Goal: Task Accomplishment & Management: Manage account settings

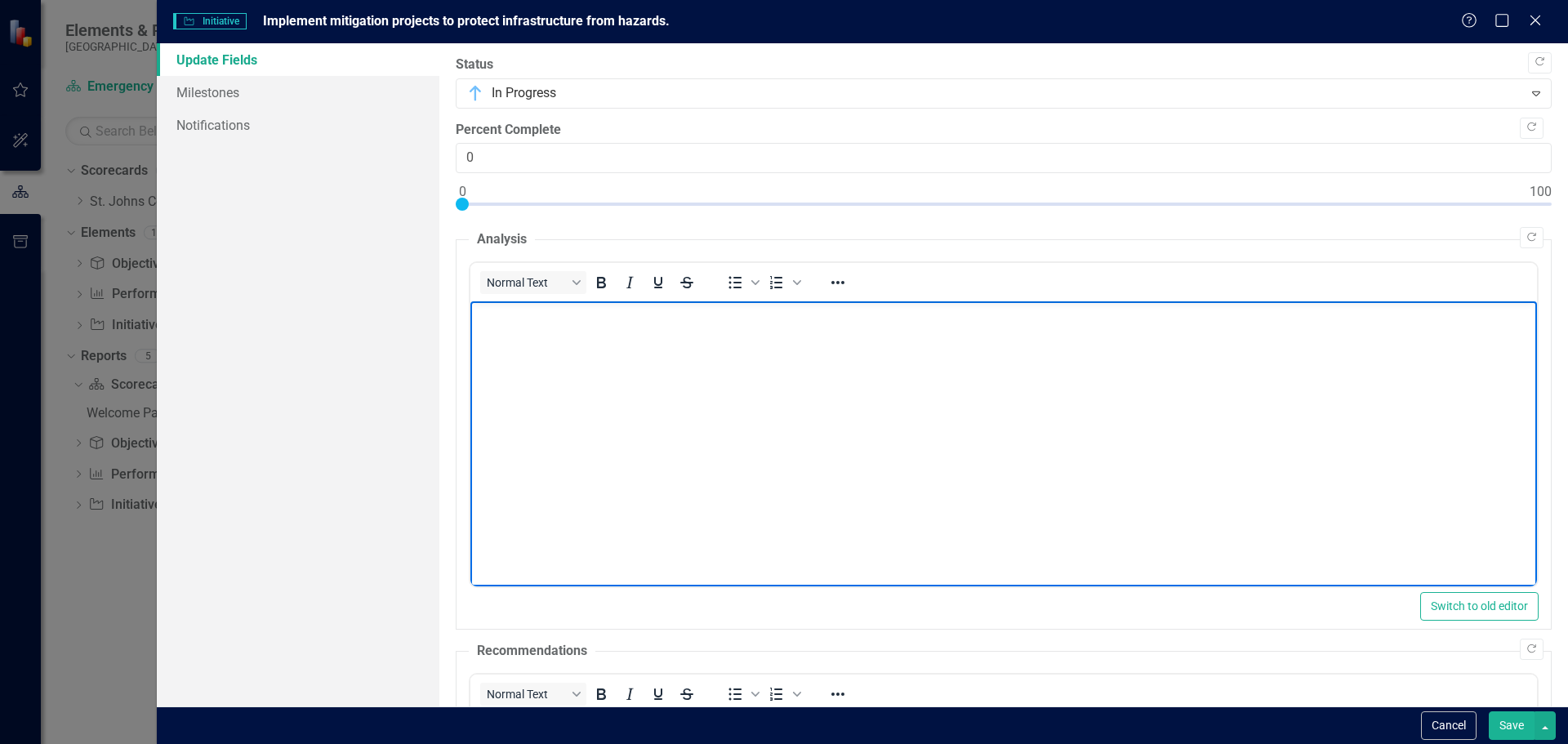
click at [688, 374] on body "Rich Text Area. Press ALT-0 for help." at bounding box center [1003, 423] width 1067 height 245
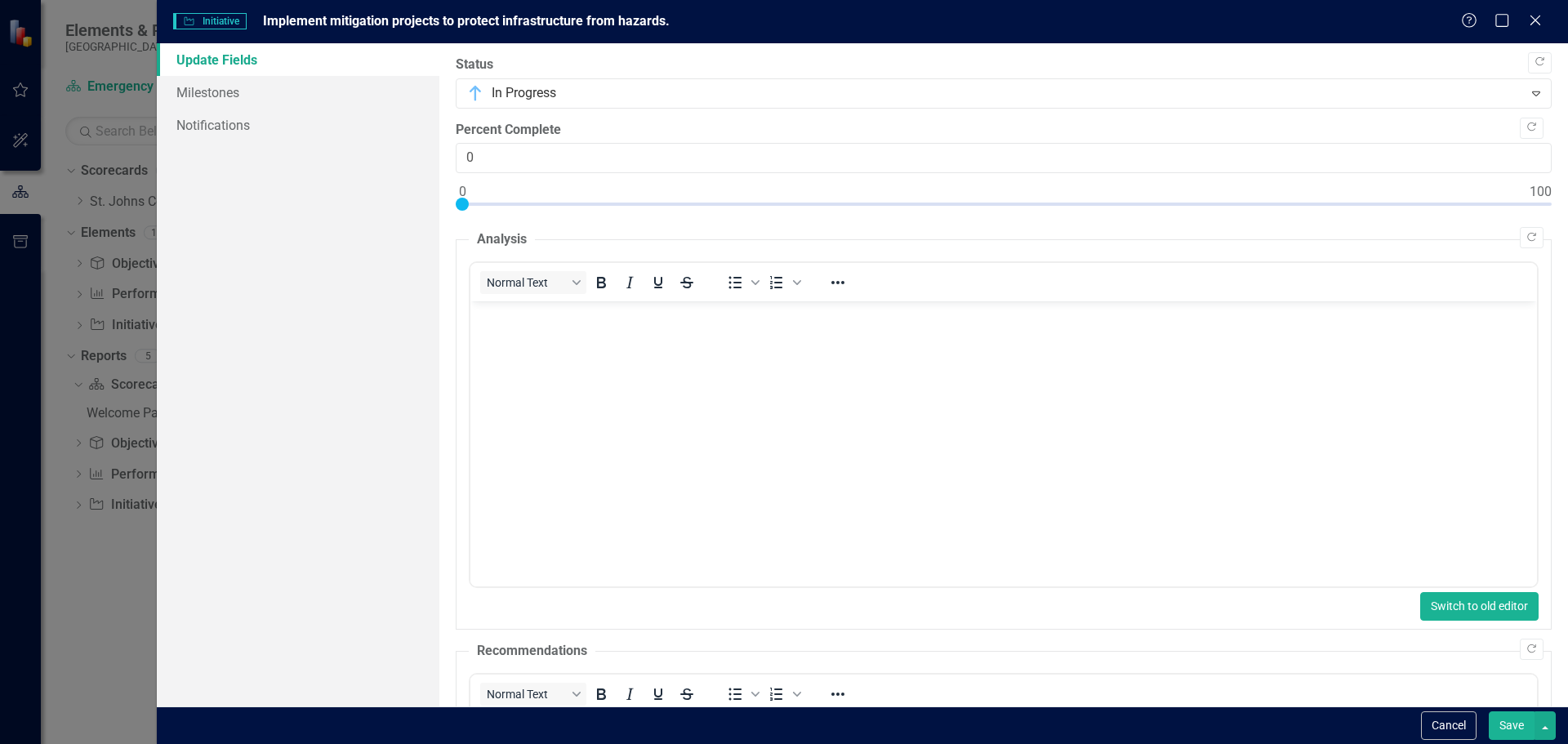
click at [1488, 599] on button "Switch to old editor" at bounding box center [1479, 605] width 118 height 28
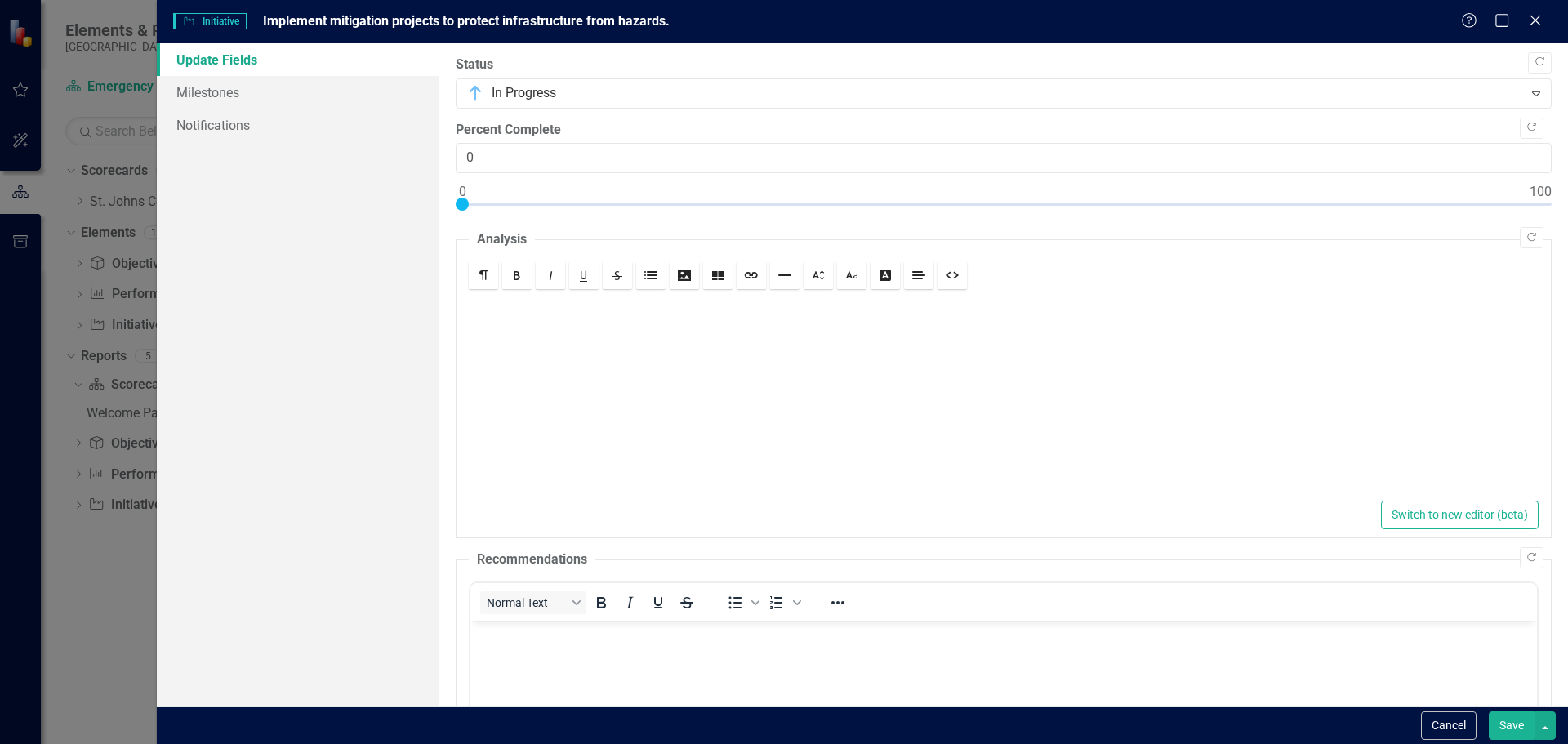
click at [903, 422] on div at bounding box center [1003, 394] width 1069 height 204
click at [672, 169] on input "0" at bounding box center [1003, 157] width 1096 height 30
click at [1511, 525] on button "Switch to new editor (beta)" at bounding box center [1459, 514] width 157 height 28
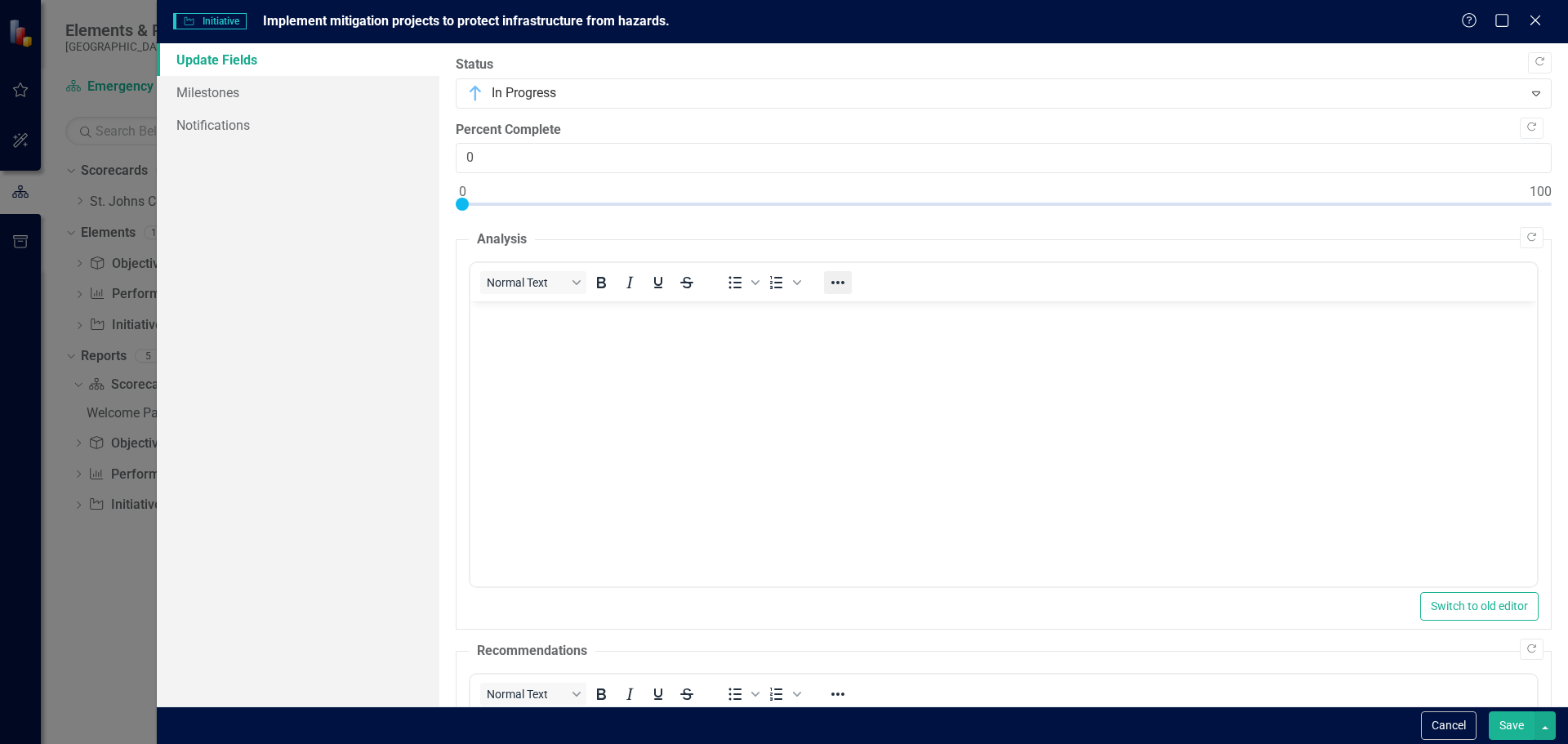
click at [834, 281] on icon "Reveal or hide additional toolbar items" at bounding box center [837, 282] width 13 height 3
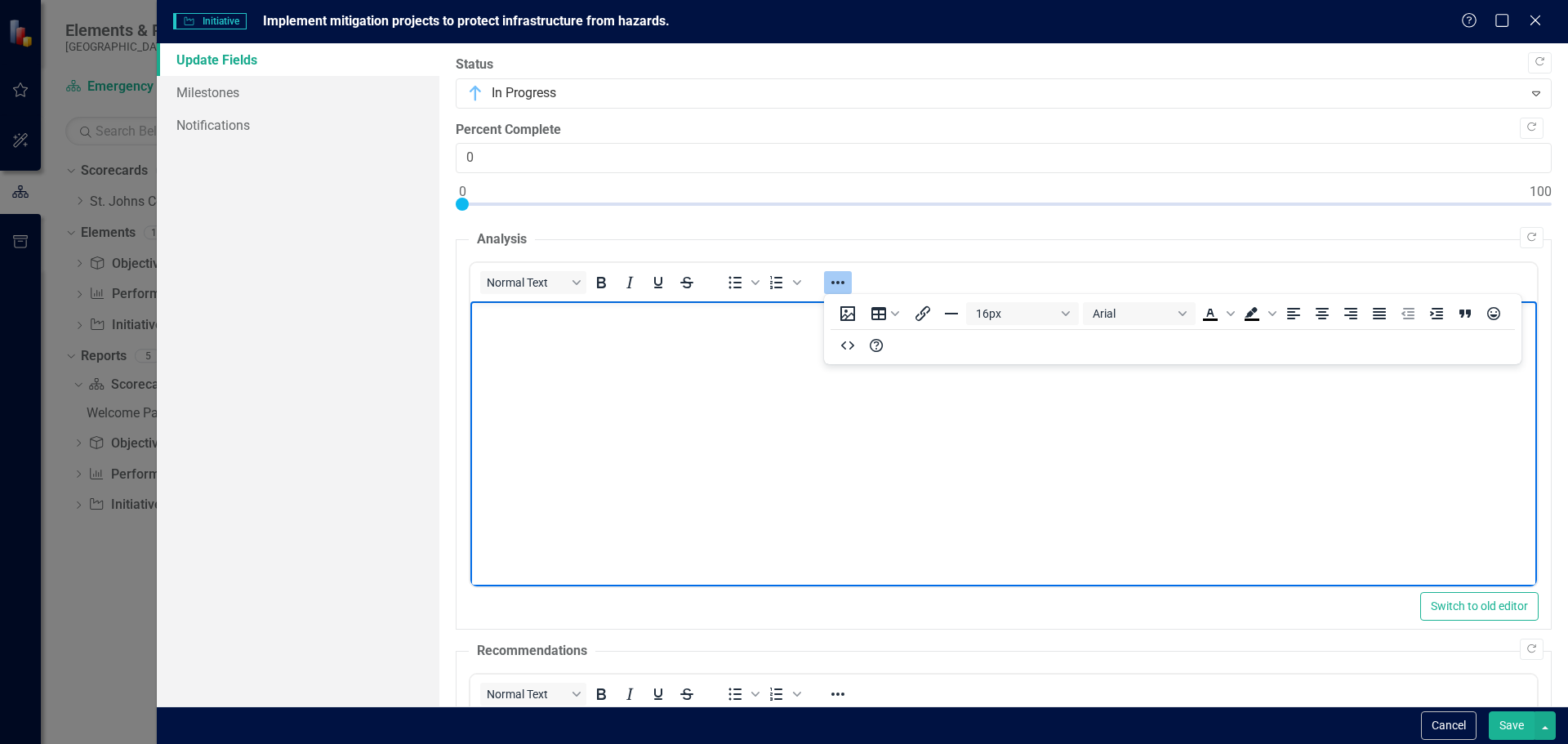
click at [707, 393] on body "Rich Text Area. Press ALT-0 for help." at bounding box center [1003, 423] width 1067 height 245
click at [1361, 489] on body "Rich Text Area. Press ALT-0 for help." at bounding box center [1003, 423] width 1067 height 245
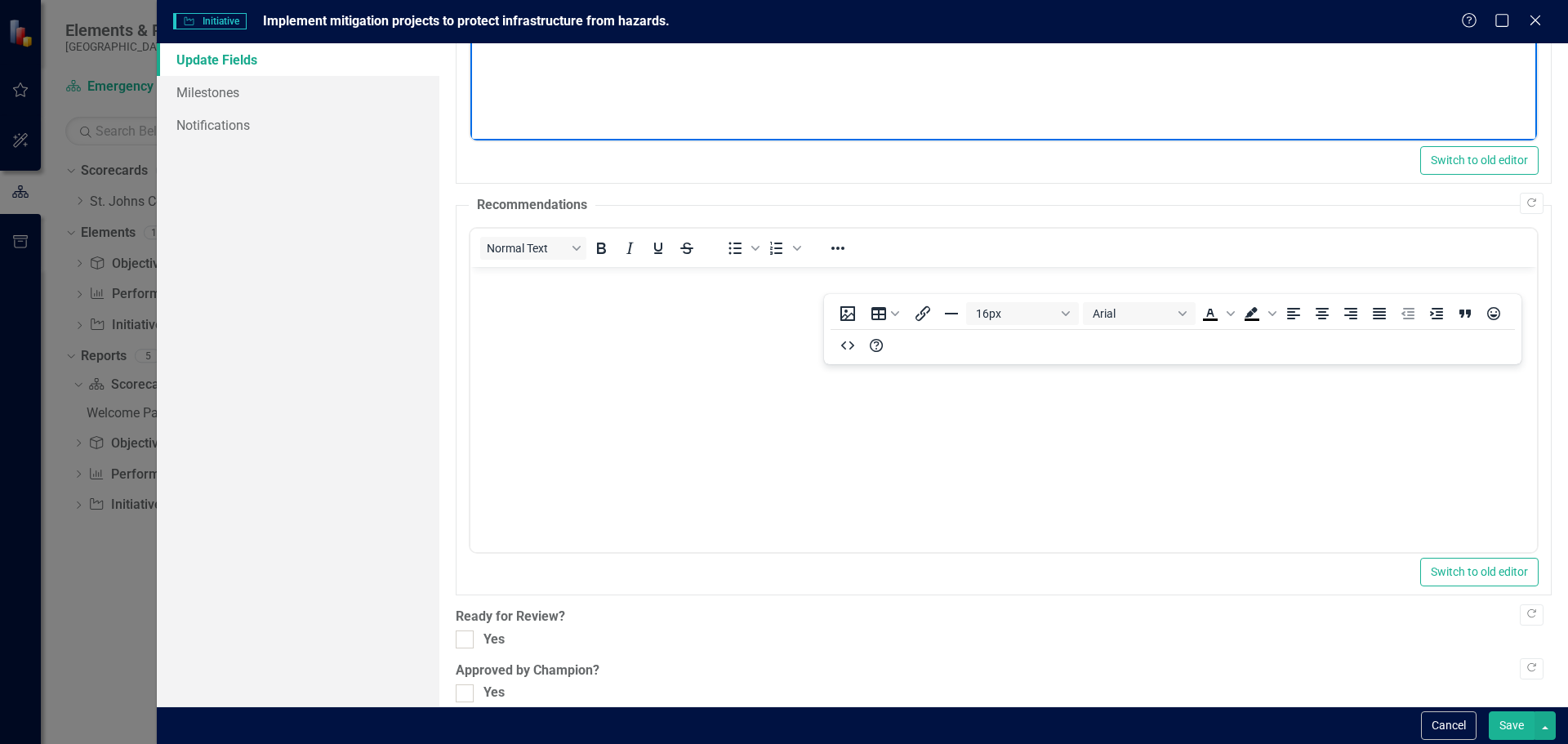
scroll to position [466, 0]
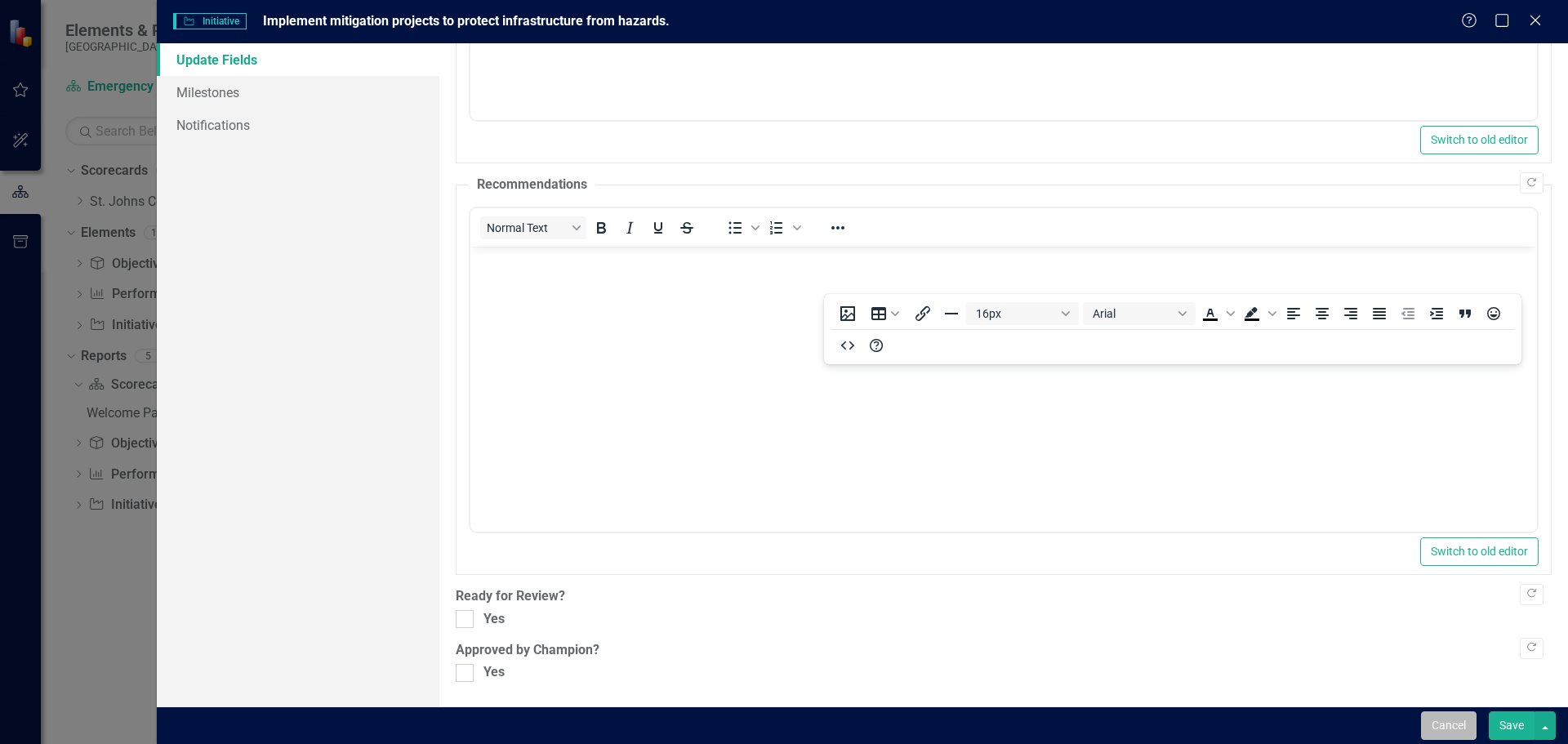
click at [1447, 723] on button "Cancel" at bounding box center [1448, 724] width 56 height 28
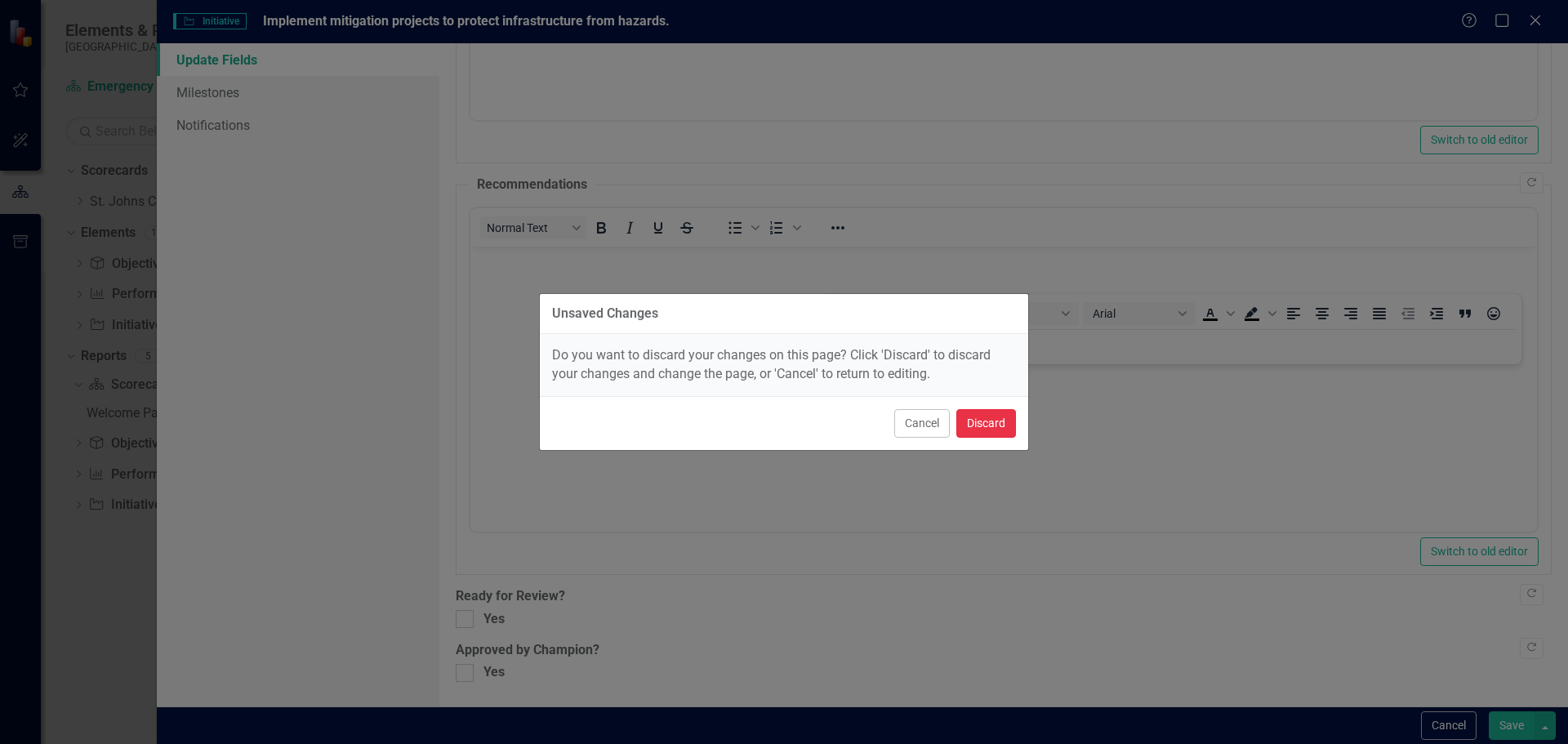
click at [967, 425] on button "Discard" at bounding box center [986, 422] width 60 height 28
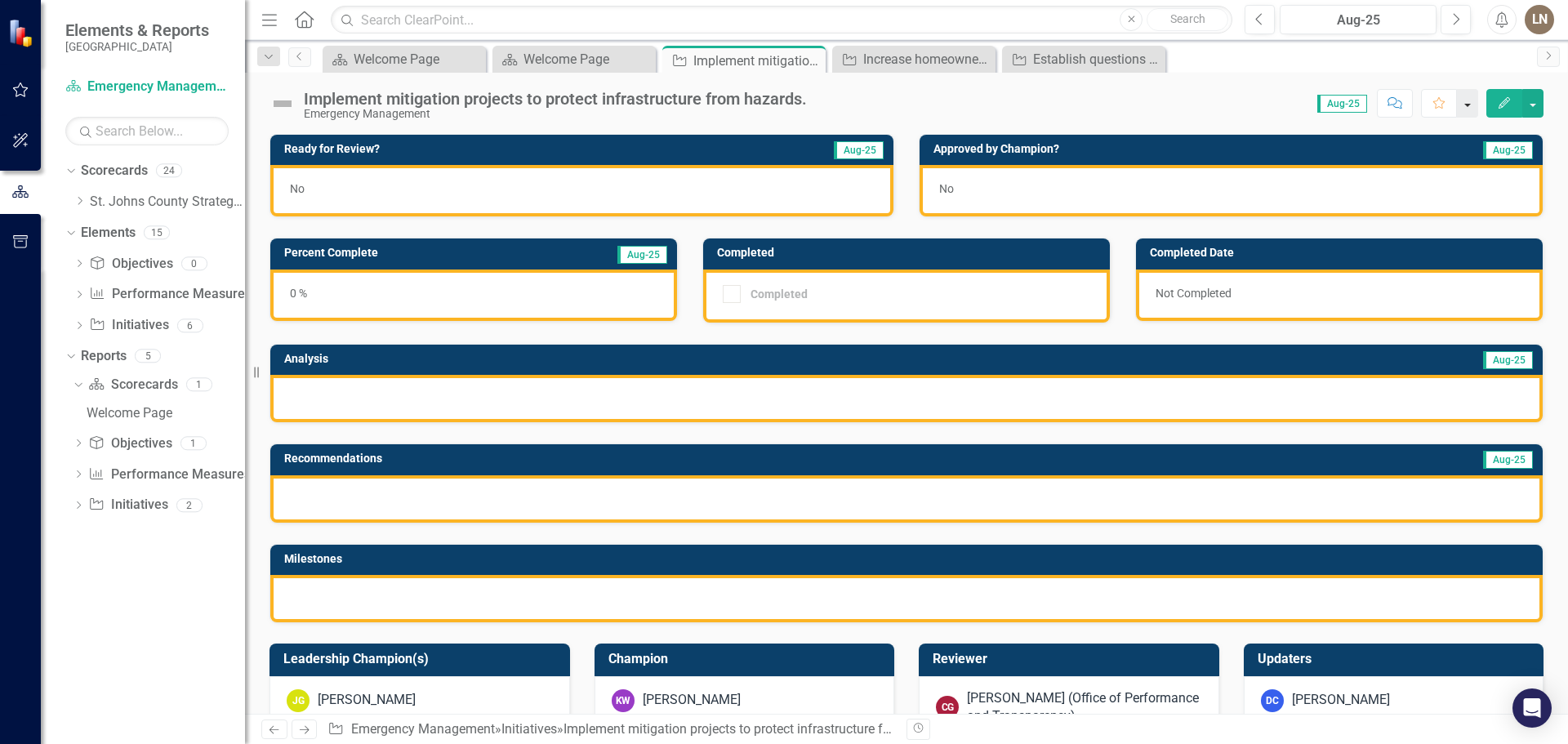
click at [1462, 96] on button "button" at bounding box center [1467, 103] width 21 height 28
click at [1399, 102] on icon "Comment" at bounding box center [1396, 103] width 15 height 11
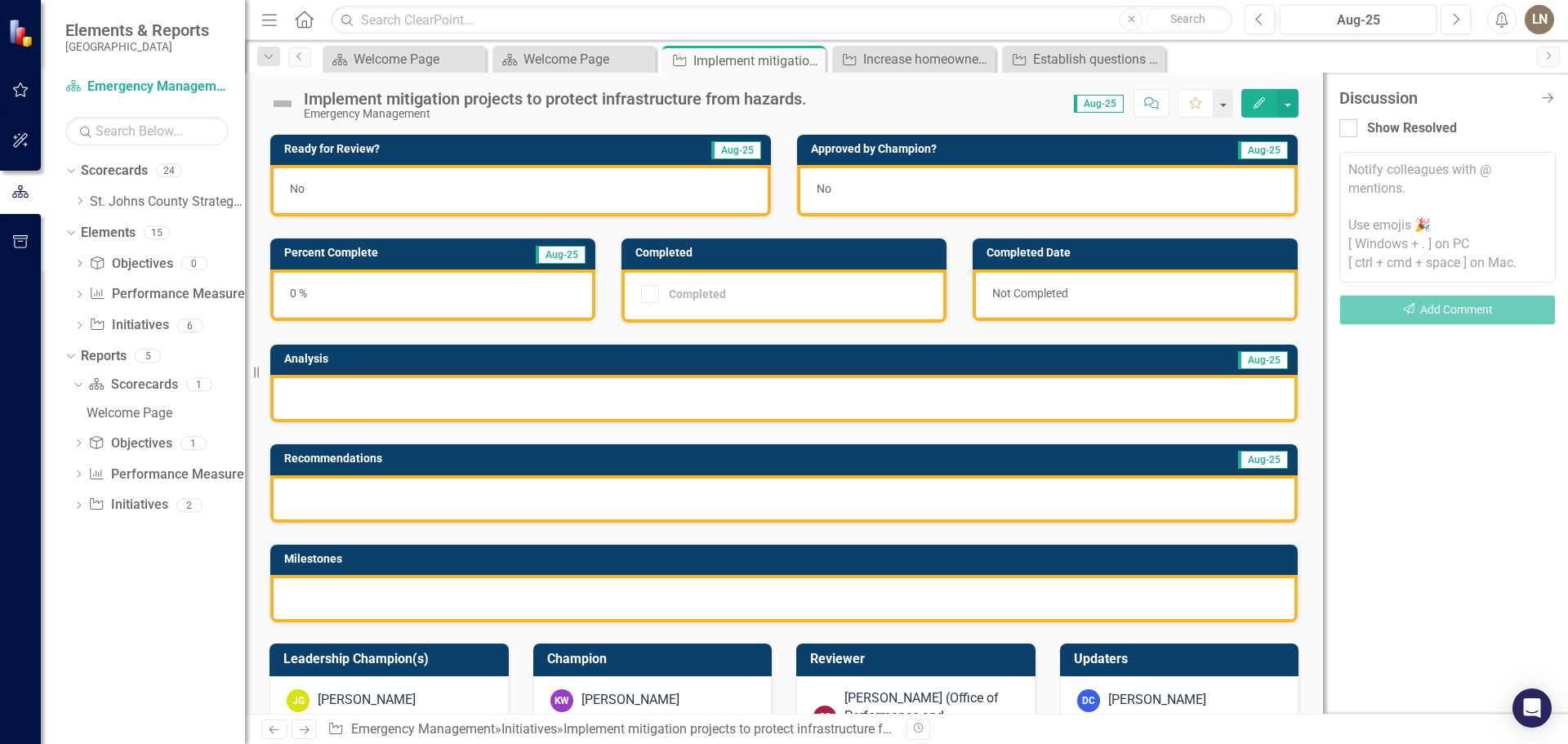
click at [1560, 104] on div "Discussion Close Discussion Bar Show Resolved Notify colleagues with @ mentions…" at bounding box center [1445, 393] width 245 height 641
click at [1557, 97] on div "Discussion Close Discussion Bar Show Resolved Notify colleagues with @ mentions…" at bounding box center [1445, 393] width 245 height 641
click at [1553, 103] on icon "Close Discussion Bar" at bounding box center [1547, 97] width 21 height 15
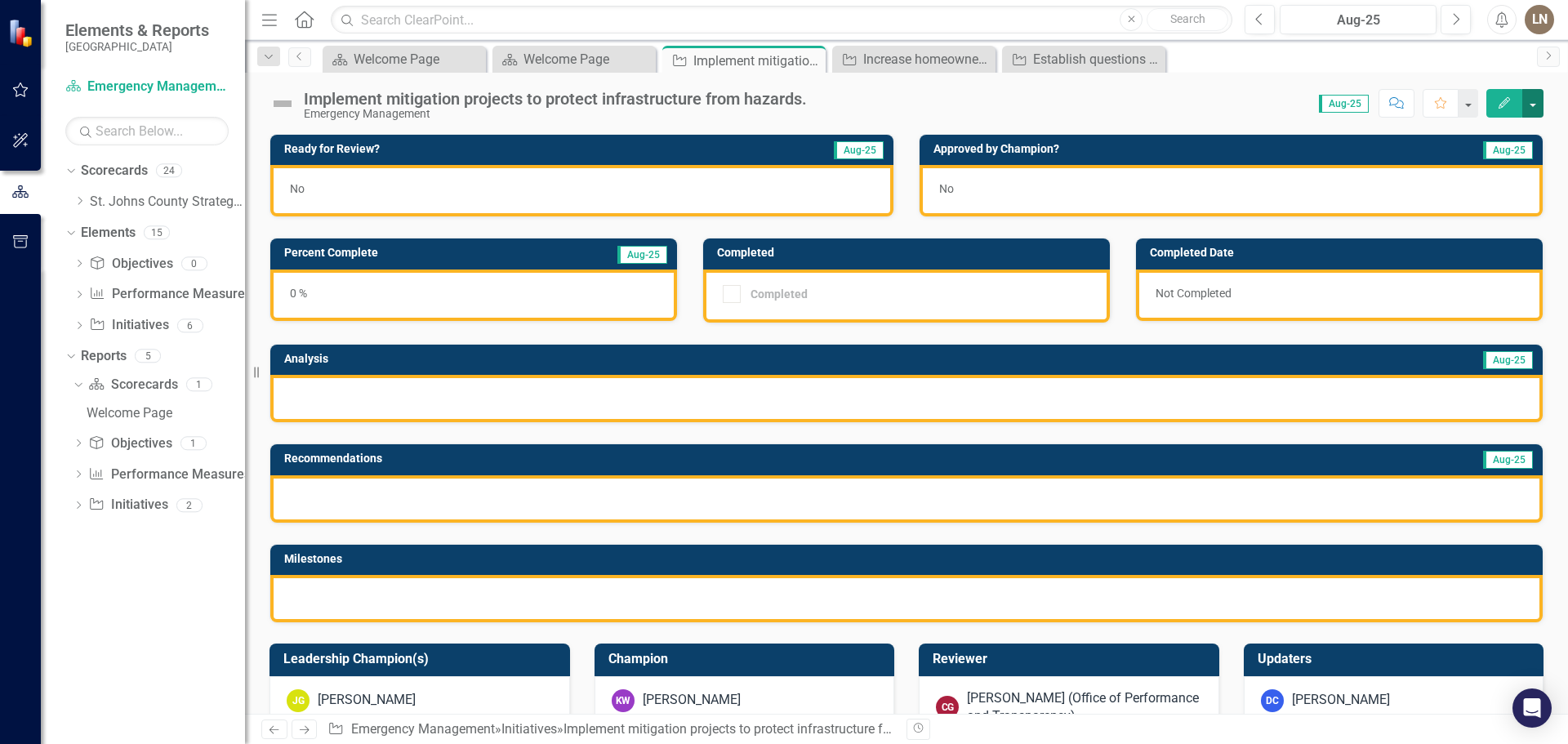
click at [1535, 103] on button "button" at bounding box center [1532, 103] width 21 height 28
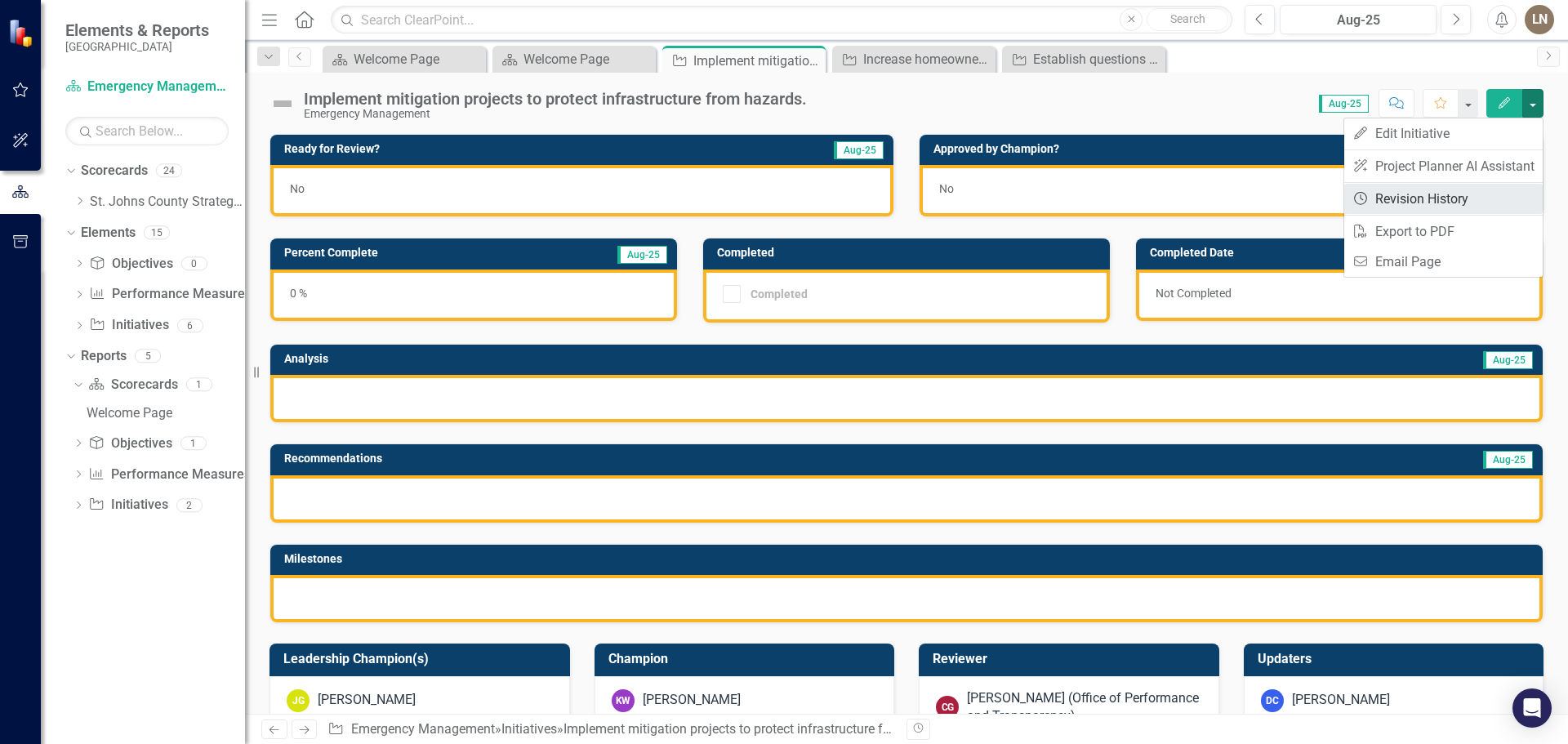
click at [1476, 193] on link "Revision History Revision History" at bounding box center [1443, 198] width 198 height 30
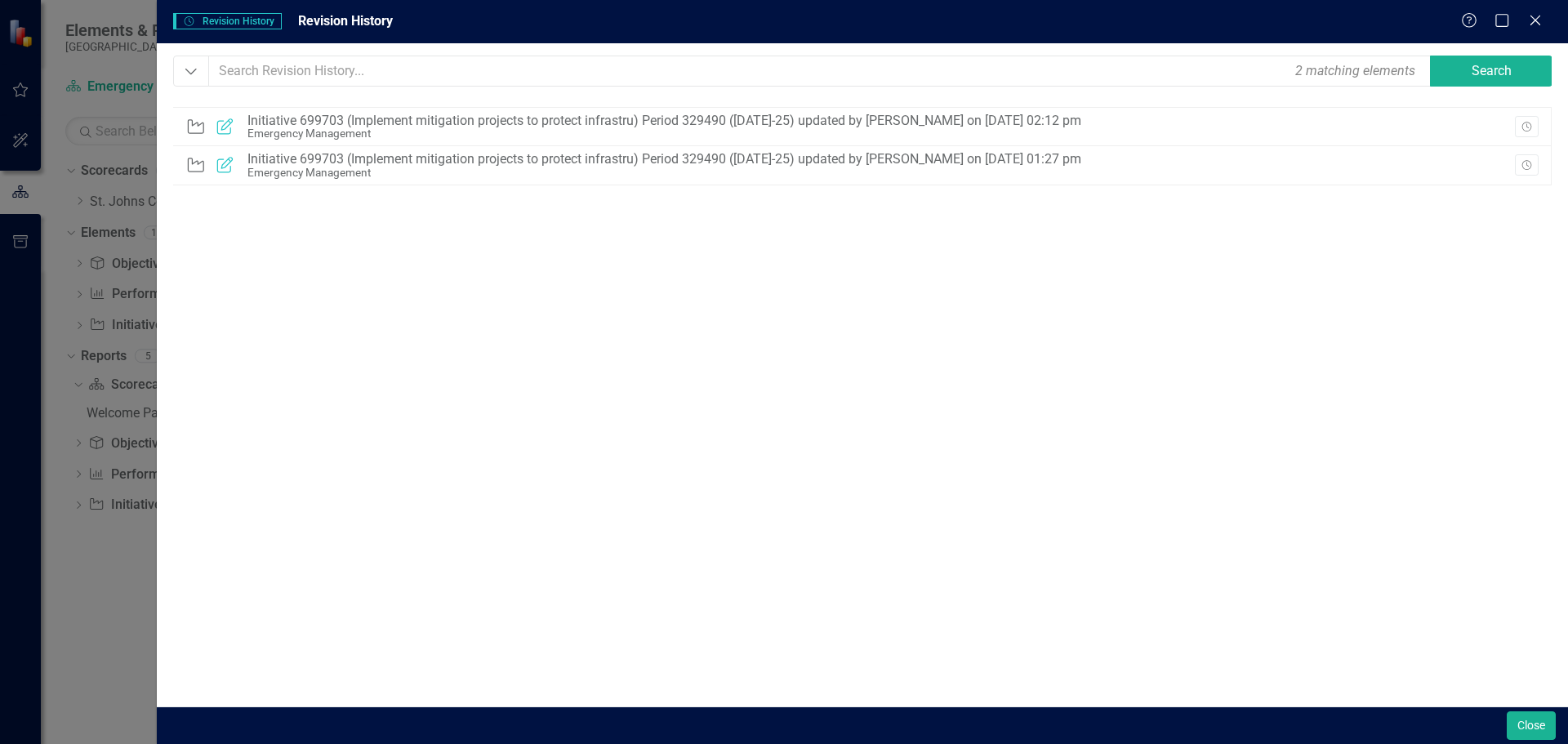
click at [1069, 103] on form at bounding box center [861, 102] width 1378 height 31
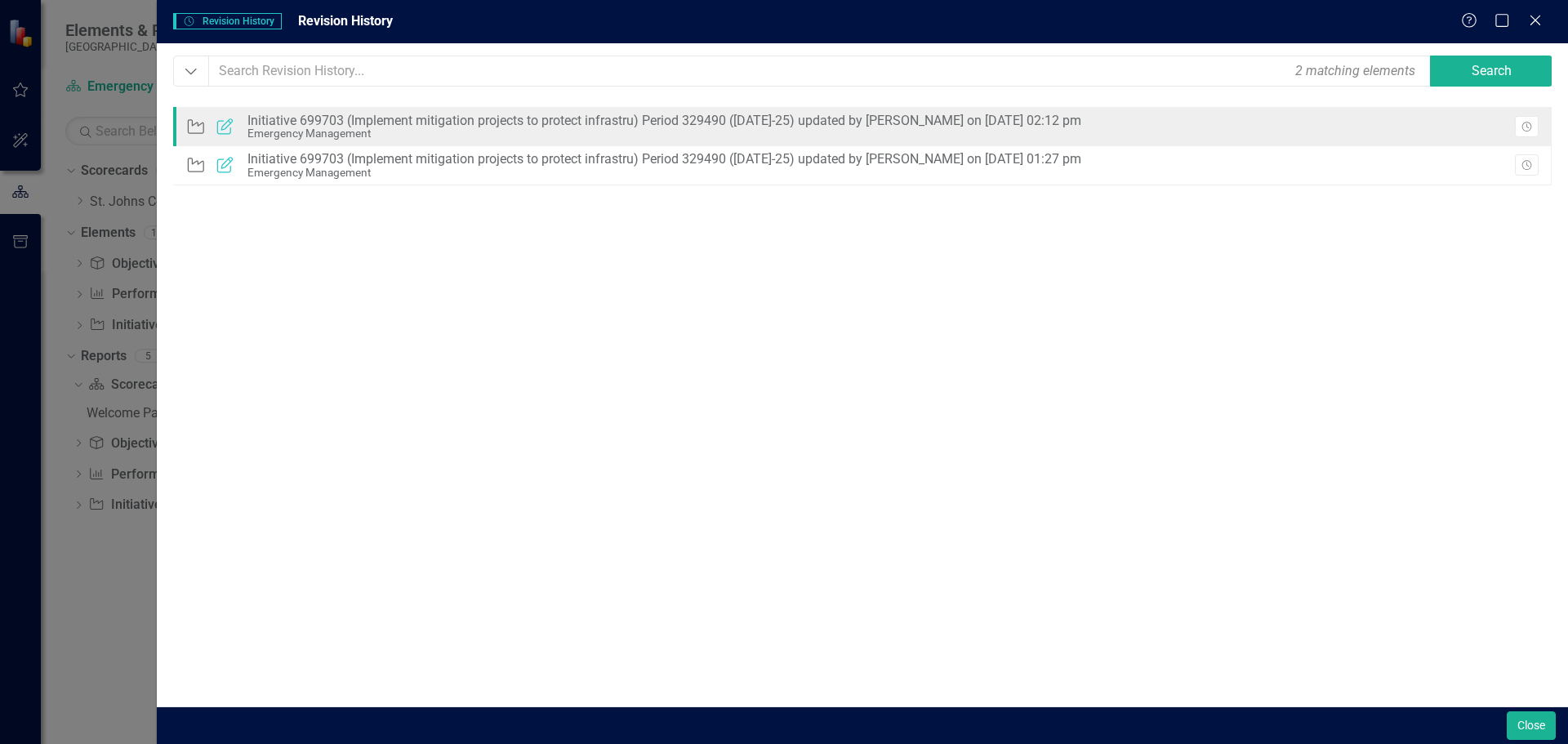
click at [1072, 122] on div "Initiative 699703 (Implement mitigation projects to protect infrastru) Period 3…" at bounding box center [664, 121] width 834 height 15
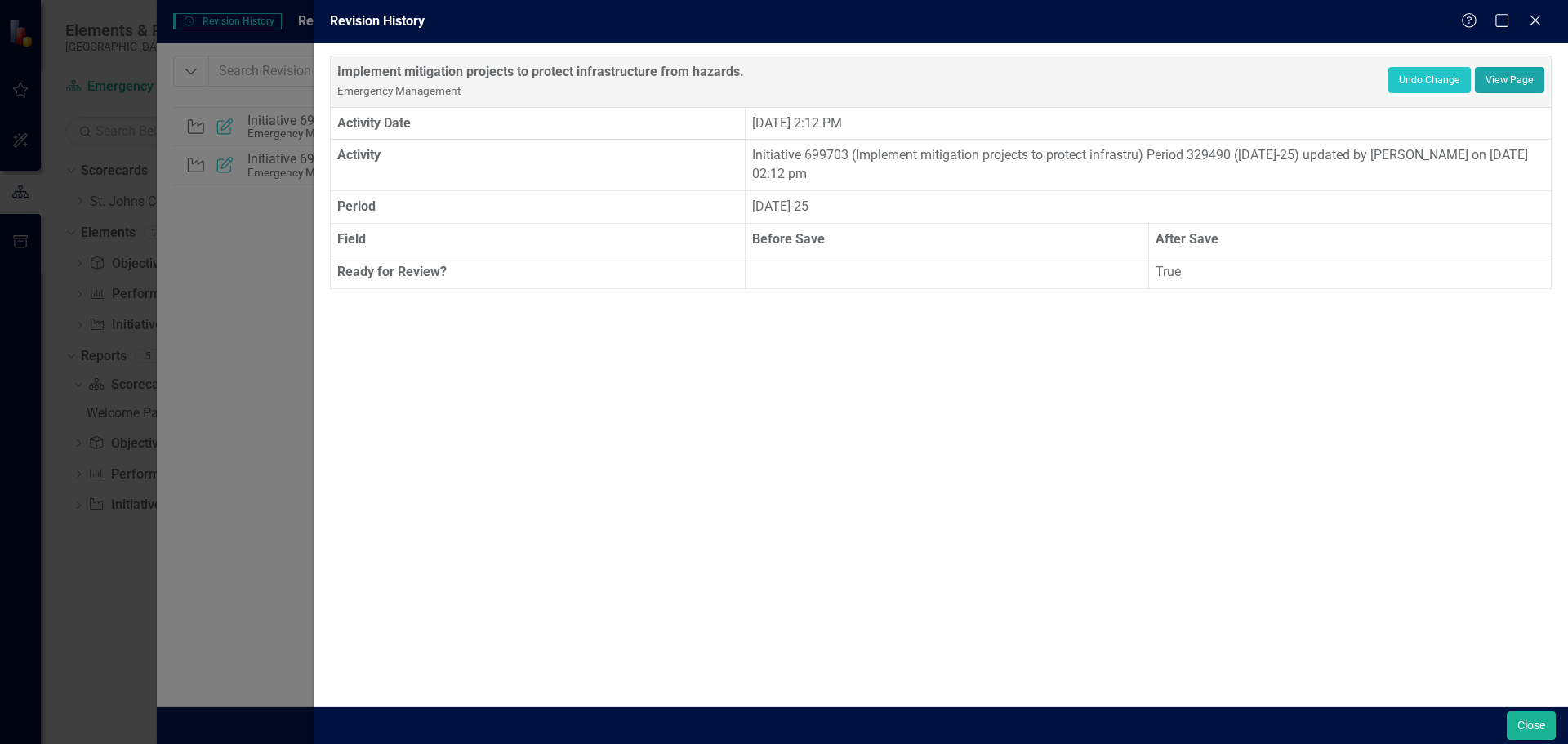
click at [1509, 80] on link "View Page" at bounding box center [1509, 80] width 69 height 27
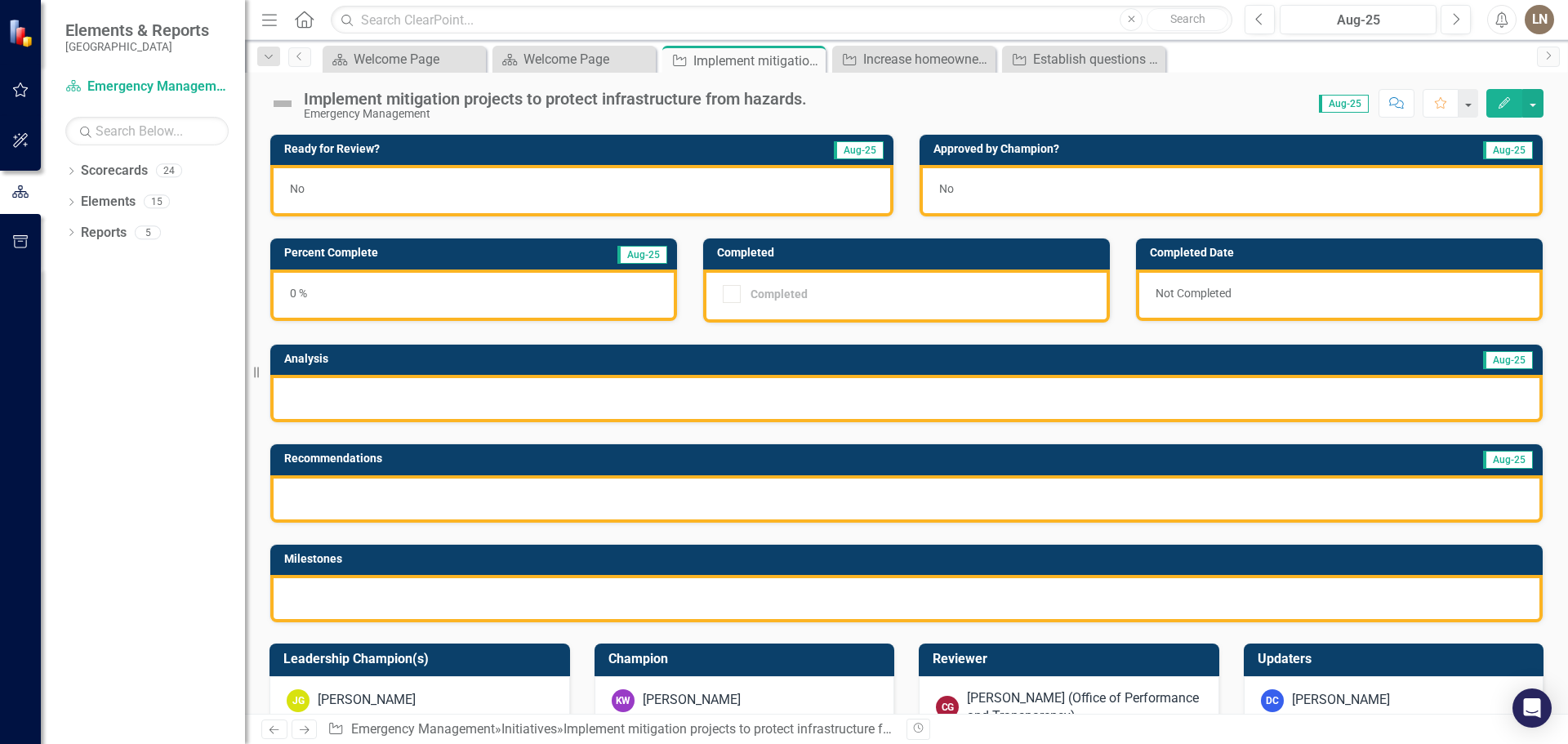
drag, startPoint x: 260, startPoint y: 371, endPoint x: 281, endPoint y: 349, distance: 30.4
click at [217, 372] on div "Elements & Reports St. Johns County Scorecard Emergency Management Search Dropd…" at bounding box center [122, 372] width 245 height 744
click at [1504, 98] on icon "Edit" at bounding box center [1504, 103] width 15 height 11
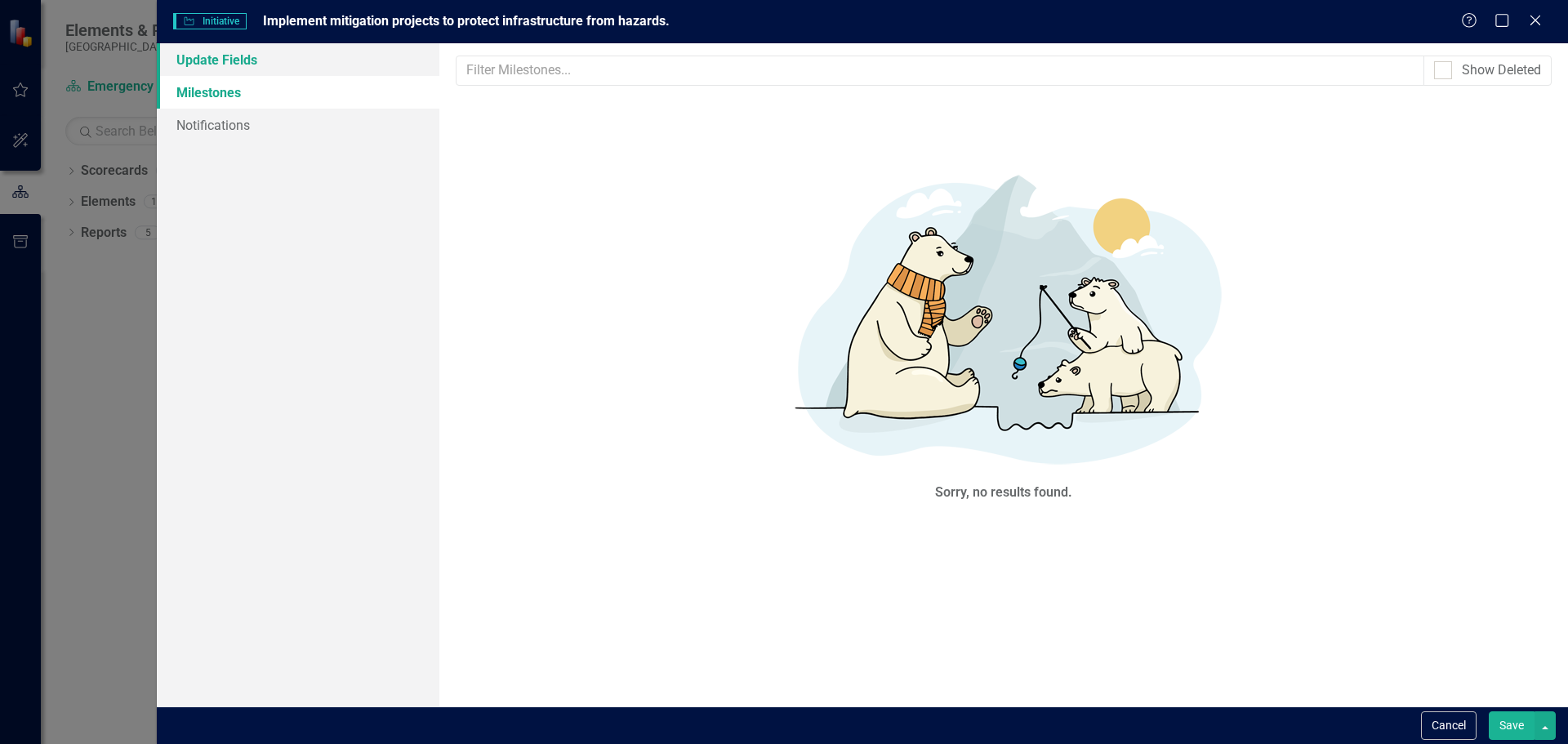
click at [197, 55] on link "Update Fields" at bounding box center [298, 60] width 282 height 32
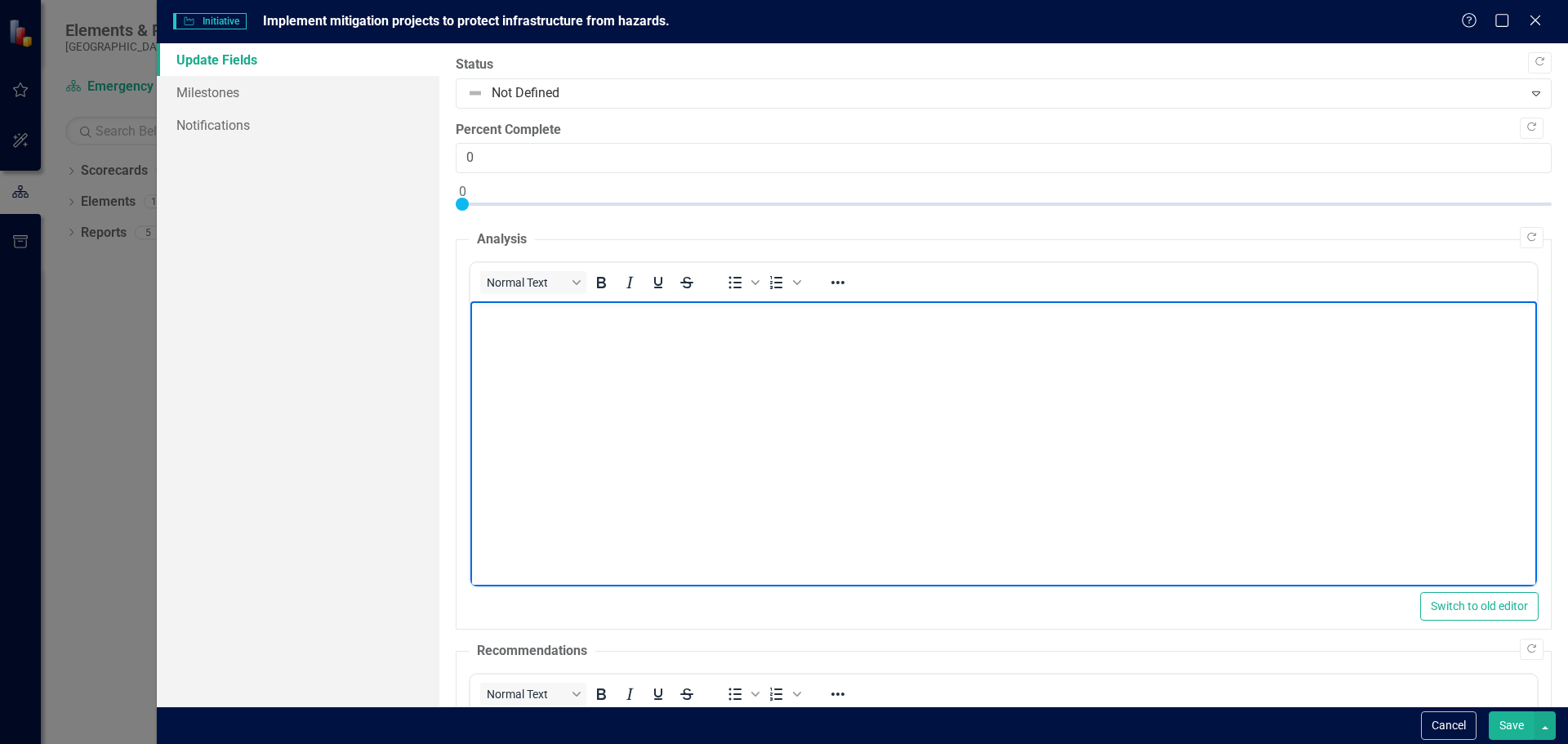
drag, startPoint x: 834, startPoint y: 452, endPoint x: 753, endPoint y: 323, distance: 152.3
click at [817, 422] on body "Rich Text Area. Press ALT-0 for help." at bounding box center [1003, 423] width 1067 height 245
click at [844, 284] on icon "Reveal or hide additional toolbar items" at bounding box center [837, 282] width 20 height 20
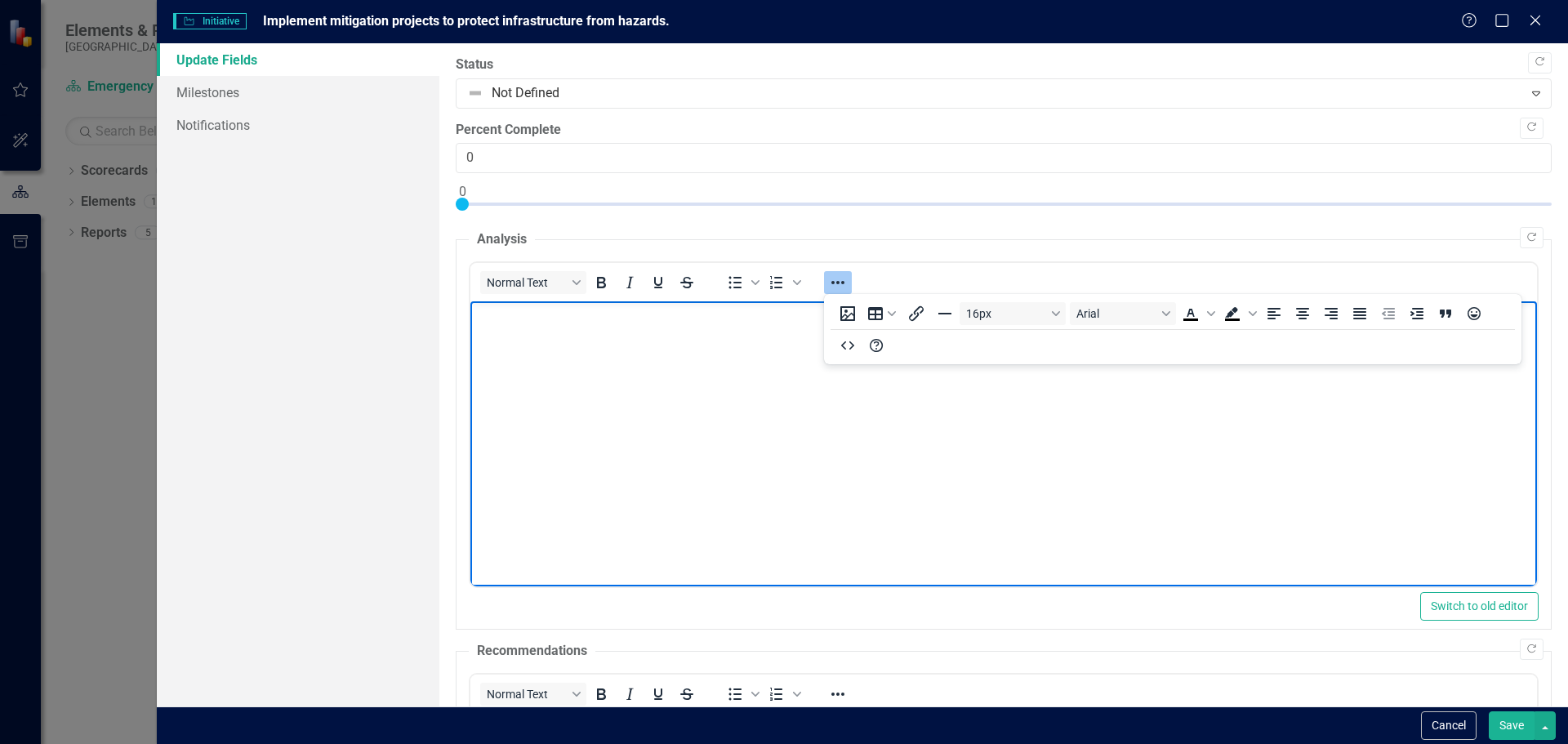
click at [925, 409] on body "Rich Text Area. Press ALT-0 for help." at bounding box center [1003, 423] width 1067 height 245
drag, startPoint x: 1374, startPoint y: 471, endPoint x: 1420, endPoint y: 458, distance: 47.8
click at [1394, 464] on body "Rich Text Area. Press ALT-0 for help." at bounding box center [1003, 423] width 1067 height 245
click at [224, 106] on link "Milestones" at bounding box center [298, 92] width 282 height 32
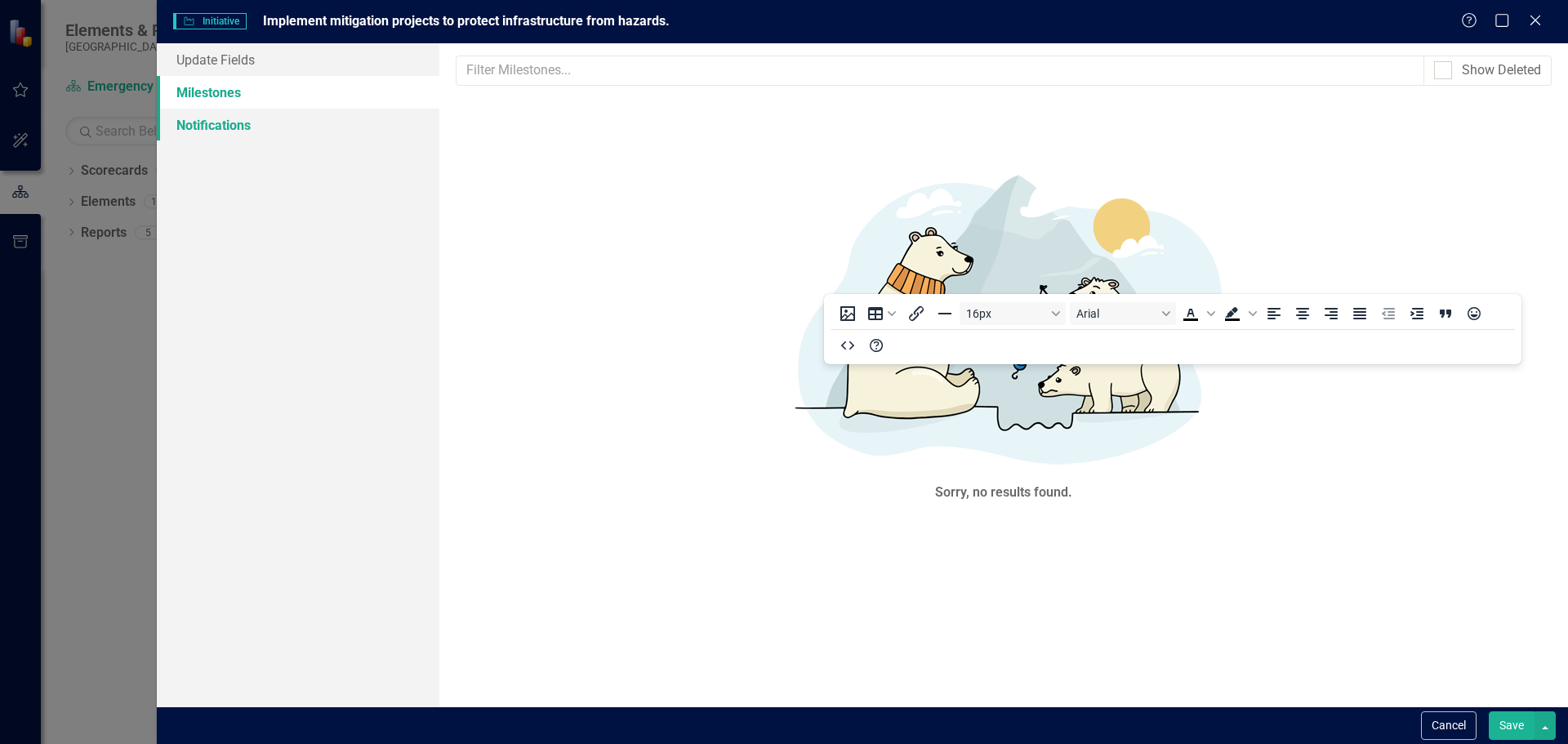
click at [222, 129] on link "Notifications" at bounding box center [298, 125] width 282 height 32
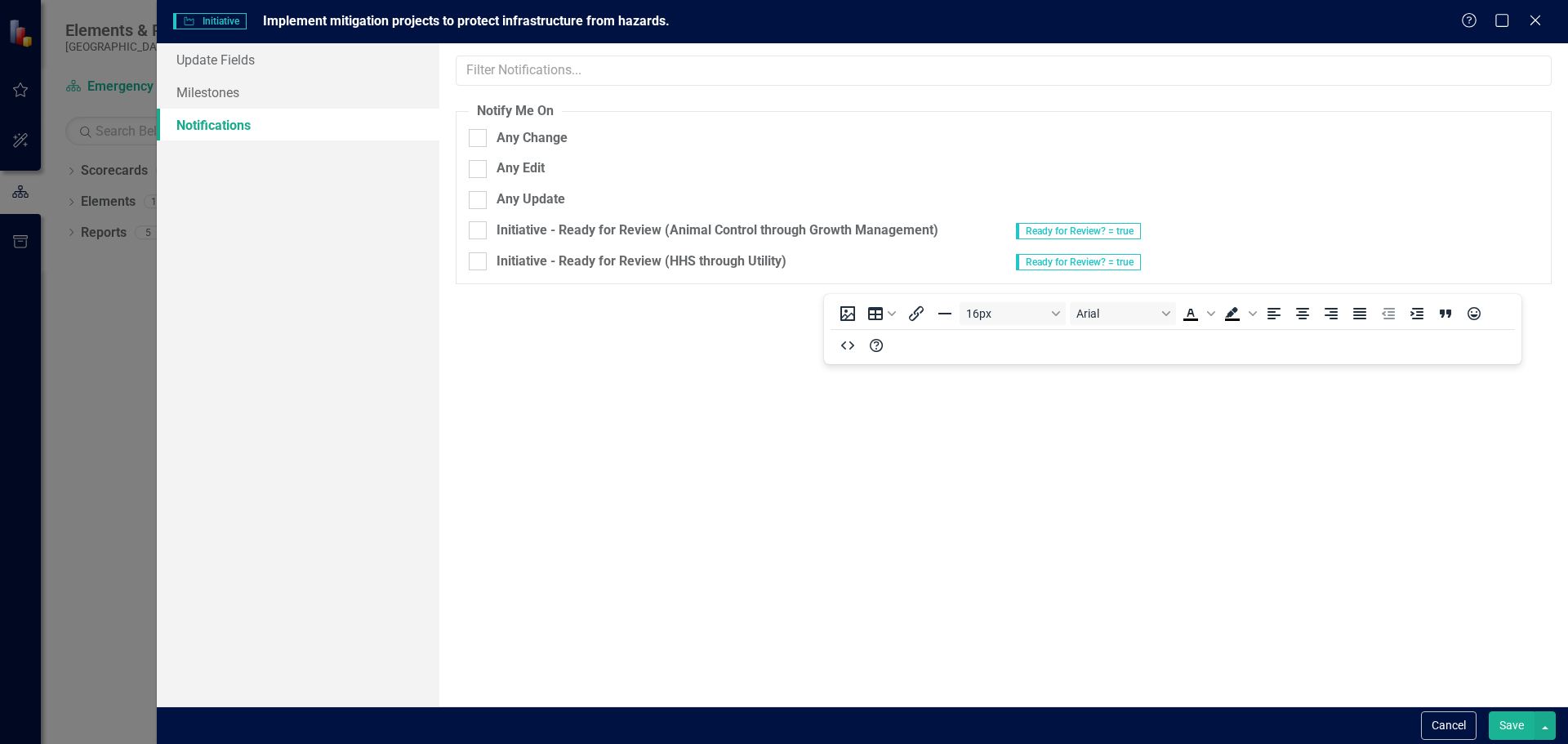
click at [98, 335] on div "Initiative Initiative Implement mitigation projects to protect infrastructure f…" at bounding box center [784, 372] width 1568 height 744
click at [1550, 27] on div "Help Maximize Close" at bounding box center [1506, 21] width 91 height 19
click at [1524, 9] on div "Initiative Initiative Implement mitigation projects to protect infrastructure f…" at bounding box center [861, 21] width 1411 height 44
click at [1535, 25] on icon "Close" at bounding box center [1535, 20] width 21 height 15
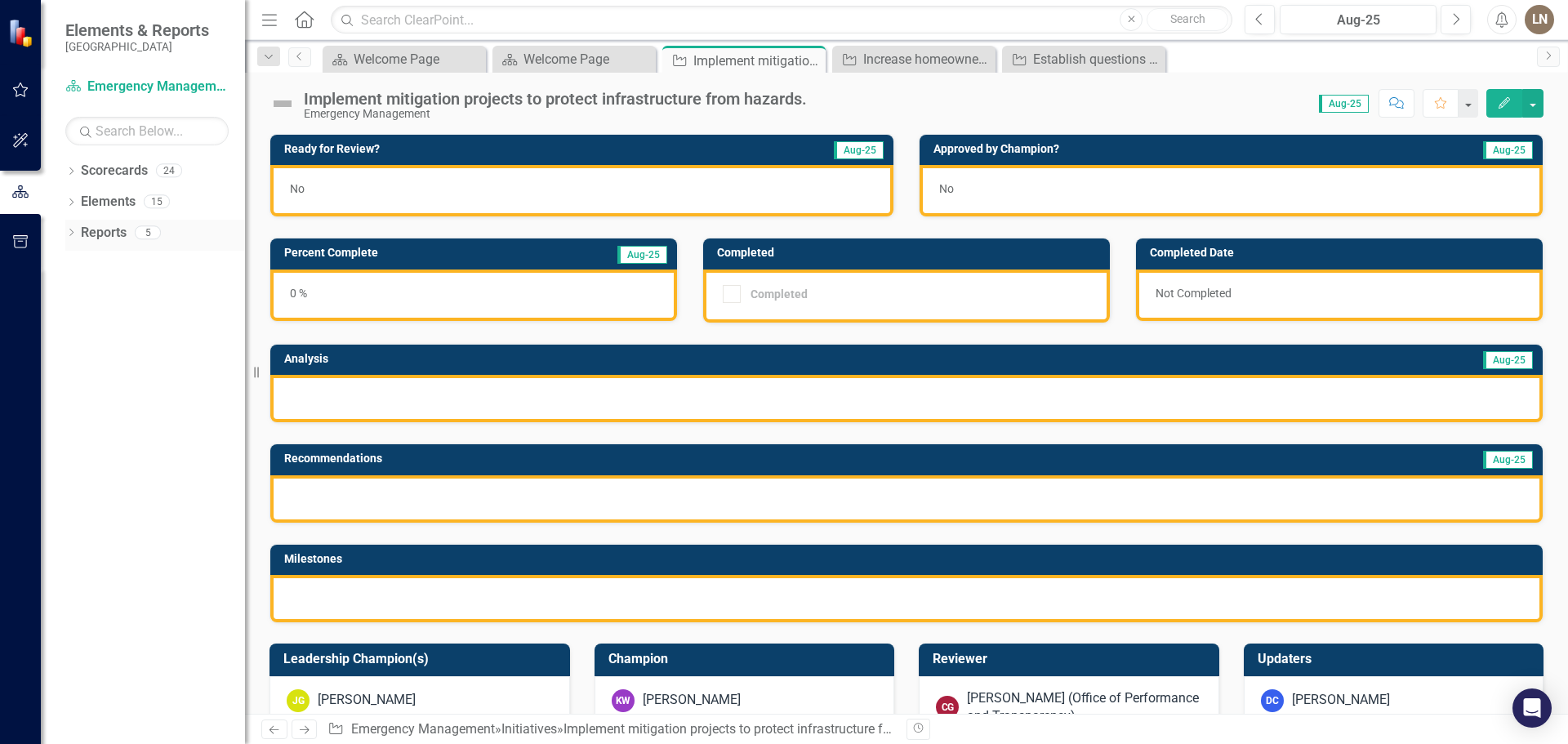
click at [71, 227] on div "Dropdown" at bounding box center [70, 234] width 11 height 14
click at [145, 260] on link "Scorecard Scorecards" at bounding box center [133, 262] width 89 height 19
click at [139, 264] on link "Scorecard Scorecards" at bounding box center [133, 262] width 89 height 19
click at [154, 297] on link "Objective Objectives" at bounding box center [129, 292] width 83 height 19
click at [143, 296] on link "Objective Objectives" at bounding box center [129, 292] width 83 height 19
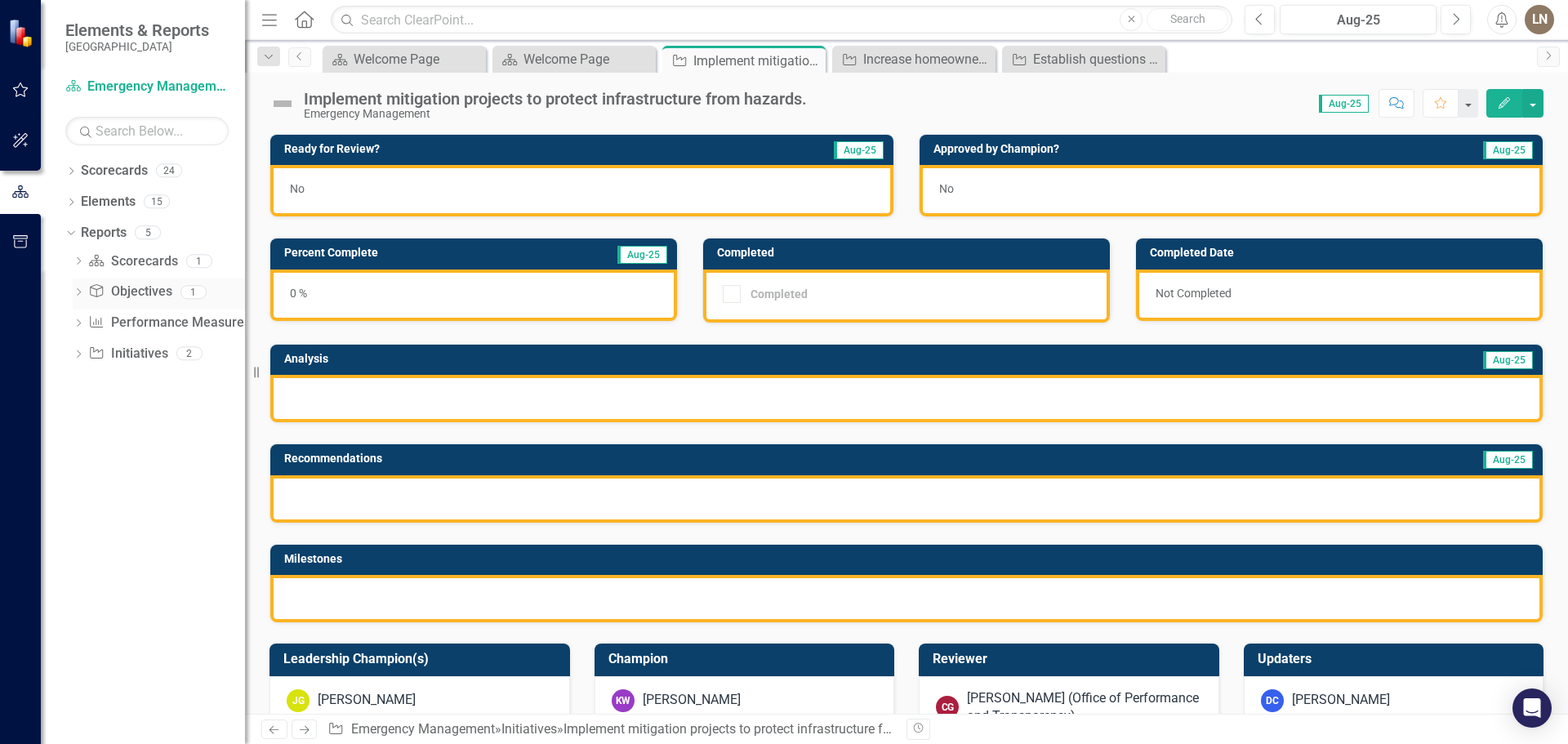
click at [77, 293] on icon "Dropdown" at bounding box center [78, 293] width 11 height 9
click at [80, 259] on icon "Dropdown" at bounding box center [78, 263] width 11 height 9
click at [68, 375] on div "Dropdown Scorecard Scorecards 1 Welcome Page Dropdown Objective Objectives 1 De…" at bounding box center [155, 323] width 180 height 151
click at [78, 382] on icon "Dropdown" at bounding box center [78, 383] width 11 height 9
click at [78, 312] on div "Dropdown Performance Measure Performance Measures 1" at bounding box center [158, 325] width 172 height 31
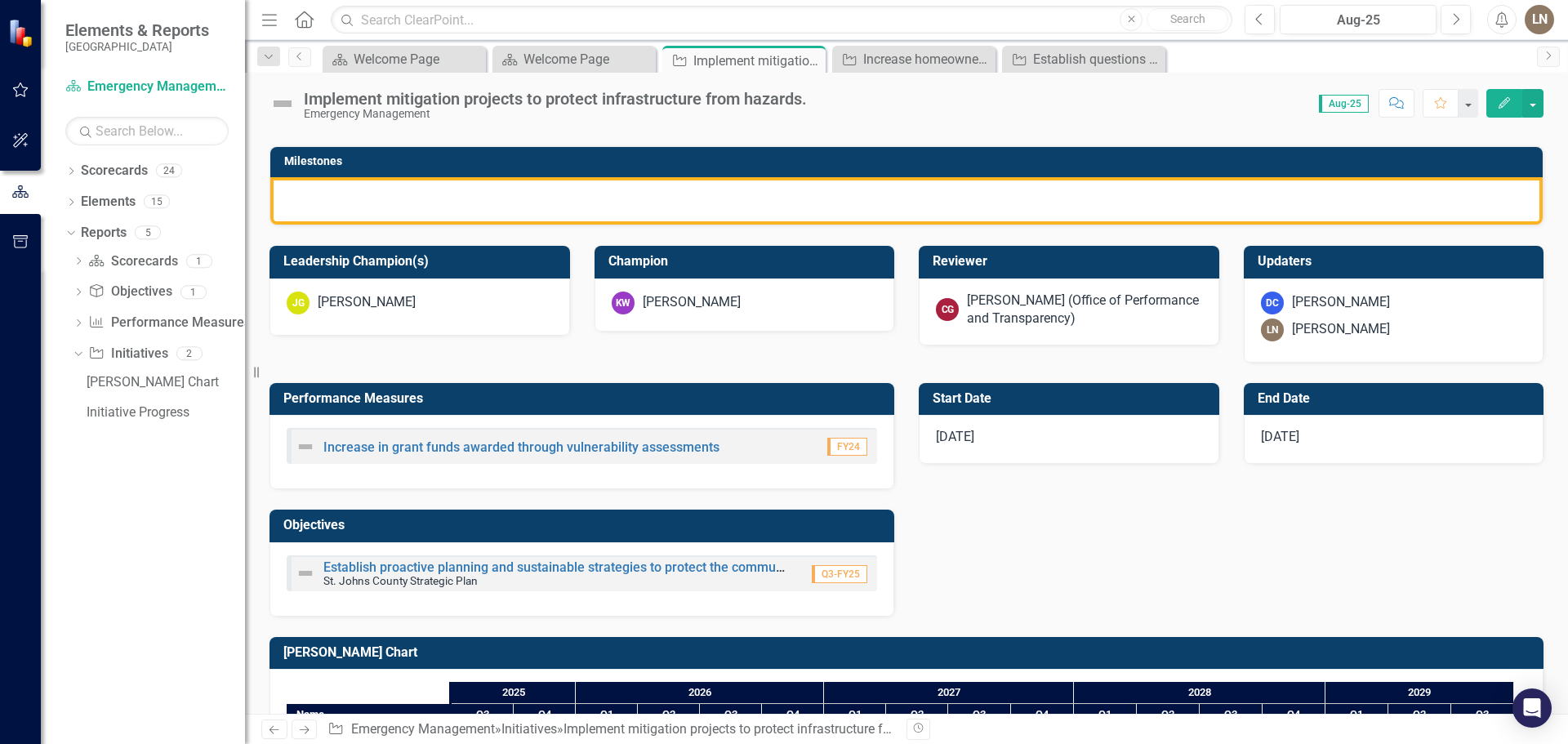
scroll to position [484, 0]
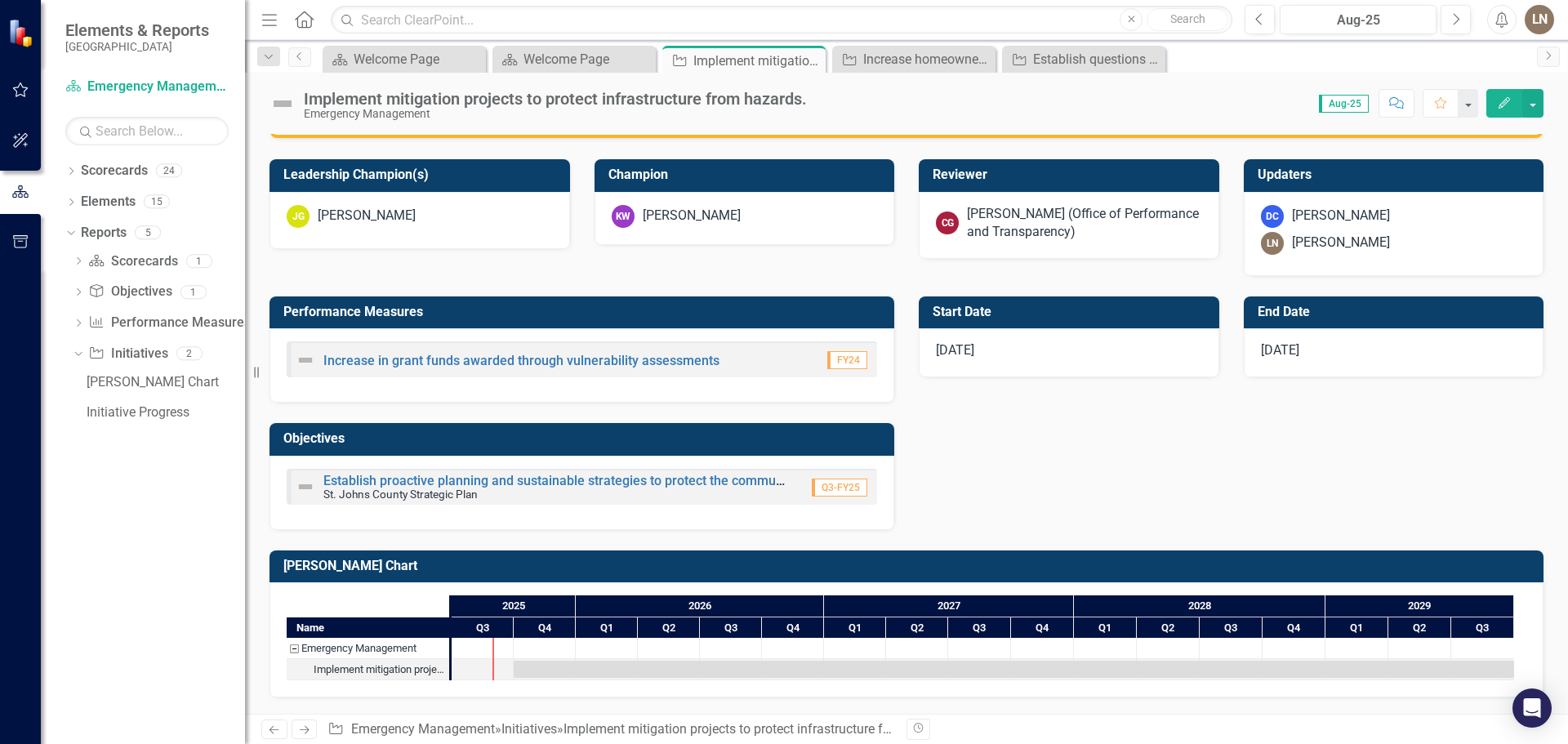
click at [1027, 451] on div "Performance Measures Increase in grant funds awarded through vulnerability asse…" at bounding box center [907, 403] width 1299 height 254
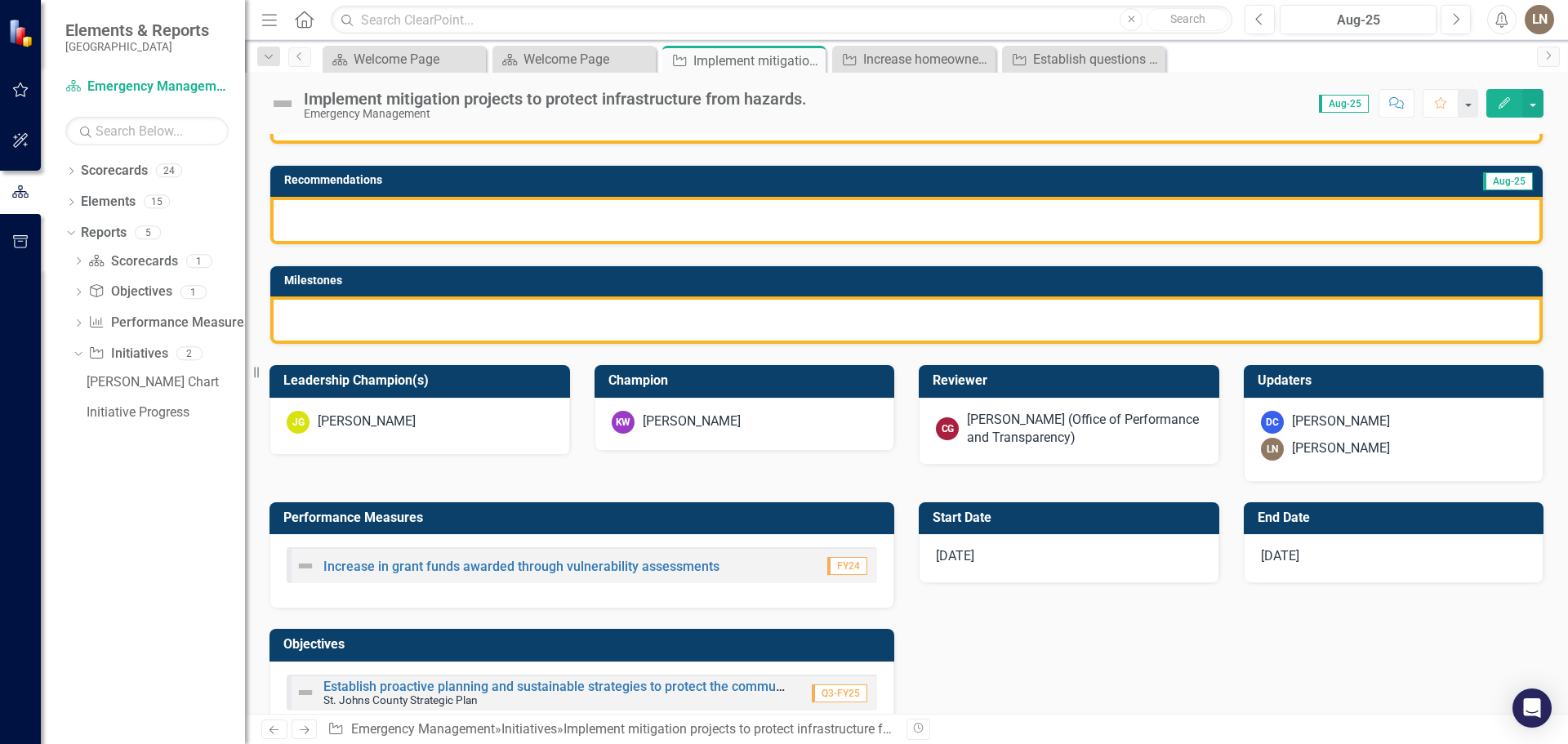
scroll to position [0, 0]
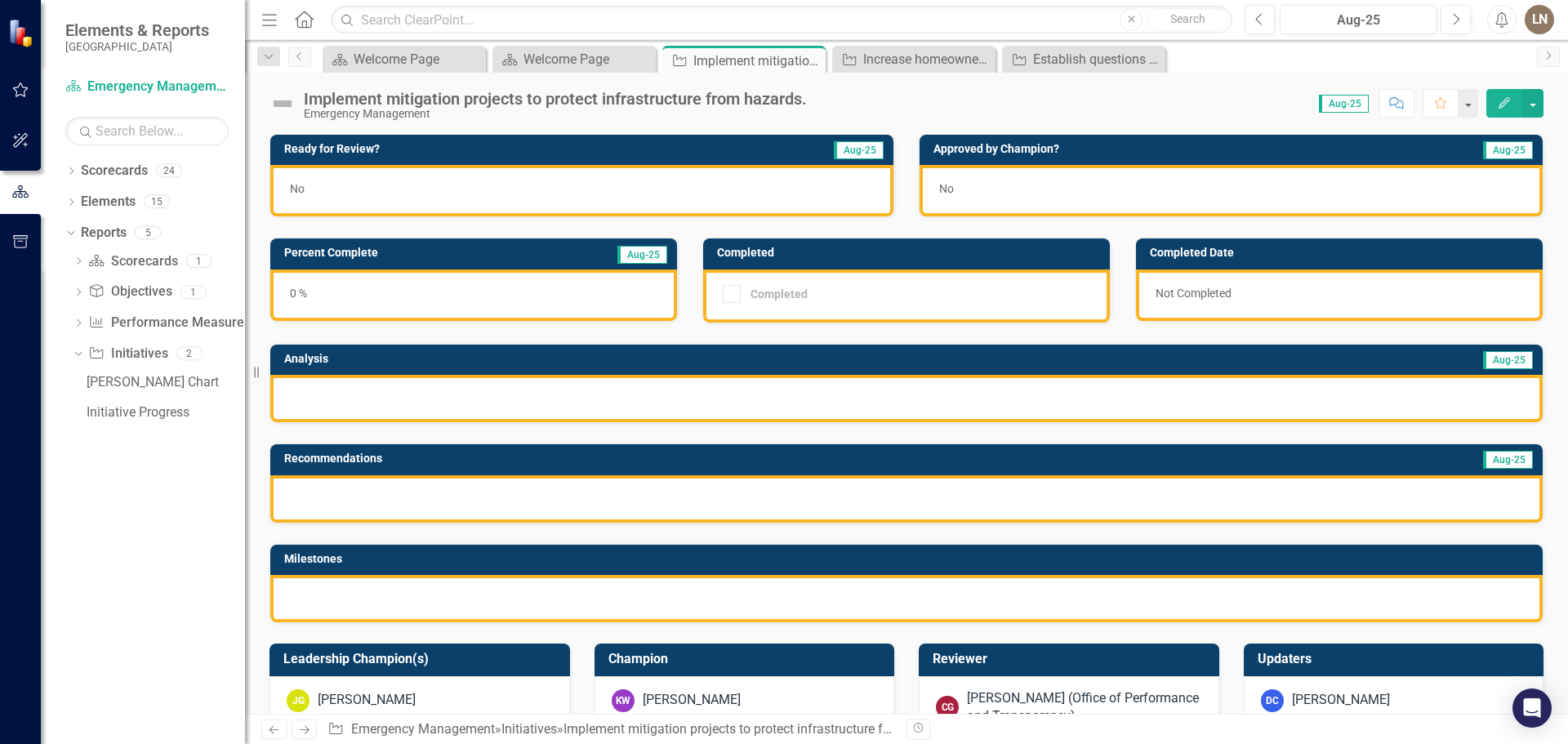
click at [1499, 101] on icon "Edit" at bounding box center [1504, 103] width 15 height 11
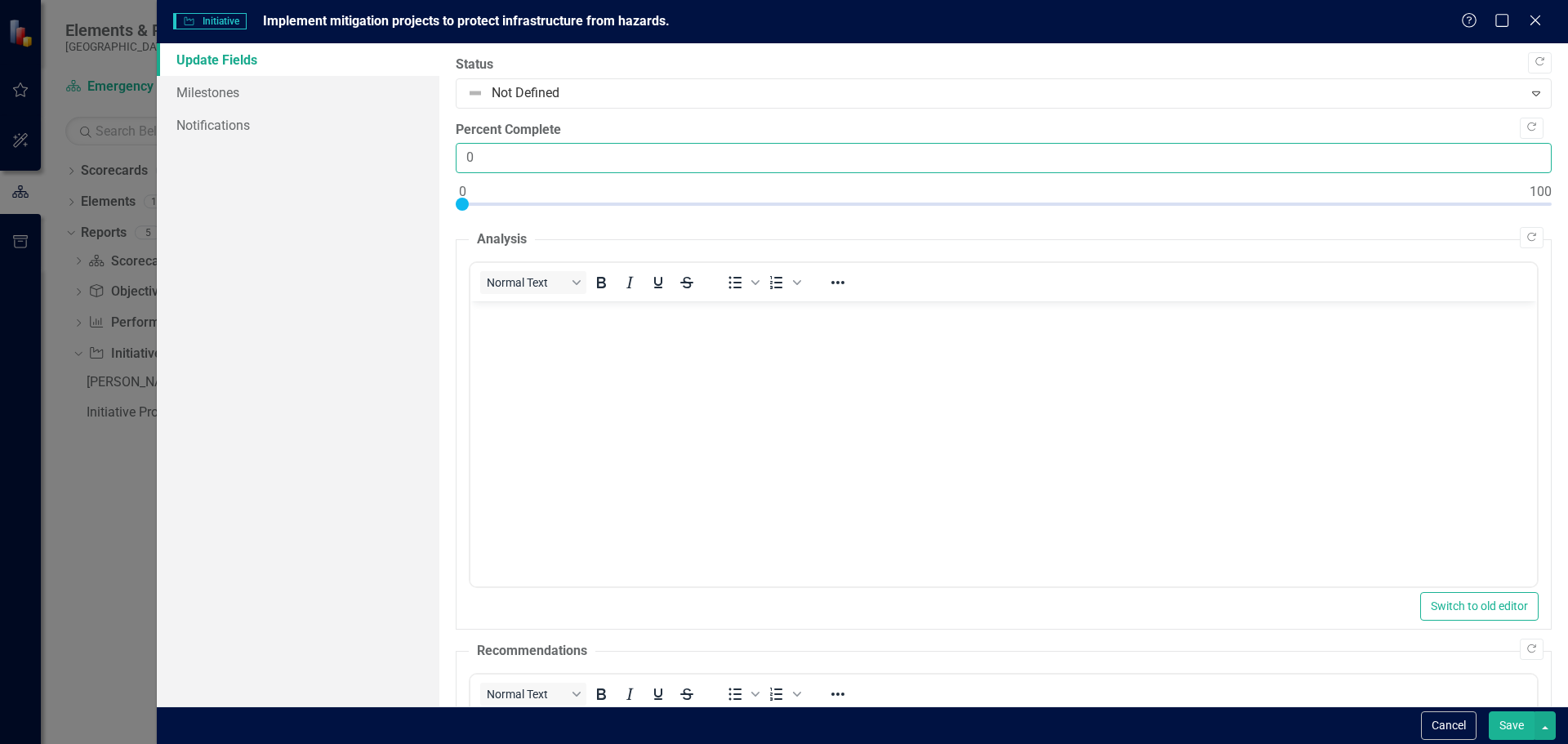
click at [612, 159] on input "0" at bounding box center [1003, 157] width 1096 height 30
click at [465, 145] on input "0" at bounding box center [1003, 157] width 1096 height 30
drag, startPoint x: 508, startPoint y: 142, endPoint x: 434, endPoint y: 139, distance: 74.1
click at [421, 150] on div "Update Fields Milestones Notifications "Update" fields in ClearPoint are the fi…" at bounding box center [861, 375] width 1411 height 663
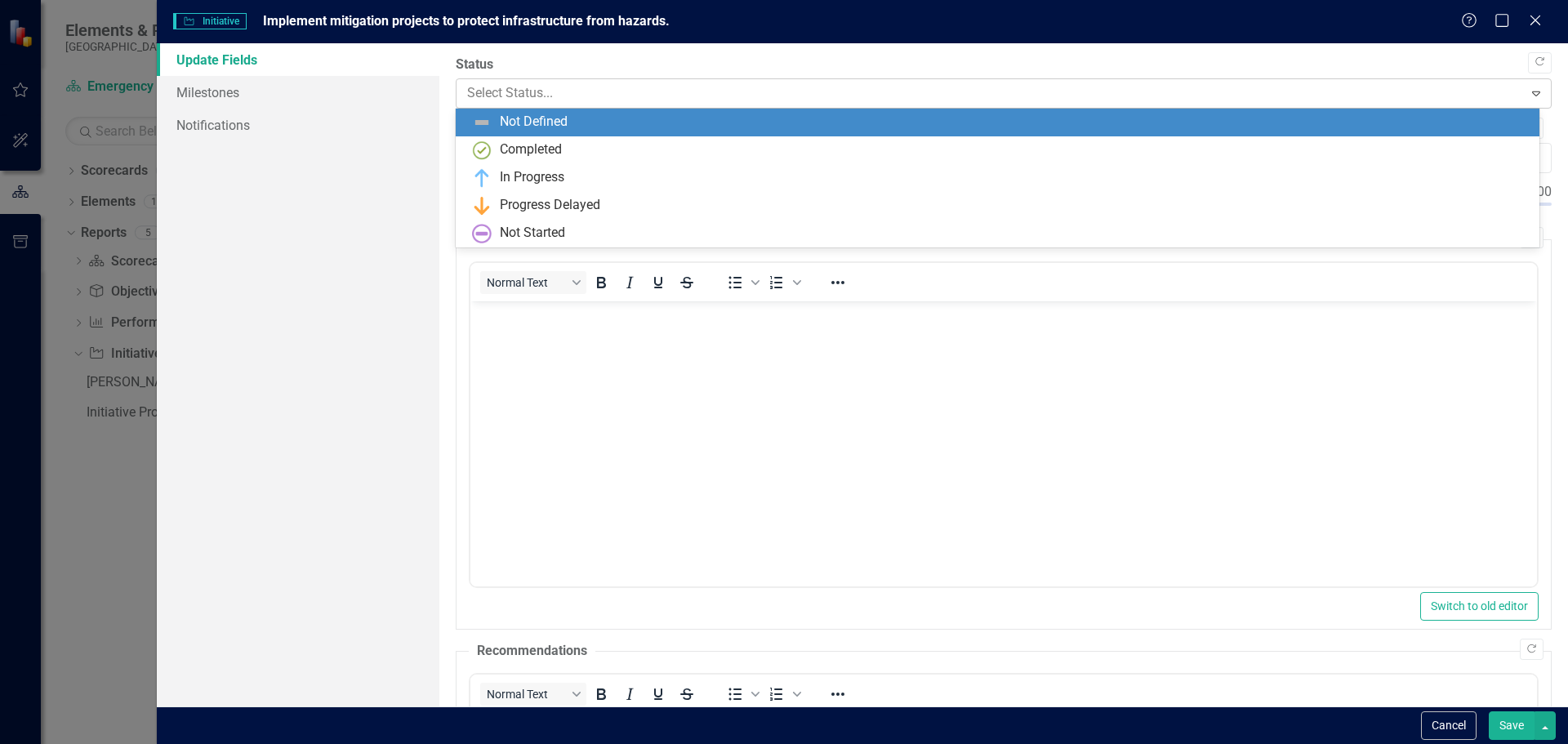
click at [1521, 87] on div "Expand" at bounding box center [1535, 93] width 29 height 27
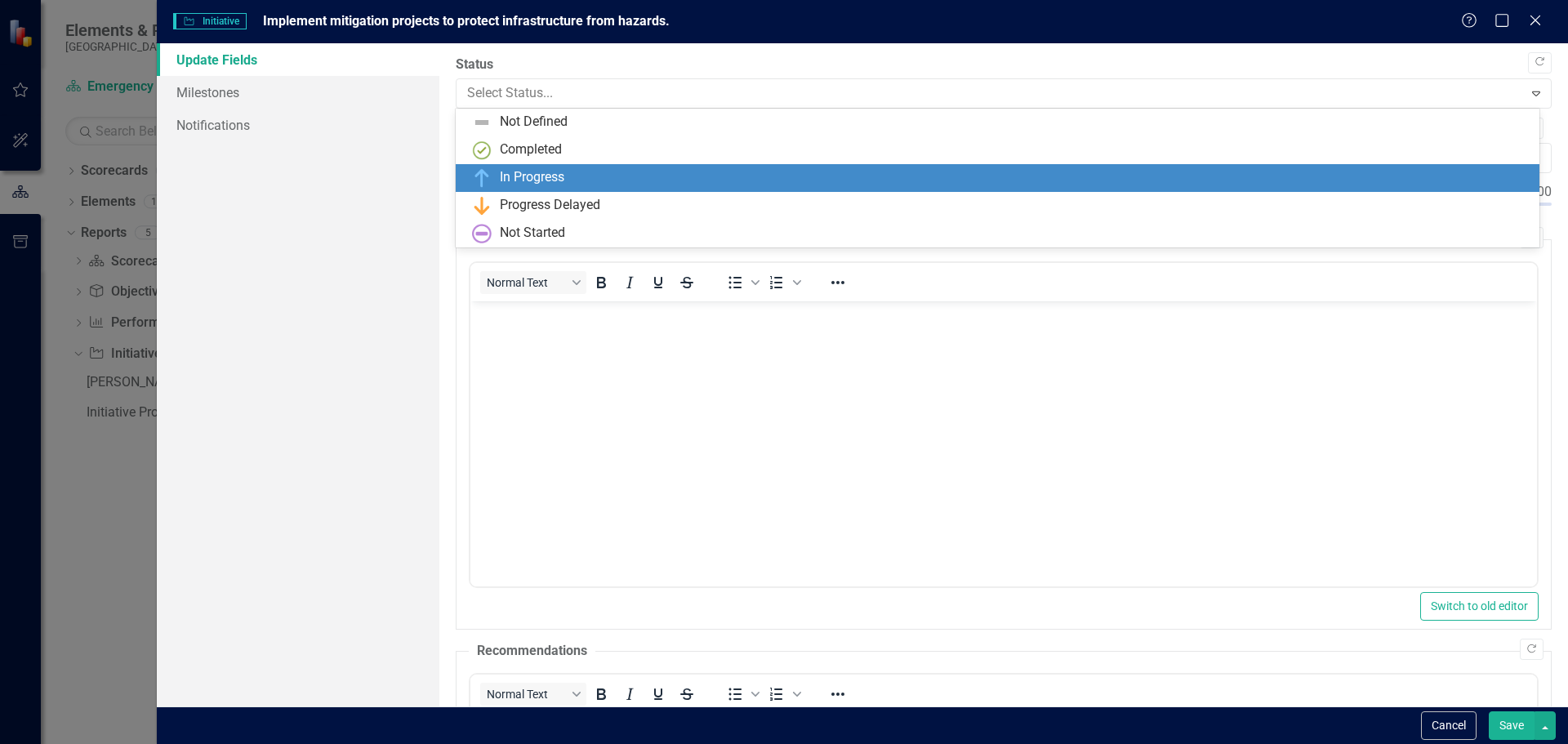
click at [726, 167] on div "In Progress" at bounding box center [997, 178] width 1084 height 27
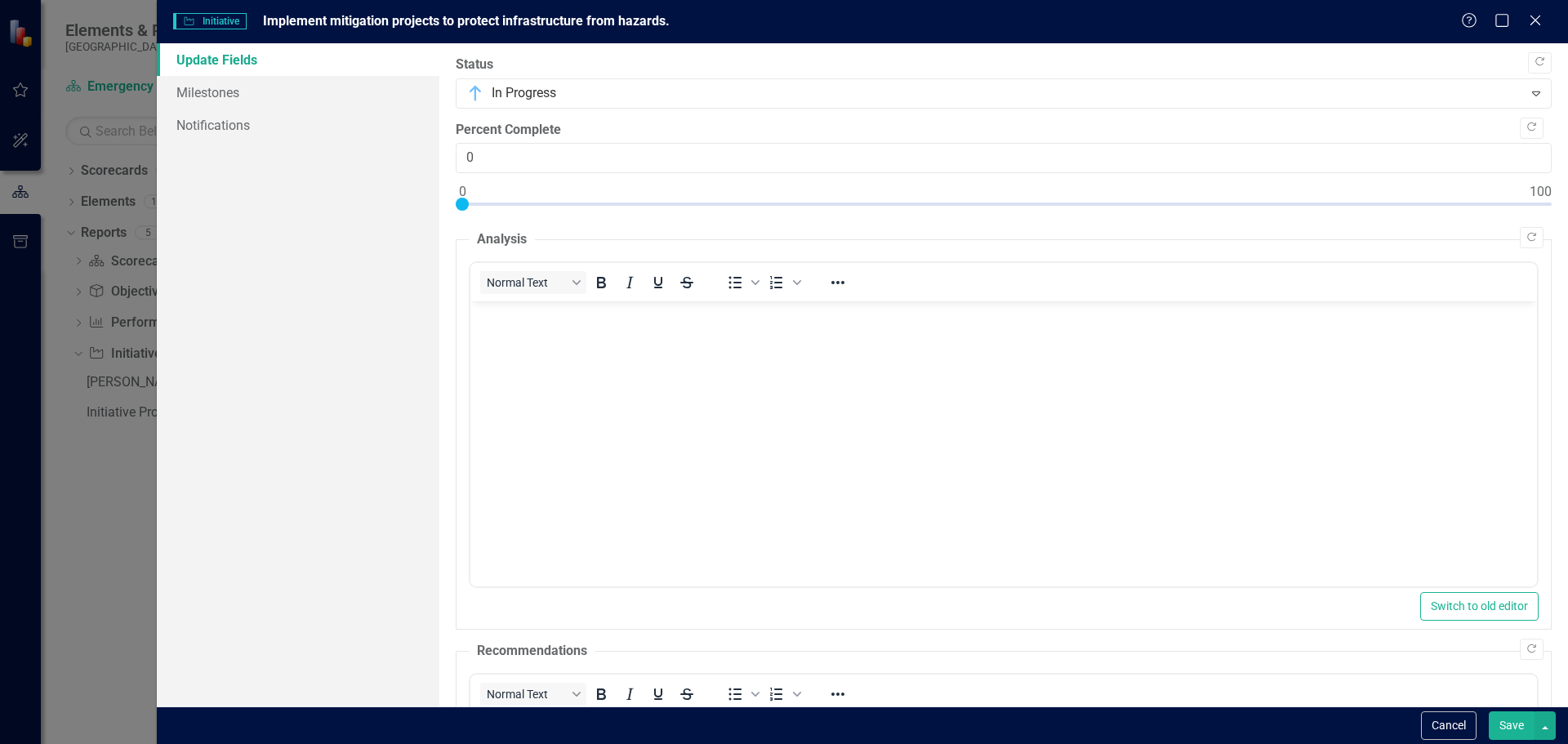
drag, startPoint x: 1108, startPoint y: 446, endPoint x: 715, endPoint y: 426, distance: 393.5
click at [1104, 444] on body "Rich Text Area. Press ALT-0 for help." at bounding box center [1003, 423] width 1067 height 245
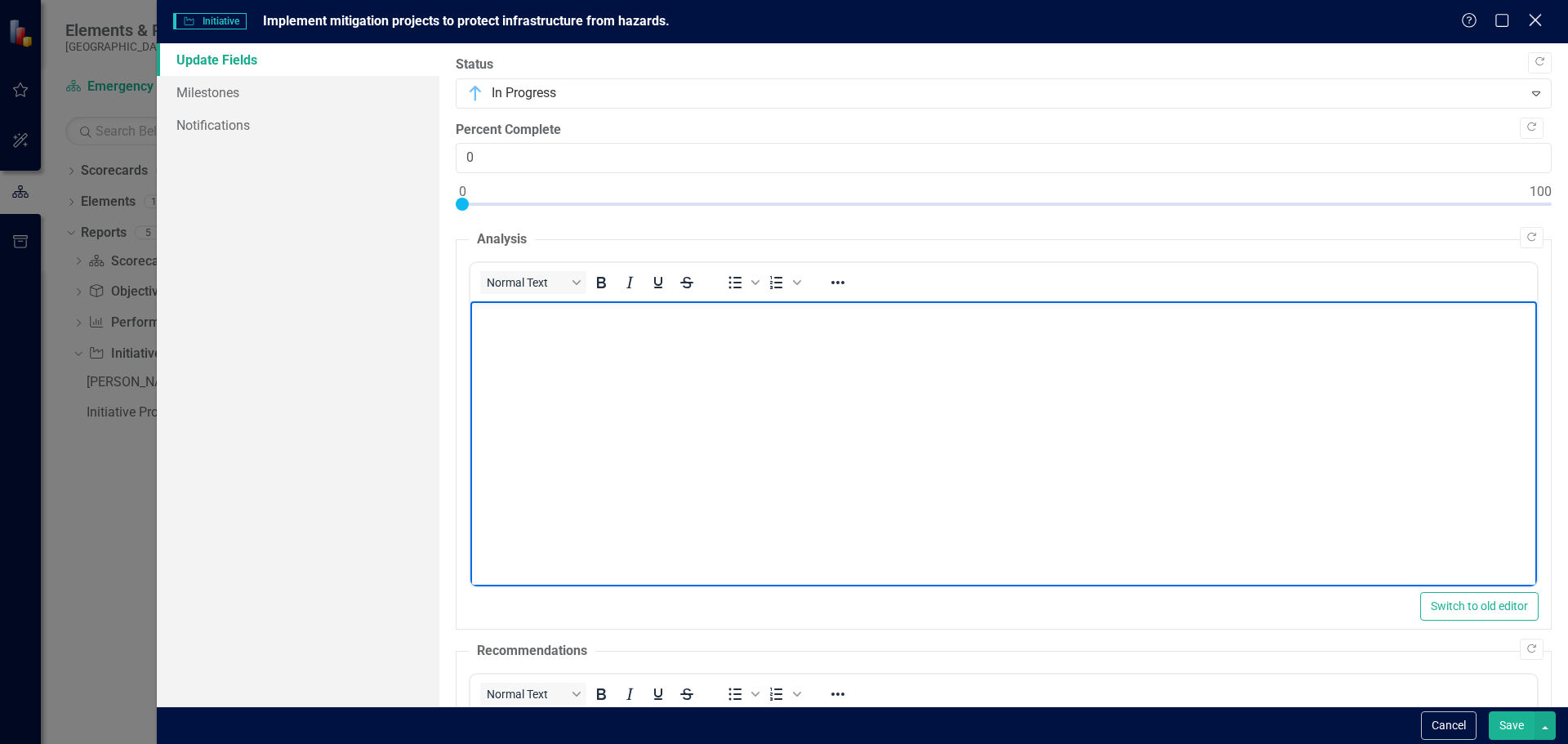
click at [1538, 11] on div "Close" at bounding box center [1535, 21] width 21 height 22
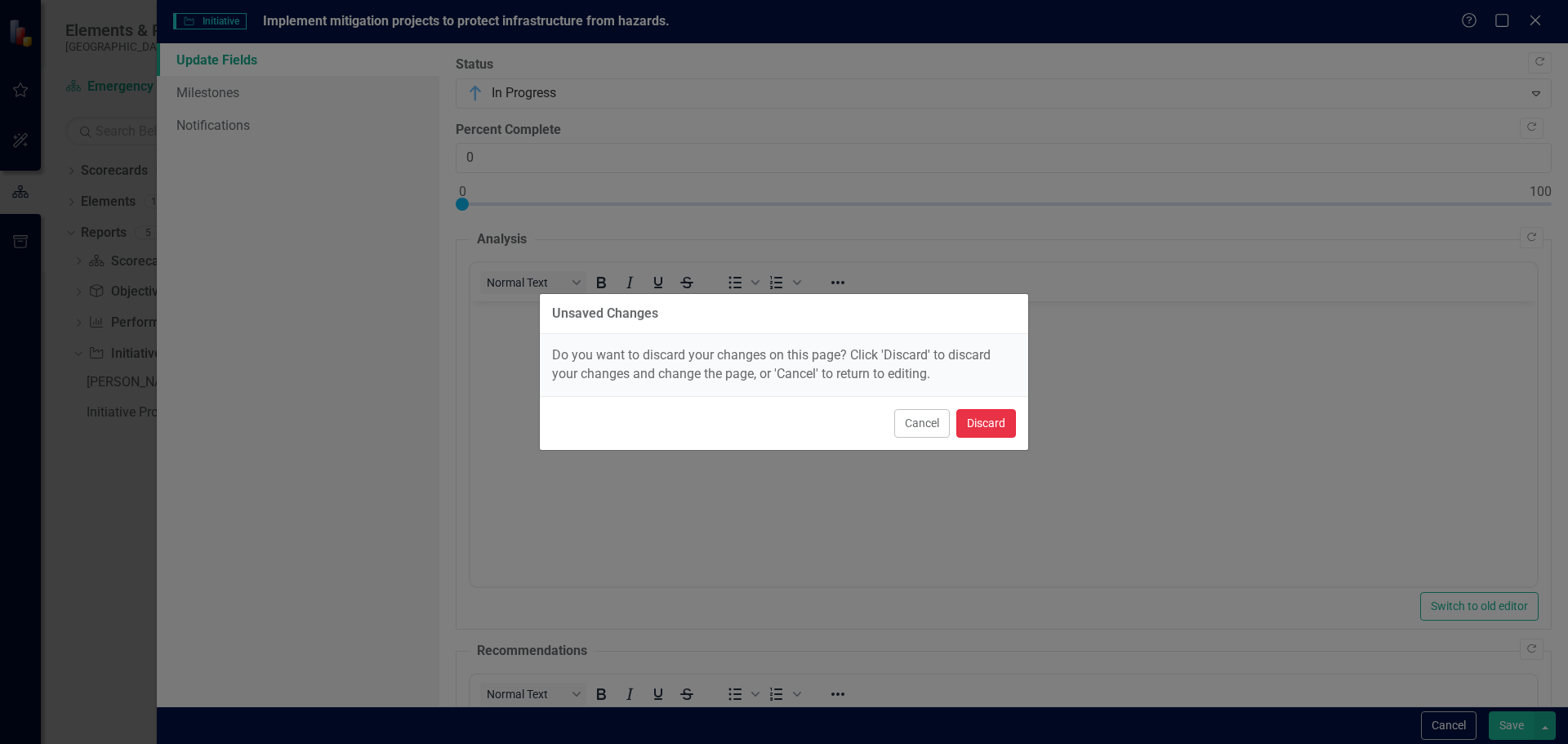
drag, startPoint x: 979, startPoint y: 422, endPoint x: 958, endPoint y: 417, distance: 21.6
click at [967, 421] on button "Discard" at bounding box center [986, 422] width 60 height 28
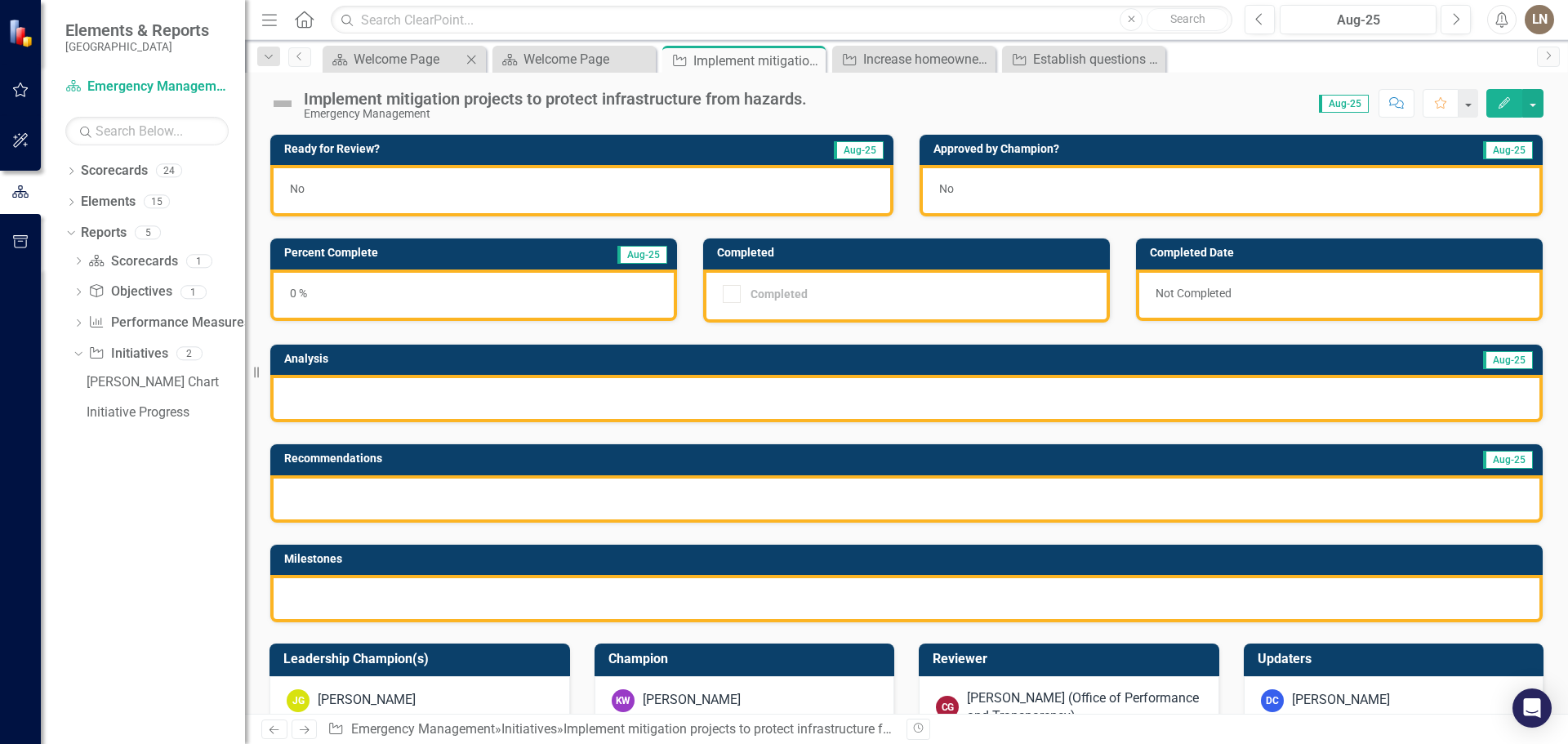
click at [417, 71] on div "Scorecard Welcome Page Close" at bounding box center [404, 58] width 163 height 27
click at [418, 58] on div "Welcome Page" at bounding box center [407, 59] width 108 height 21
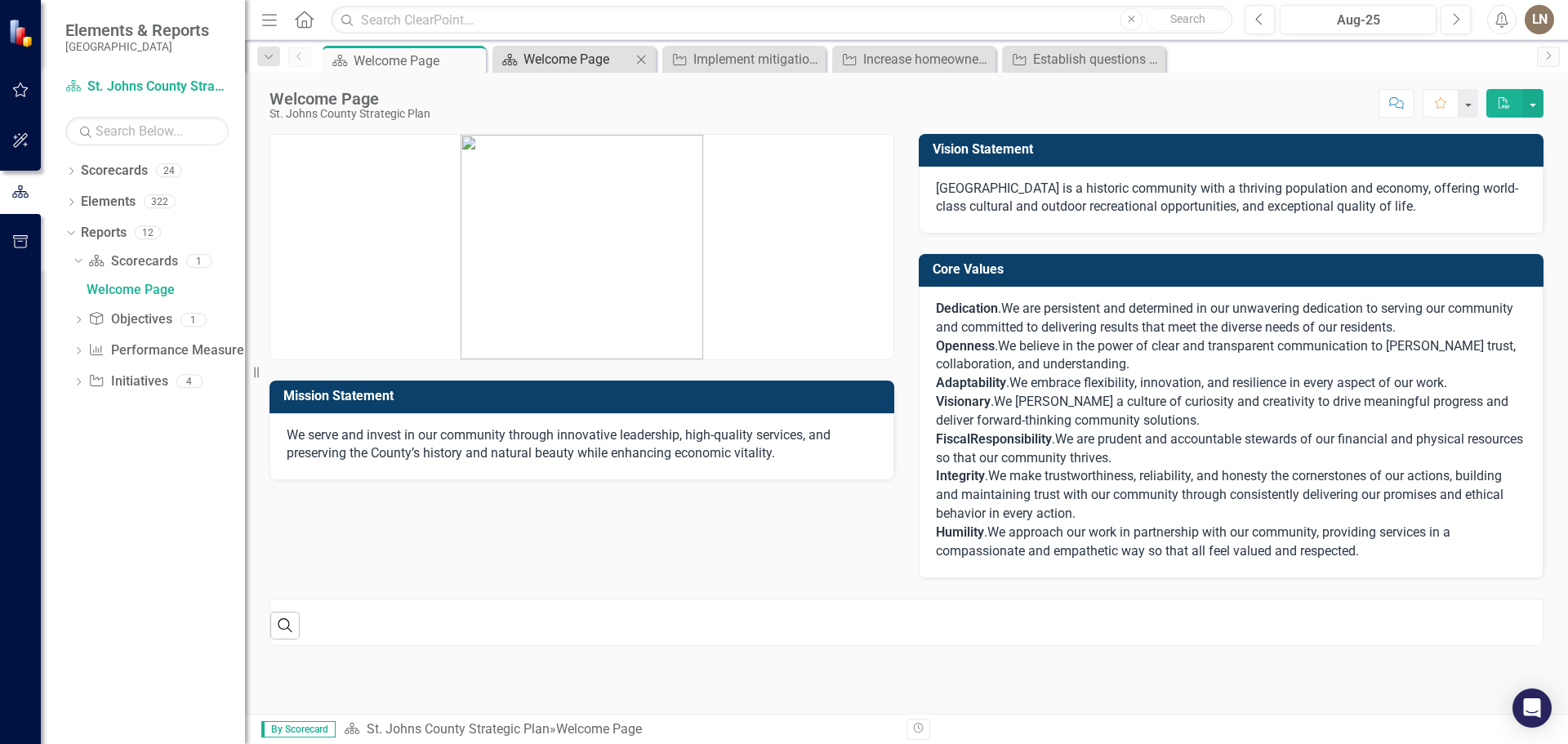
click at [559, 57] on div "Welcome Page" at bounding box center [577, 59] width 108 height 21
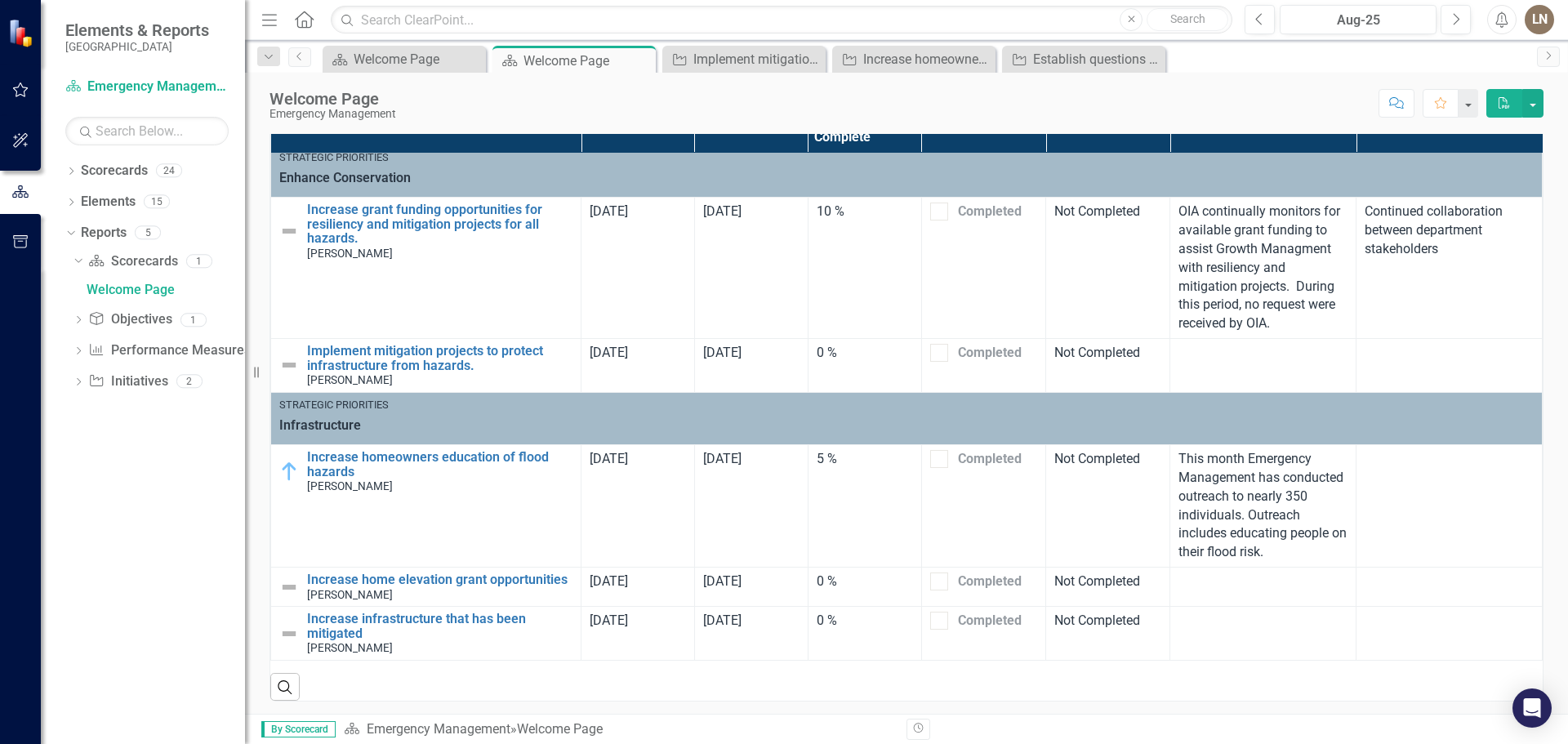
scroll to position [998, 0]
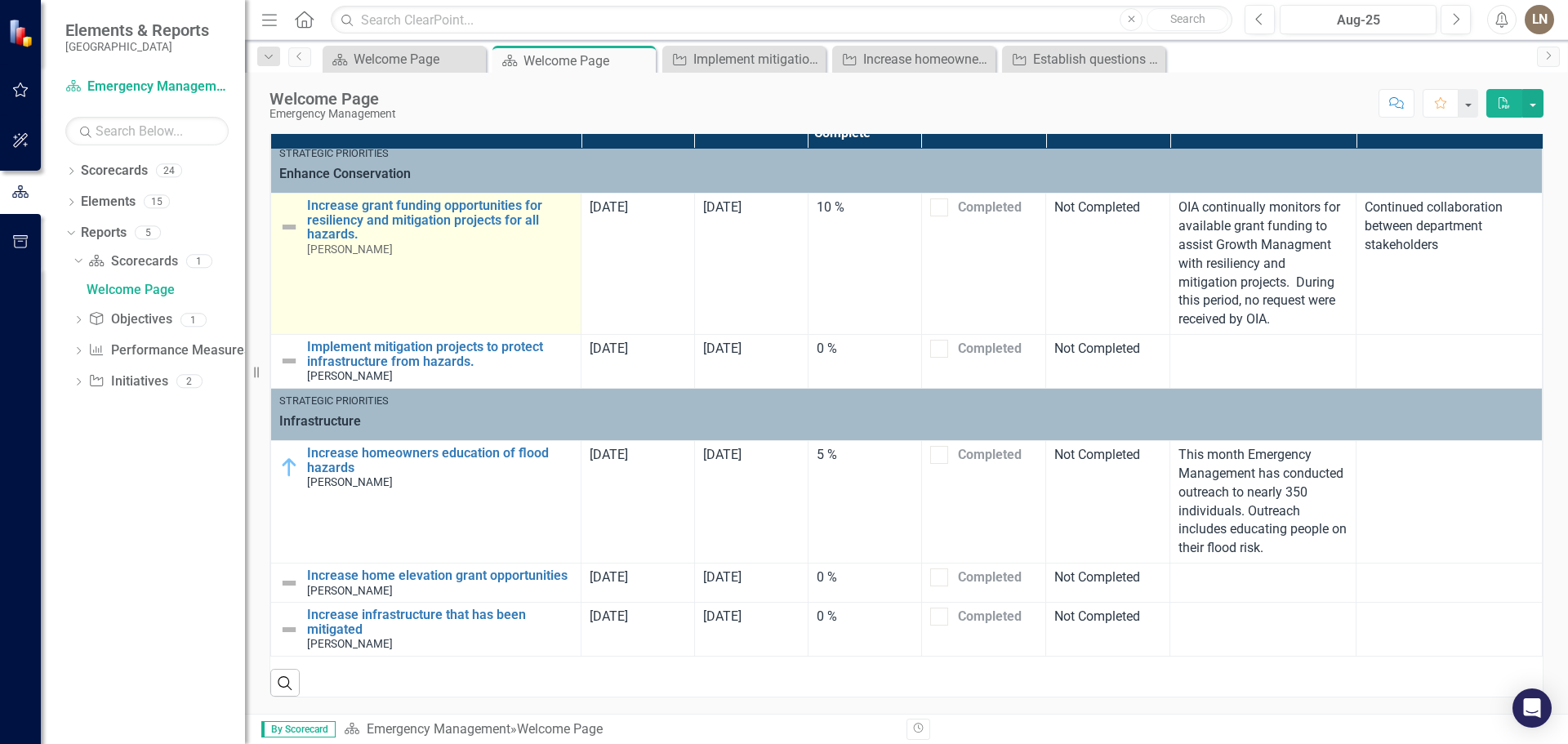
click at [280, 217] on img at bounding box center [288, 227] width 20 height 20
click at [394, 198] on link "Increase grant funding opportunities for resiliency and mitigation projects for…" at bounding box center [440, 220] width 265 height 44
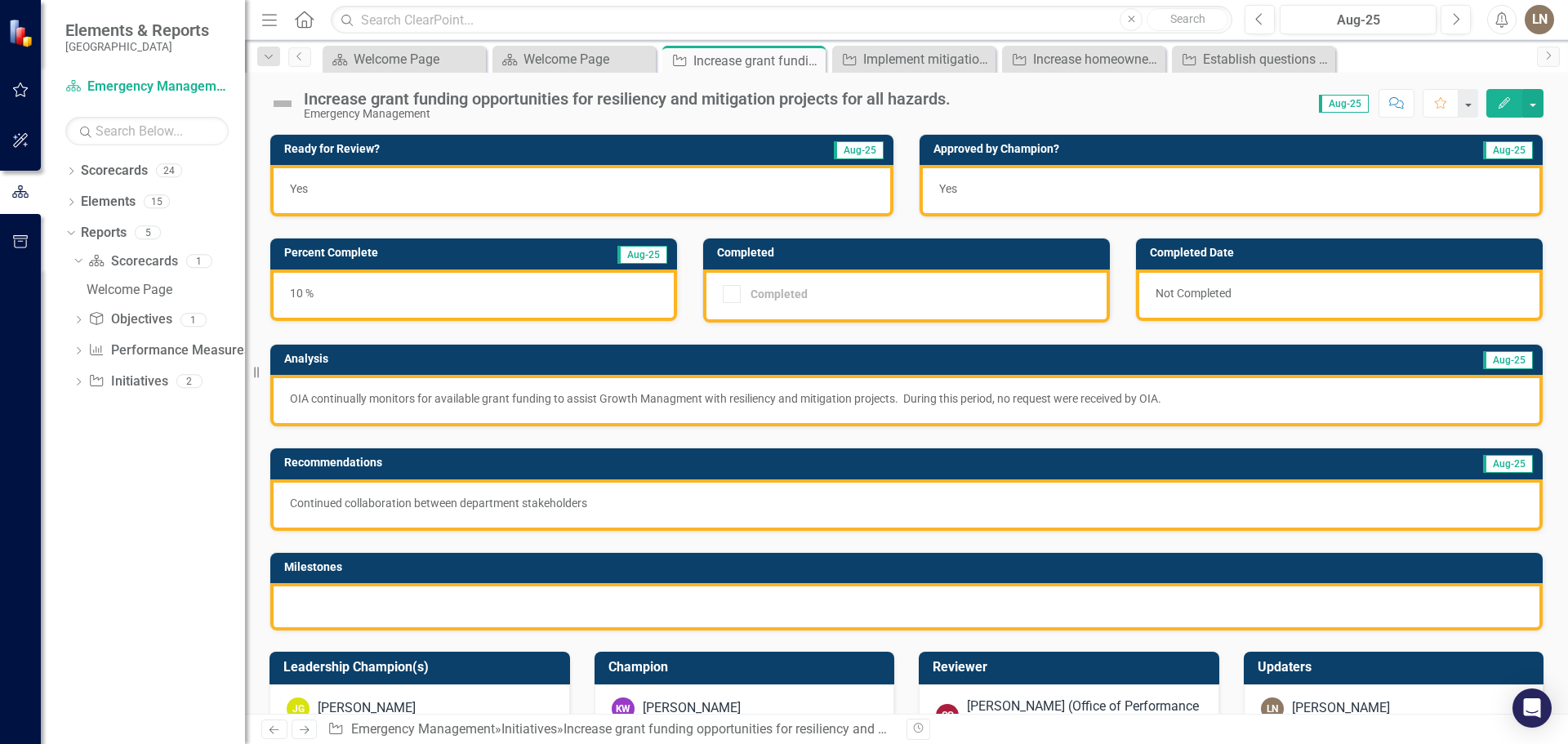
click at [1510, 105] on icon "Edit" at bounding box center [1504, 103] width 15 height 11
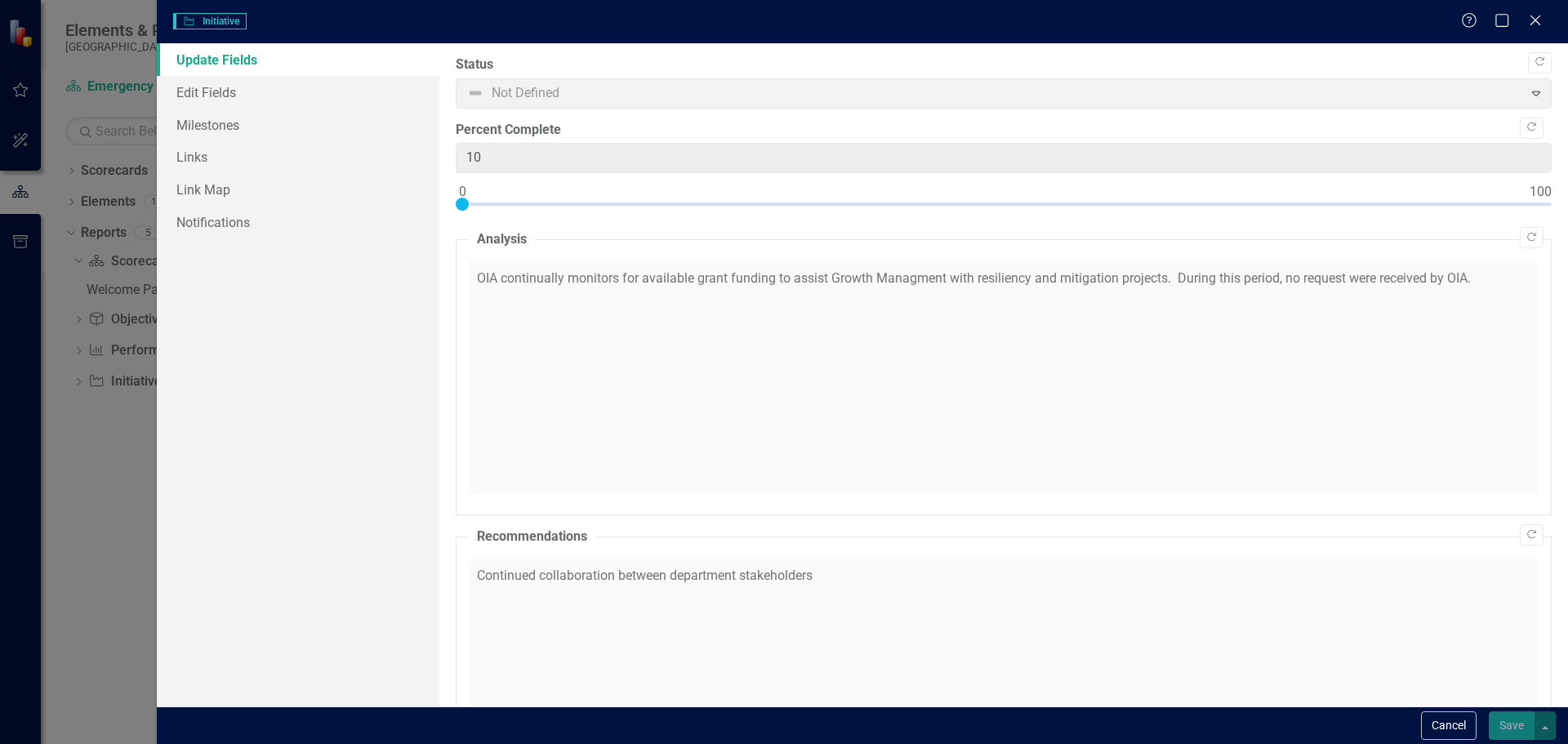
checkbox input "true"
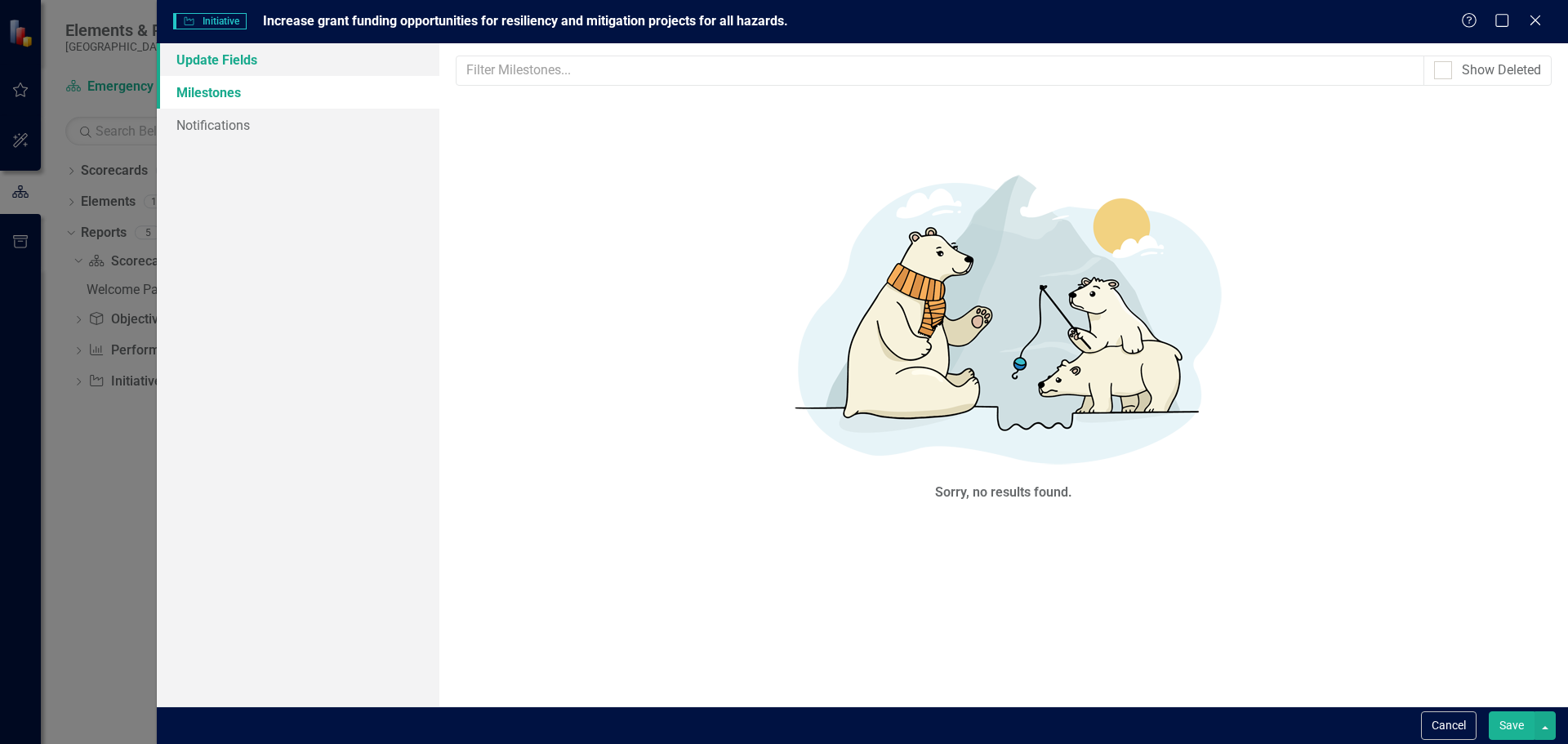
click at [260, 70] on link "Update Fields" at bounding box center [298, 60] width 282 height 32
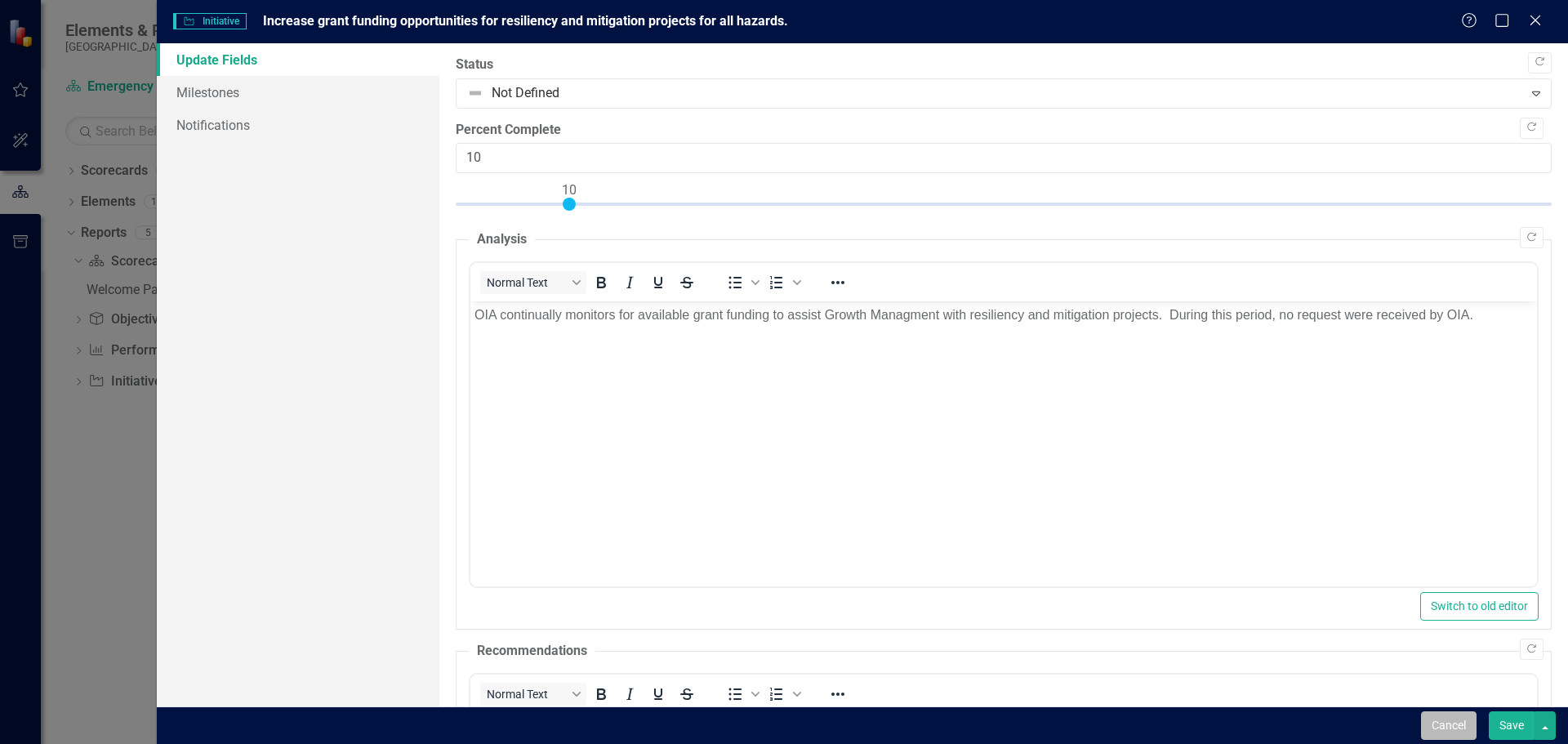
click at [1459, 726] on button "Cancel" at bounding box center [1448, 724] width 56 height 28
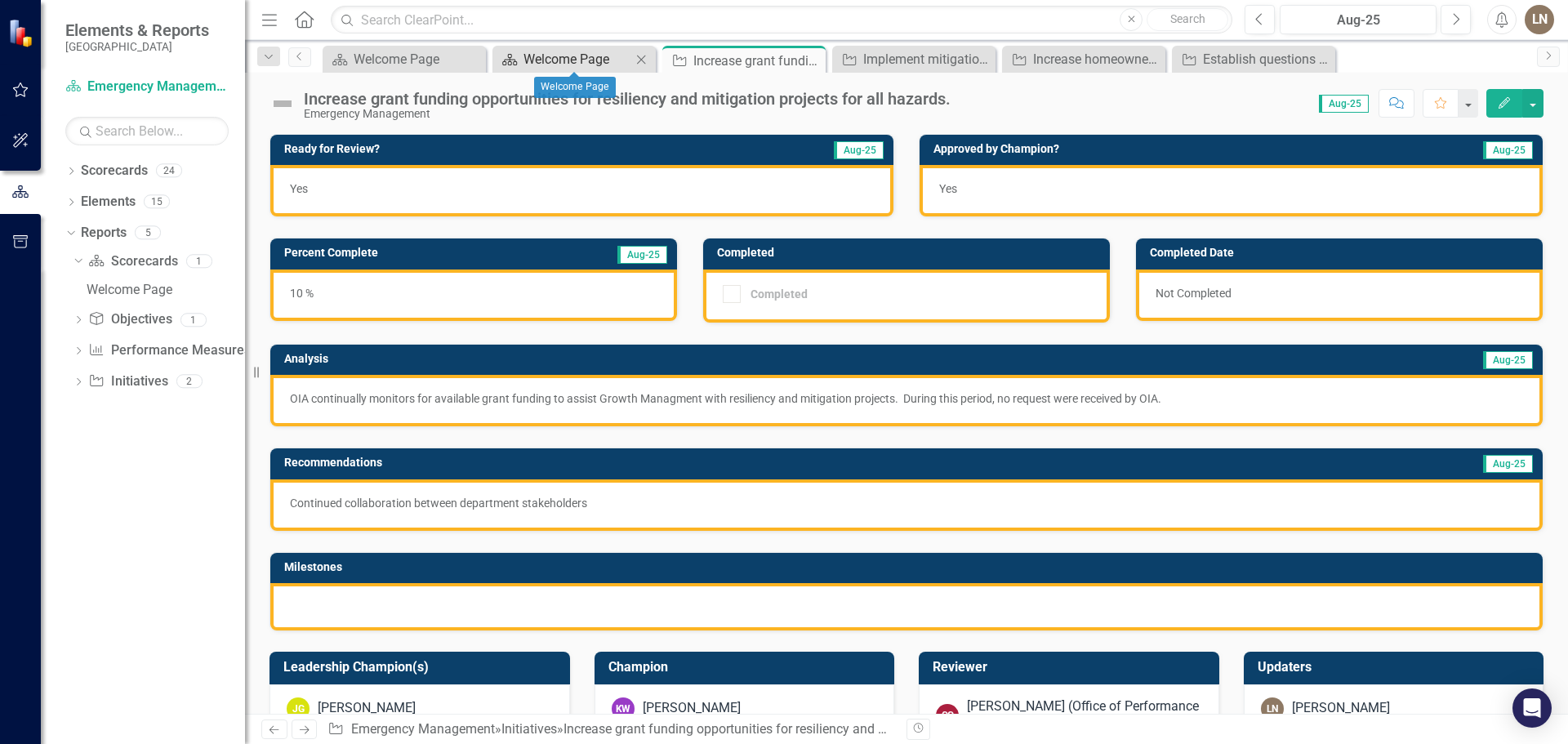
click at [537, 59] on div "Welcome Page" at bounding box center [577, 59] width 108 height 21
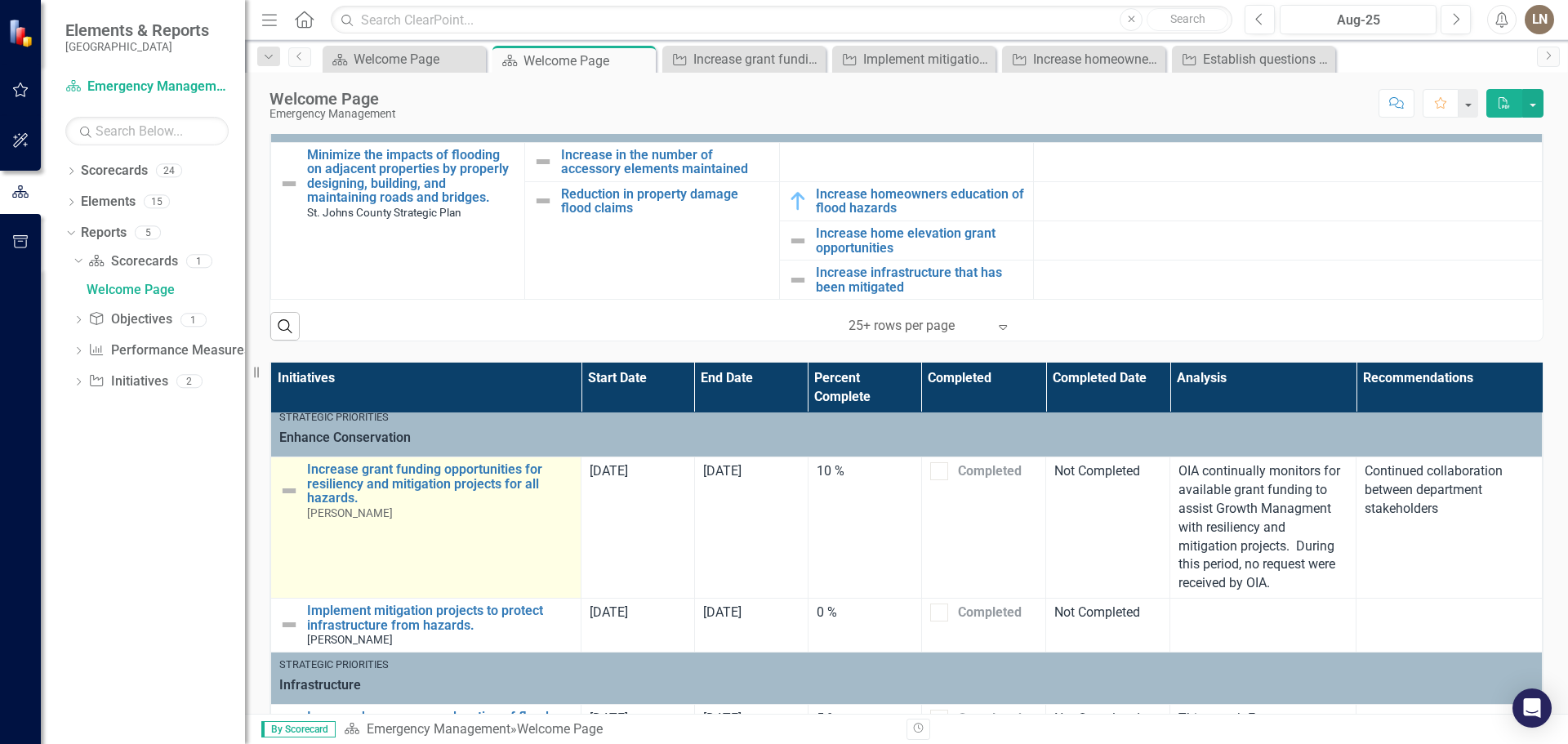
scroll to position [176, 0]
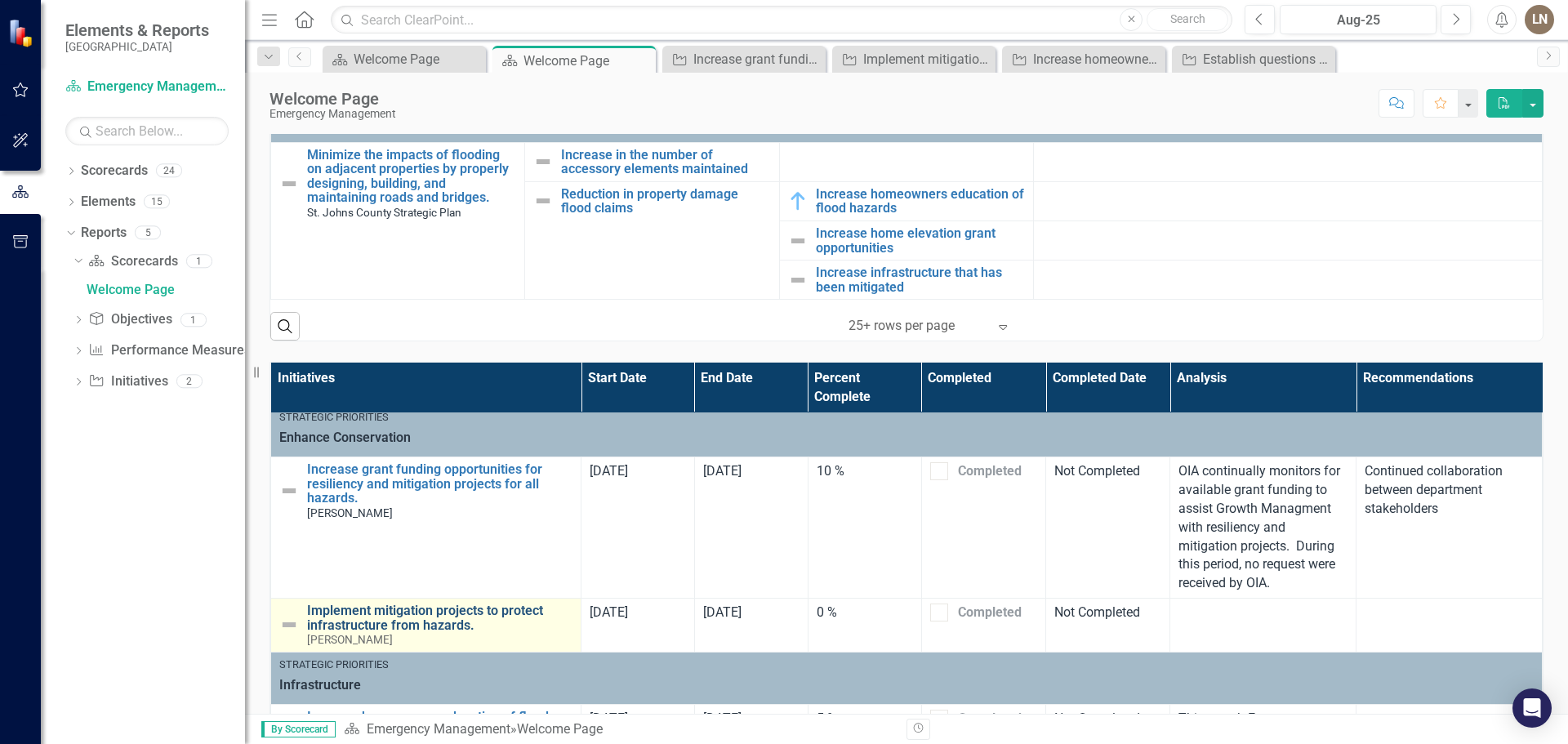
click at [435, 603] on link "Implement mitigation projects to protect infrastructure from hazards." at bounding box center [440, 617] width 265 height 28
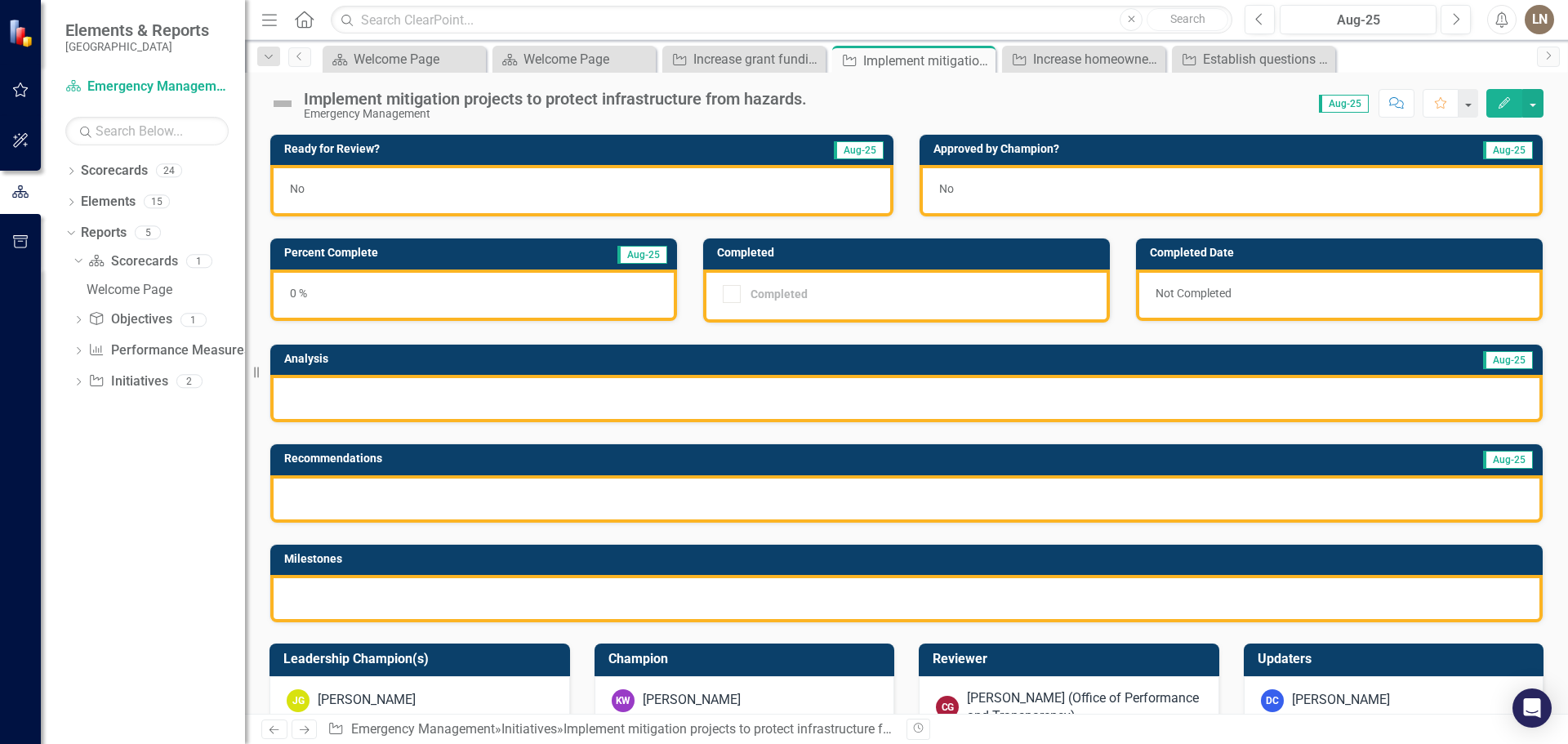
click at [1506, 101] on icon "Edit" at bounding box center [1504, 103] width 15 height 11
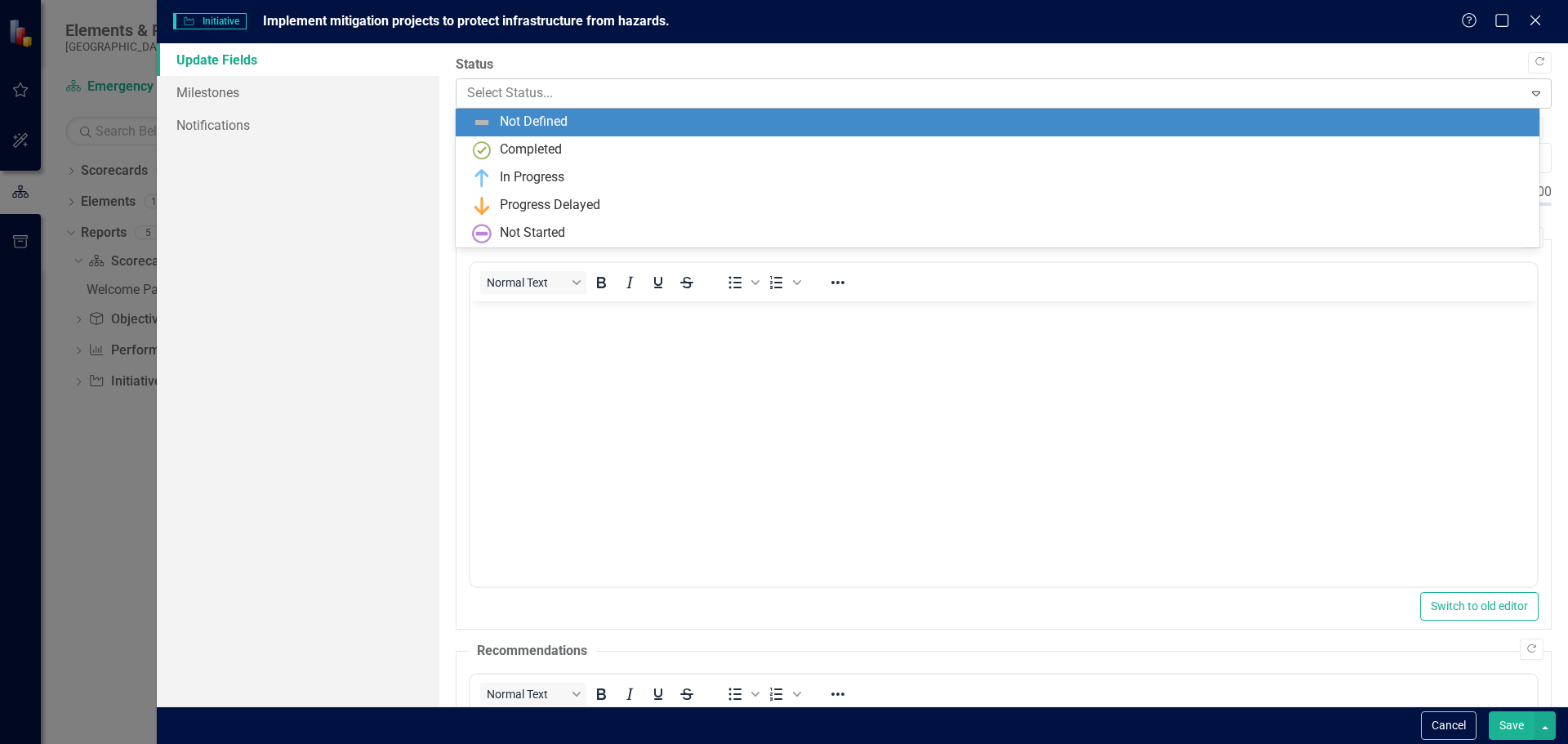
click at [652, 84] on div at bounding box center [990, 93] width 1046 height 22
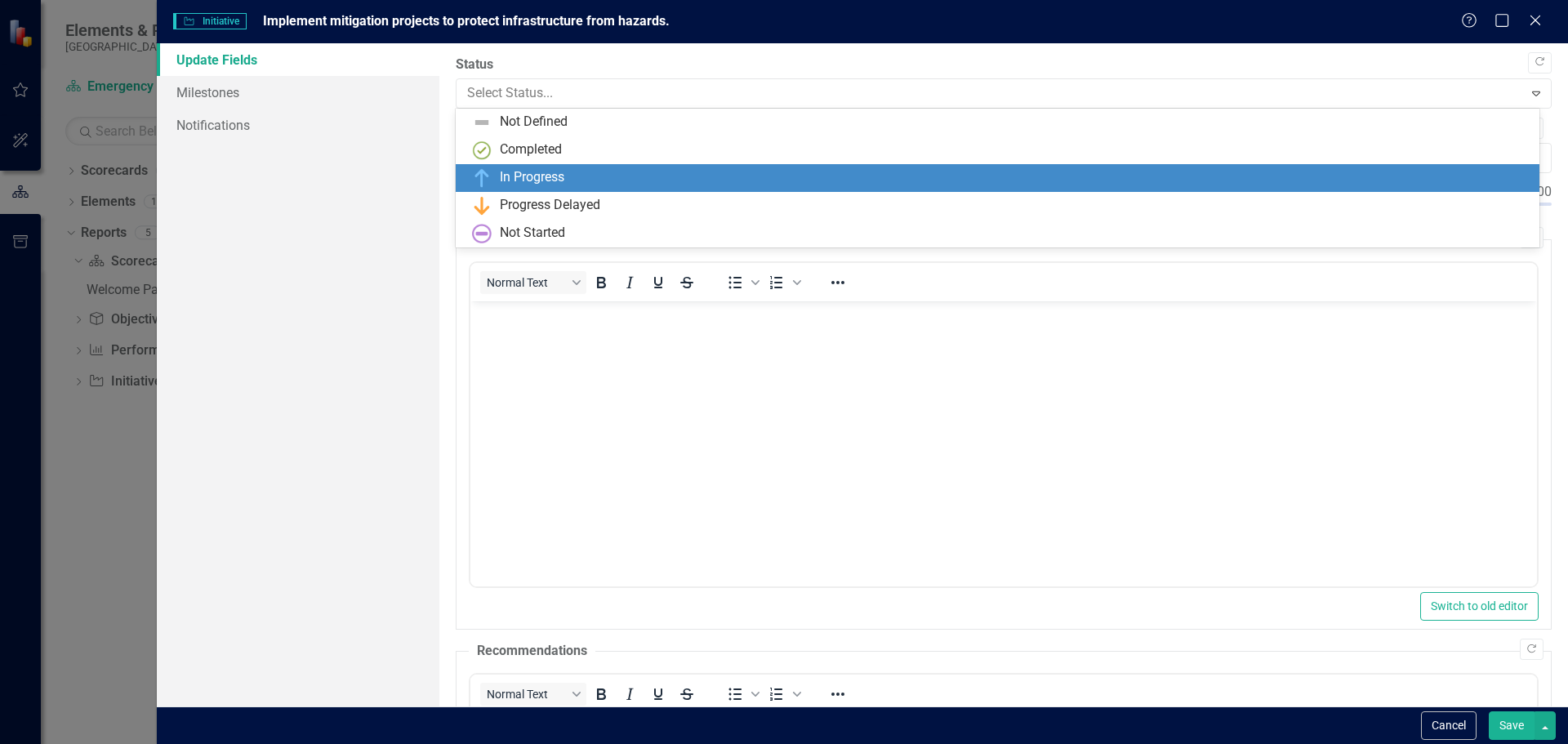
click at [577, 181] on div "In Progress" at bounding box center [1001, 178] width 1057 height 20
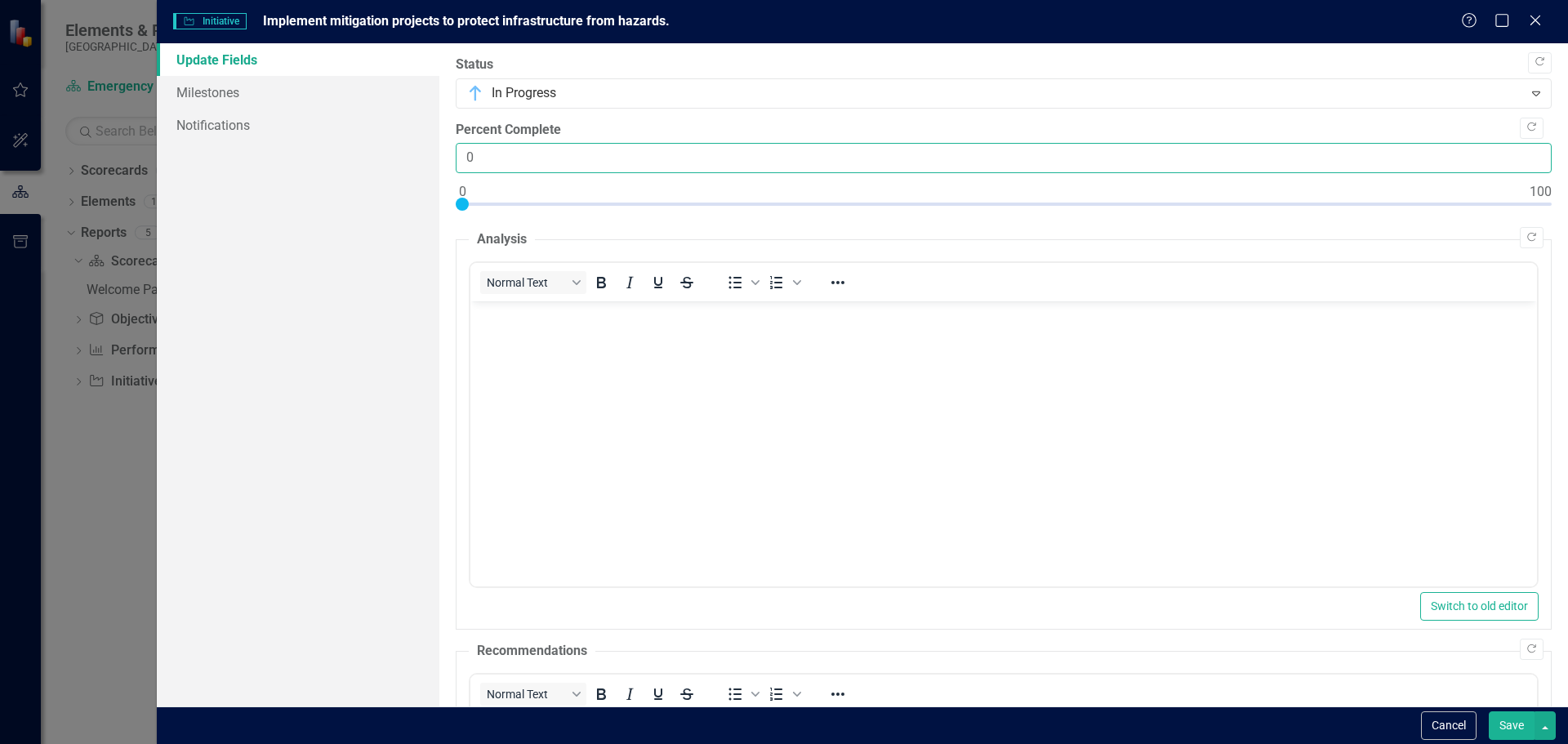
click at [613, 157] on input "0" at bounding box center [1003, 157] width 1096 height 30
drag, startPoint x: 506, startPoint y: 156, endPoint x: 462, endPoint y: 145, distance: 45.4
click at [462, 145] on input "0" at bounding box center [1003, 157] width 1096 height 30
type input "2"
click at [1515, 728] on button "Save" at bounding box center [1511, 724] width 45 height 28
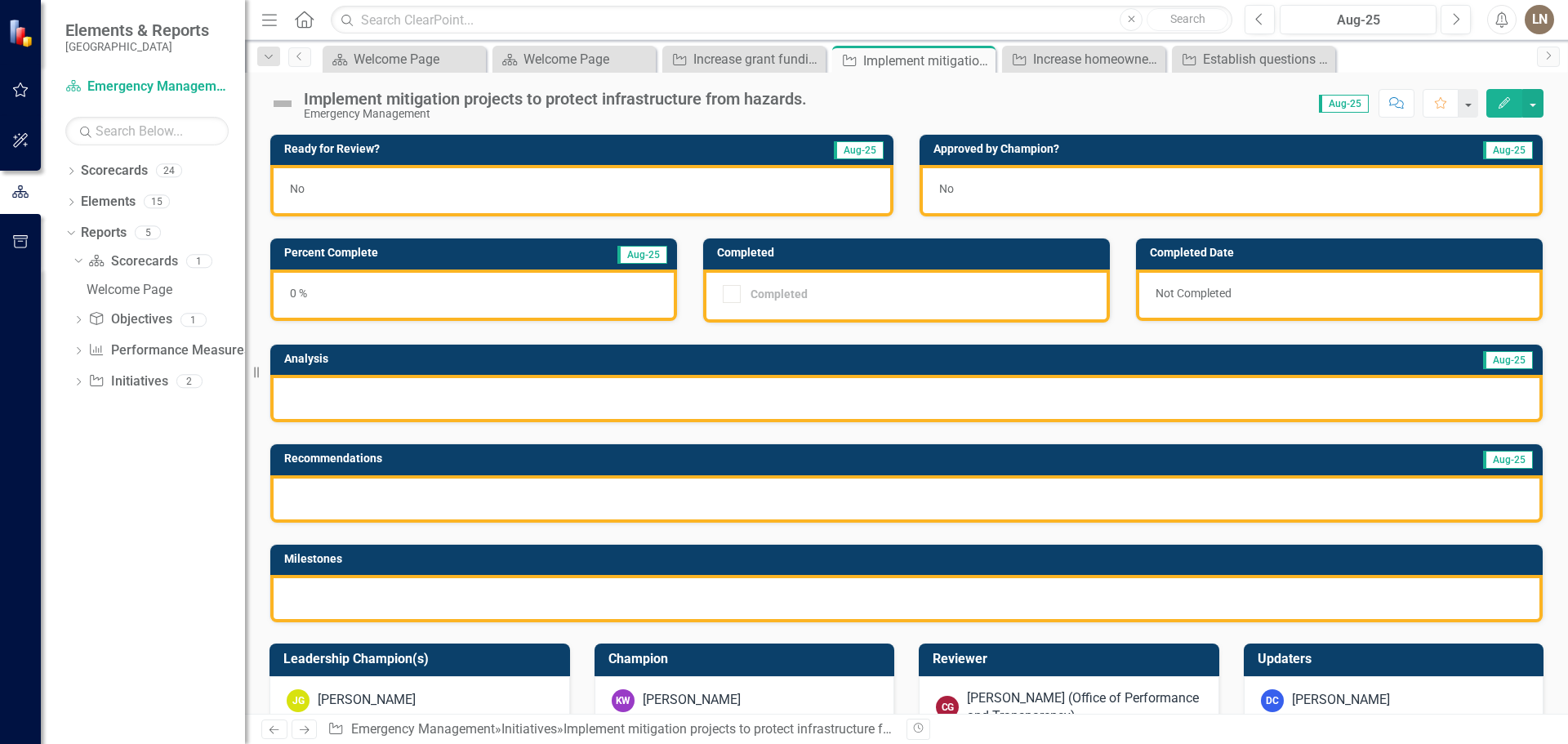
click at [1505, 107] on icon "Edit" at bounding box center [1504, 103] width 15 height 11
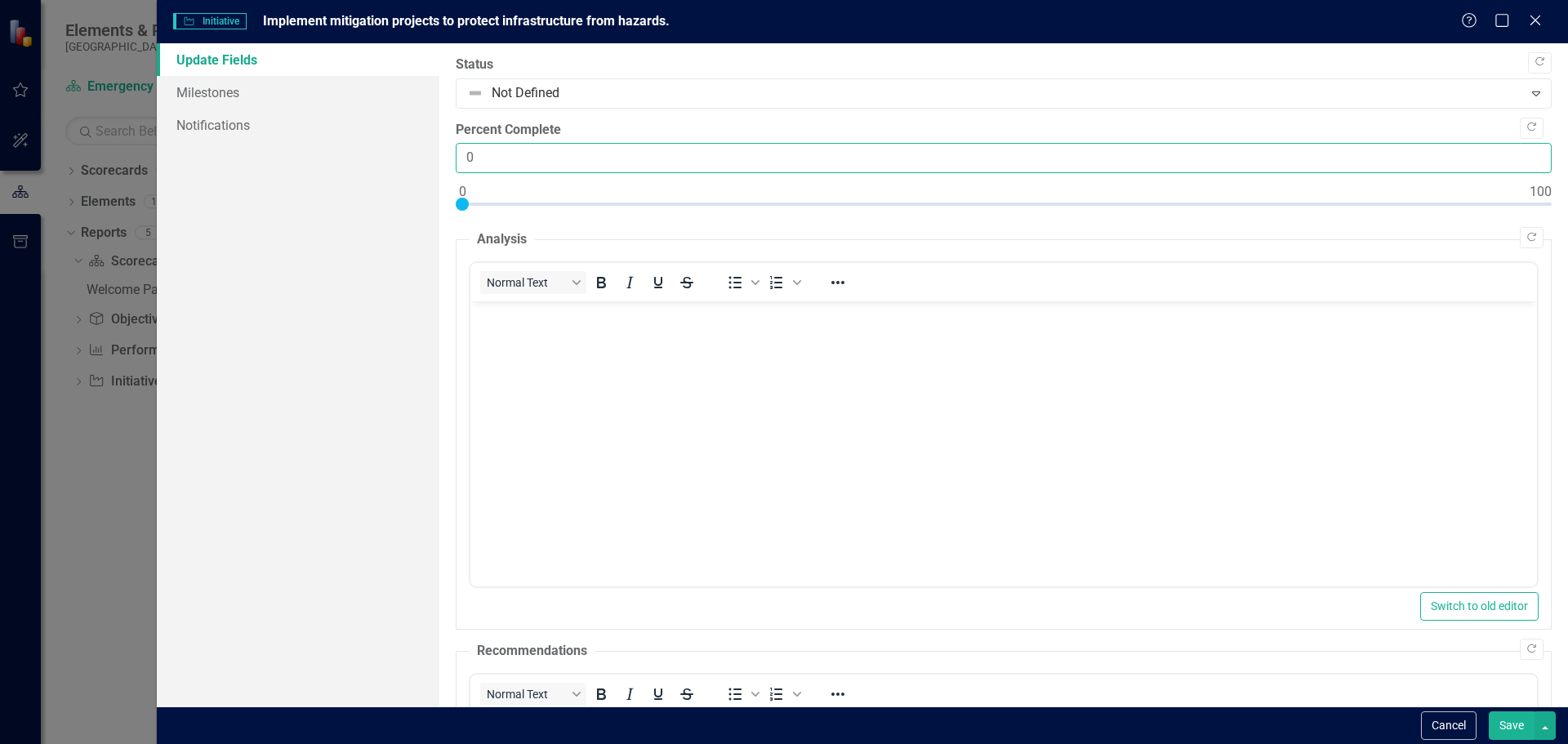
click at [510, 154] on input "0" at bounding box center [1003, 157] width 1096 height 30
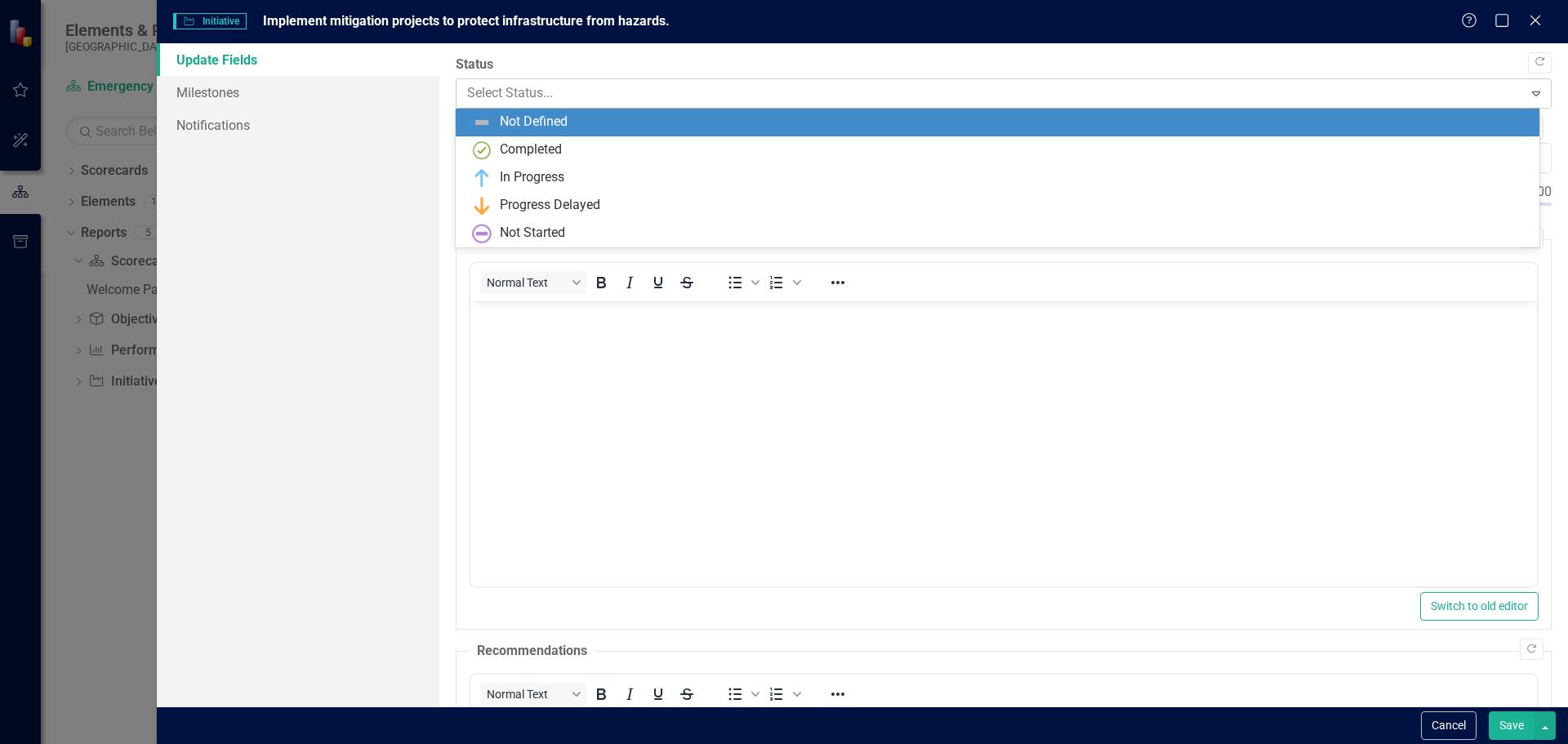
click at [1451, 108] on body "Elements & Reports St. Johns County Scorecard Emergency Management Search Dropd…" at bounding box center [784, 372] width 1568 height 744
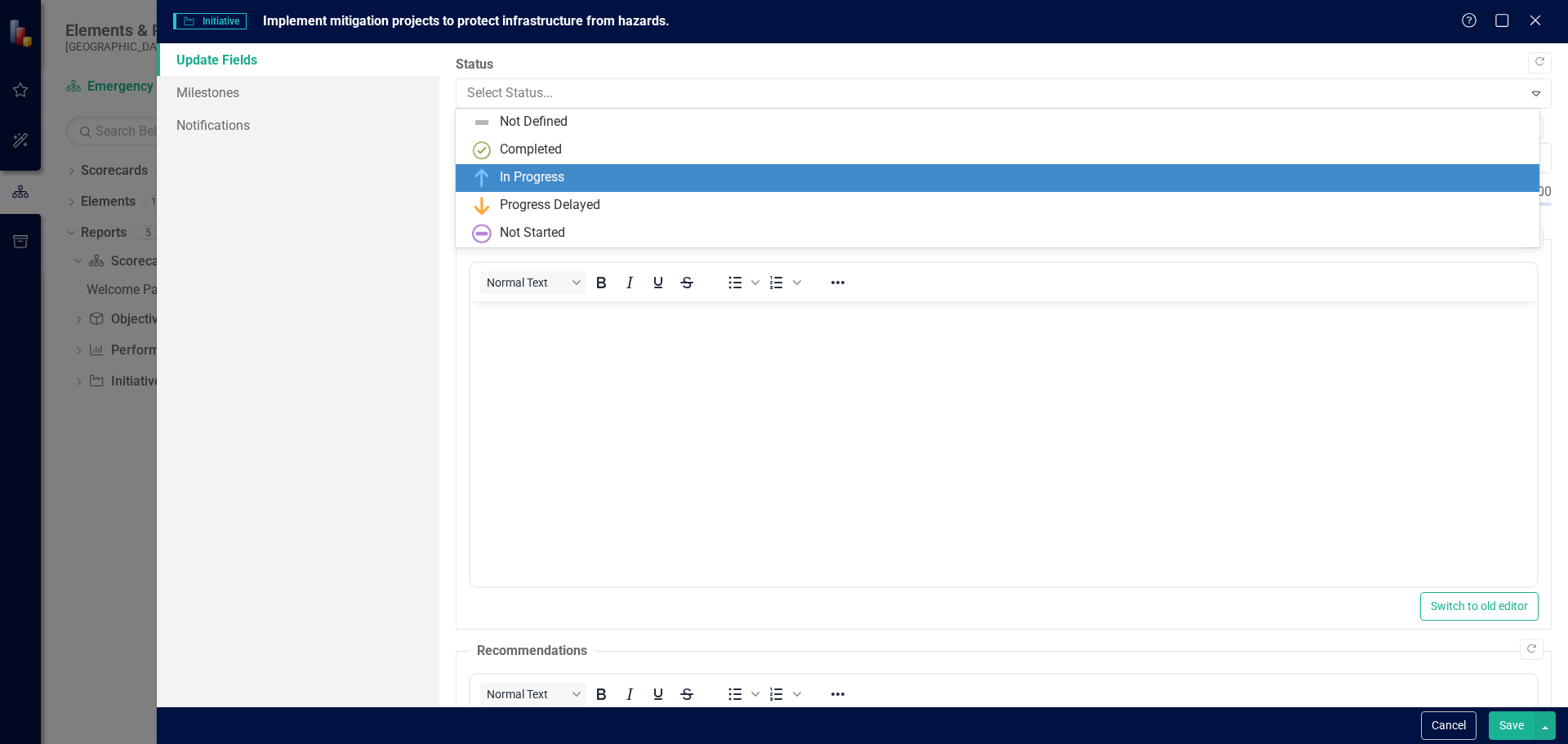
click at [654, 168] on div "In Progress" at bounding box center [1001, 178] width 1057 height 20
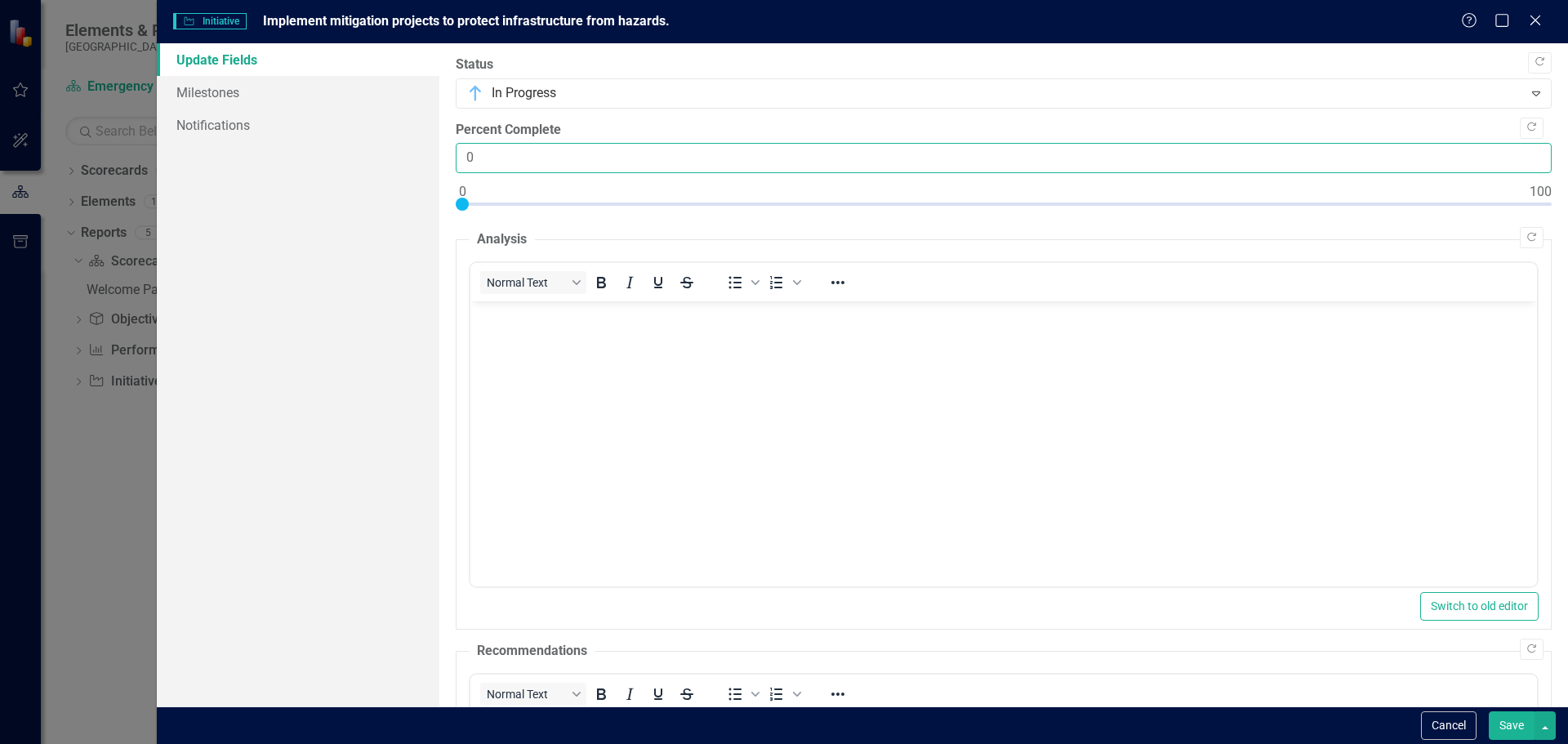
click at [585, 164] on input "0" at bounding box center [1003, 157] width 1096 height 30
click at [1524, 151] on input "1" at bounding box center [1003, 157] width 1096 height 30
type input "2"
click at [1524, 151] on input "2" at bounding box center [1003, 157] width 1096 height 30
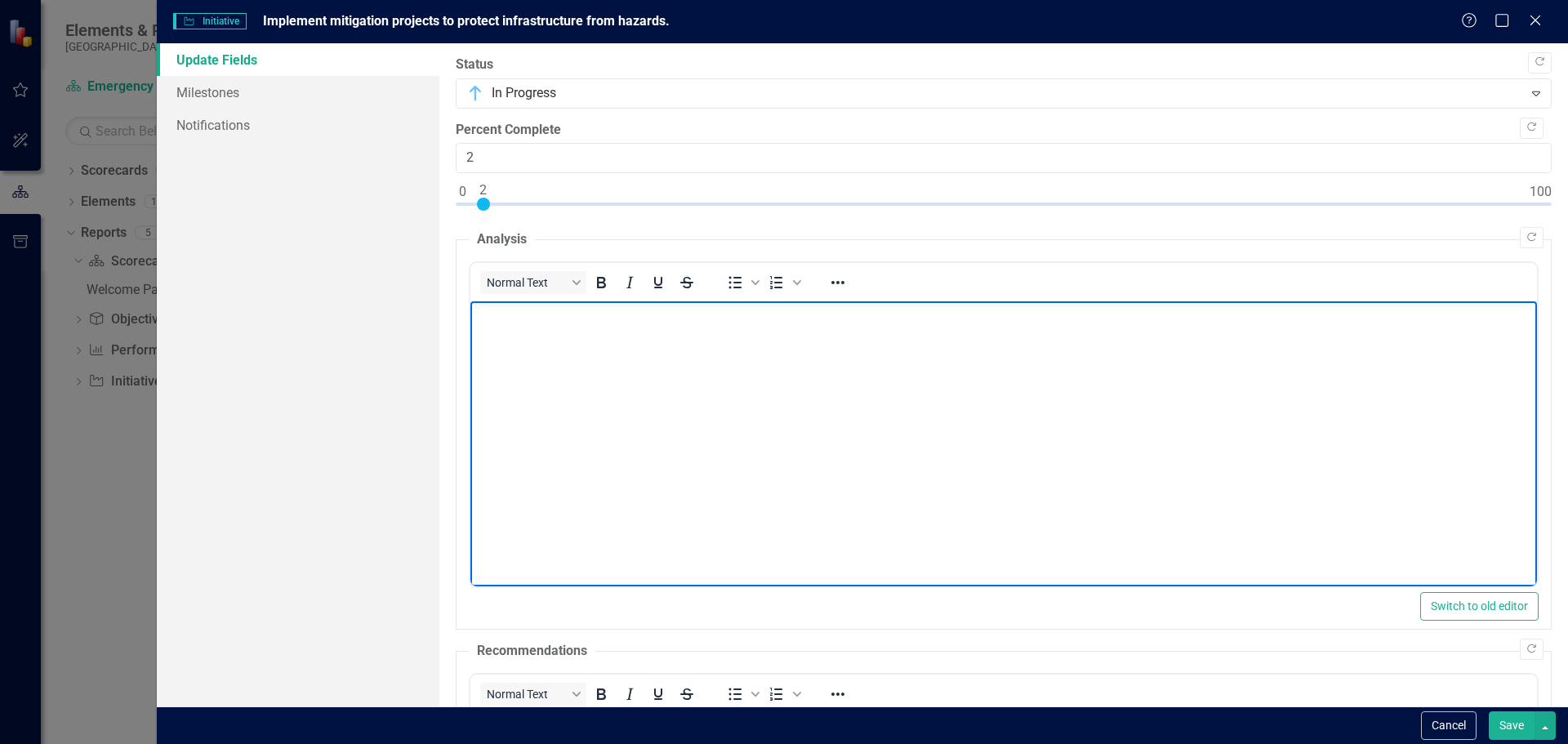
click at [807, 467] on body "Rich Text Area. Press ALT-0 for help." at bounding box center [1003, 423] width 1067 height 245
click at [846, 387] on body "Rich Text Area. Press ALT-0 for help." at bounding box center [1003, 423] width 1067 height 245
click at [1342, 316] on p "Emergency Management continues to implement projects and advocate for LMS Worki…" at bounding box center [1003, 315] width 1058 height 20
click at [769, 314] on p "Emergency Management continues to implement projects and advocate for LMS Worki…" at bounding box center [1003, 315] width 1058 height 20
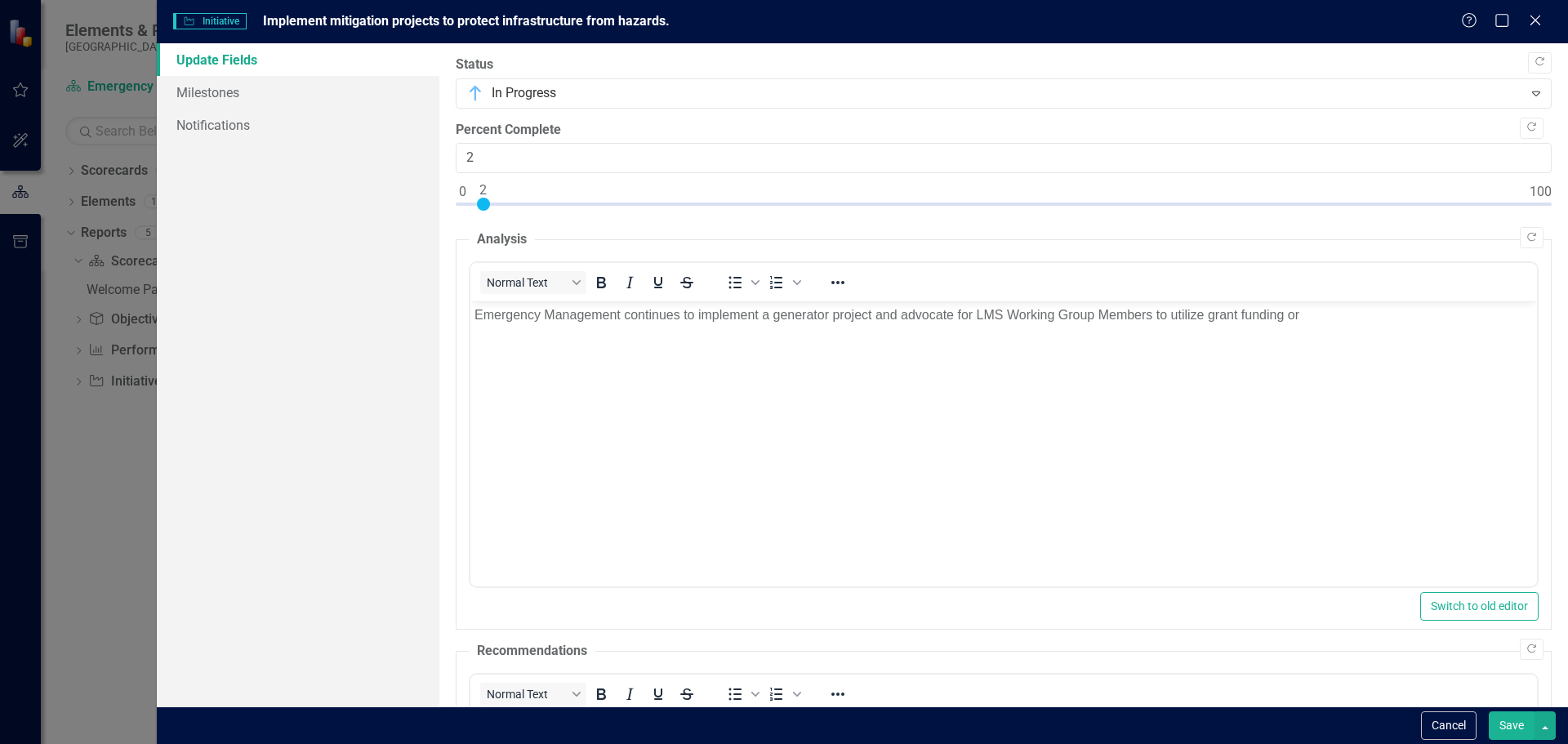
click at [1355, 293] on div "Normal Text To open the popup, press Shift+Enter To open the popup, press Shift…" at bounding box center [1003, 281] width 1067 height 32
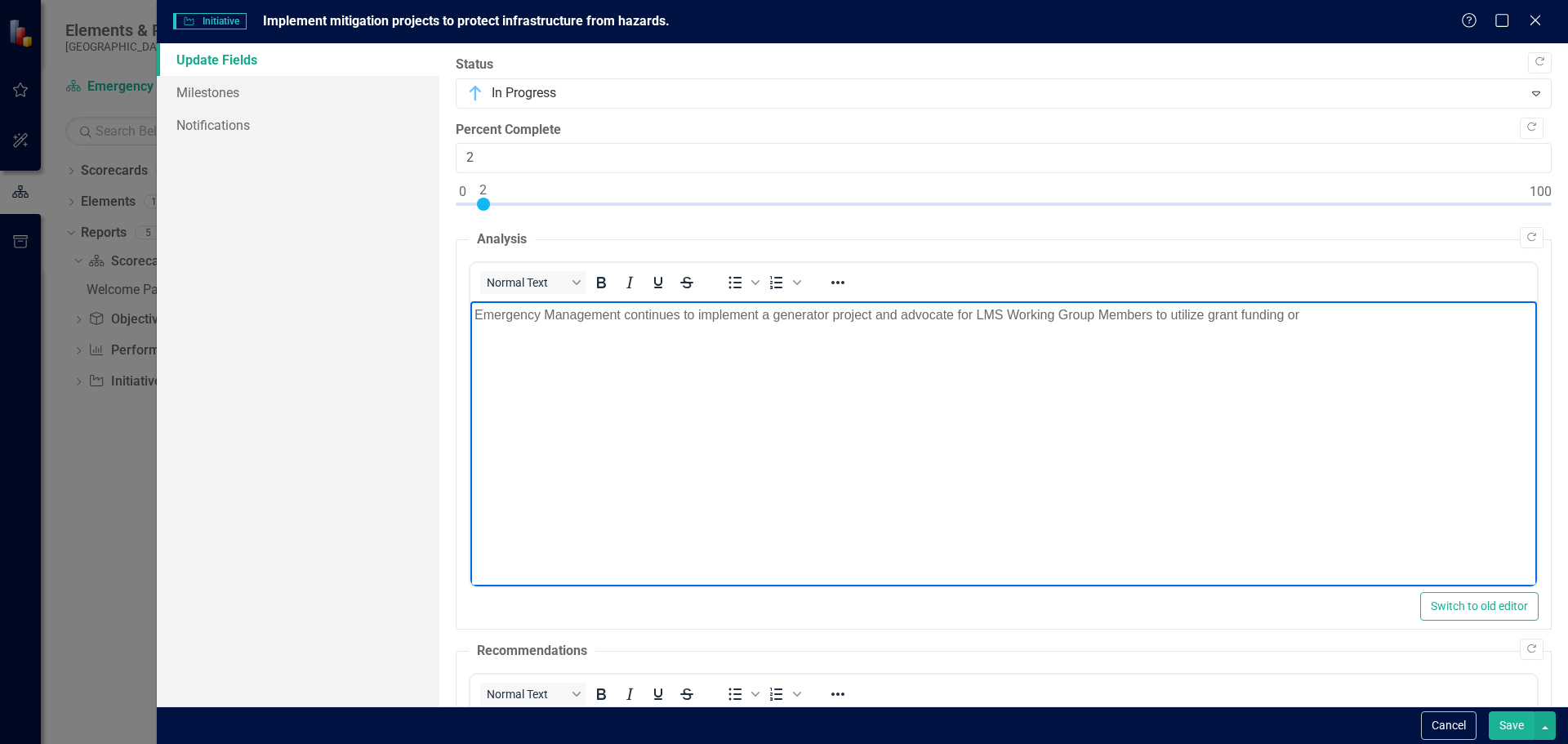
click at [1329, 314] on p "Emergency Management continues to implement a generator project and advocate fo…" at bounding box center [1003, 315] width 1058 height 20
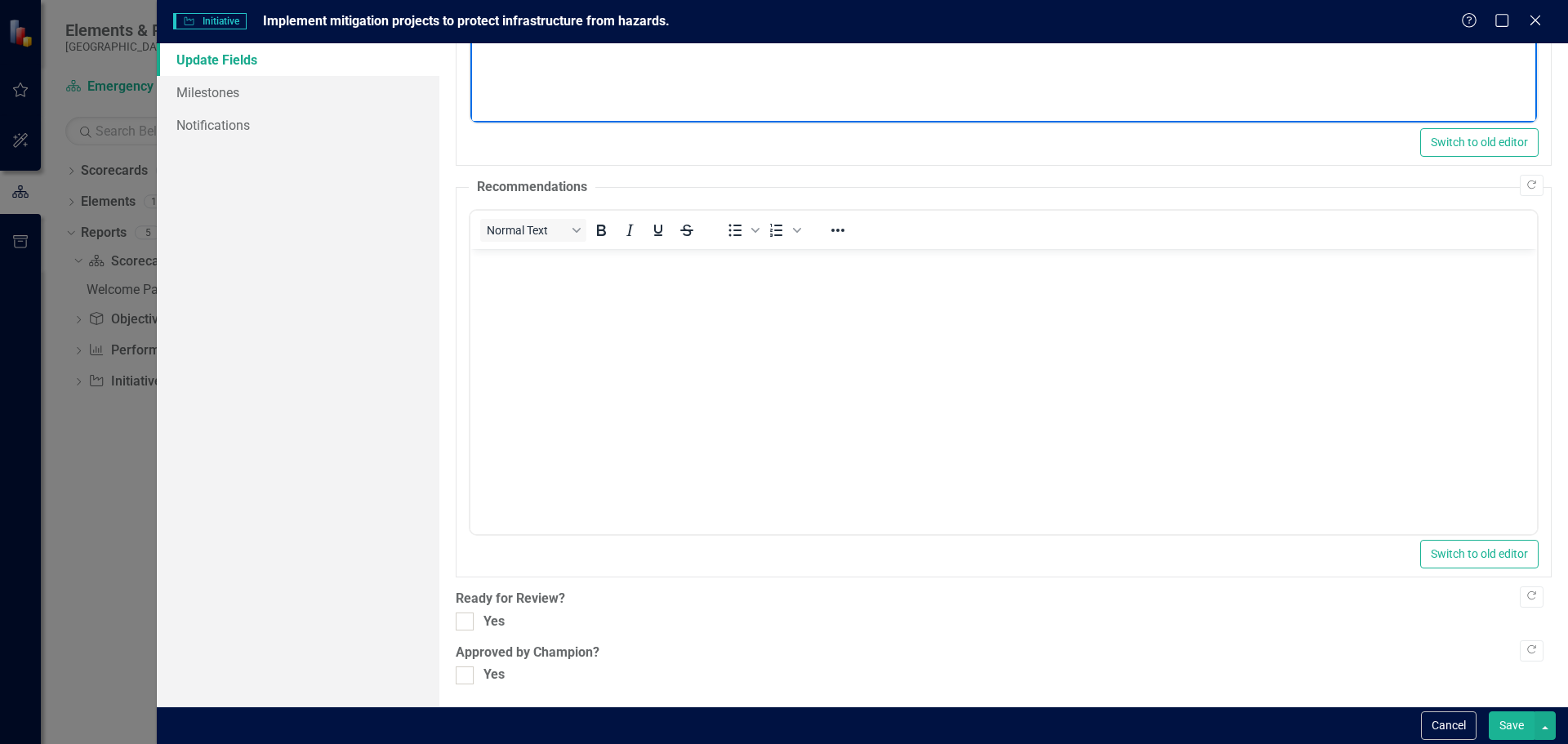
scroll to position [466, 0]
click at [466, 617] on div at bounding box center [464, 618] width 18 height 18
click at [466, 617] on input "Yes" at bounding box center [461, 615] width 10 height 10
checkbox input "true"
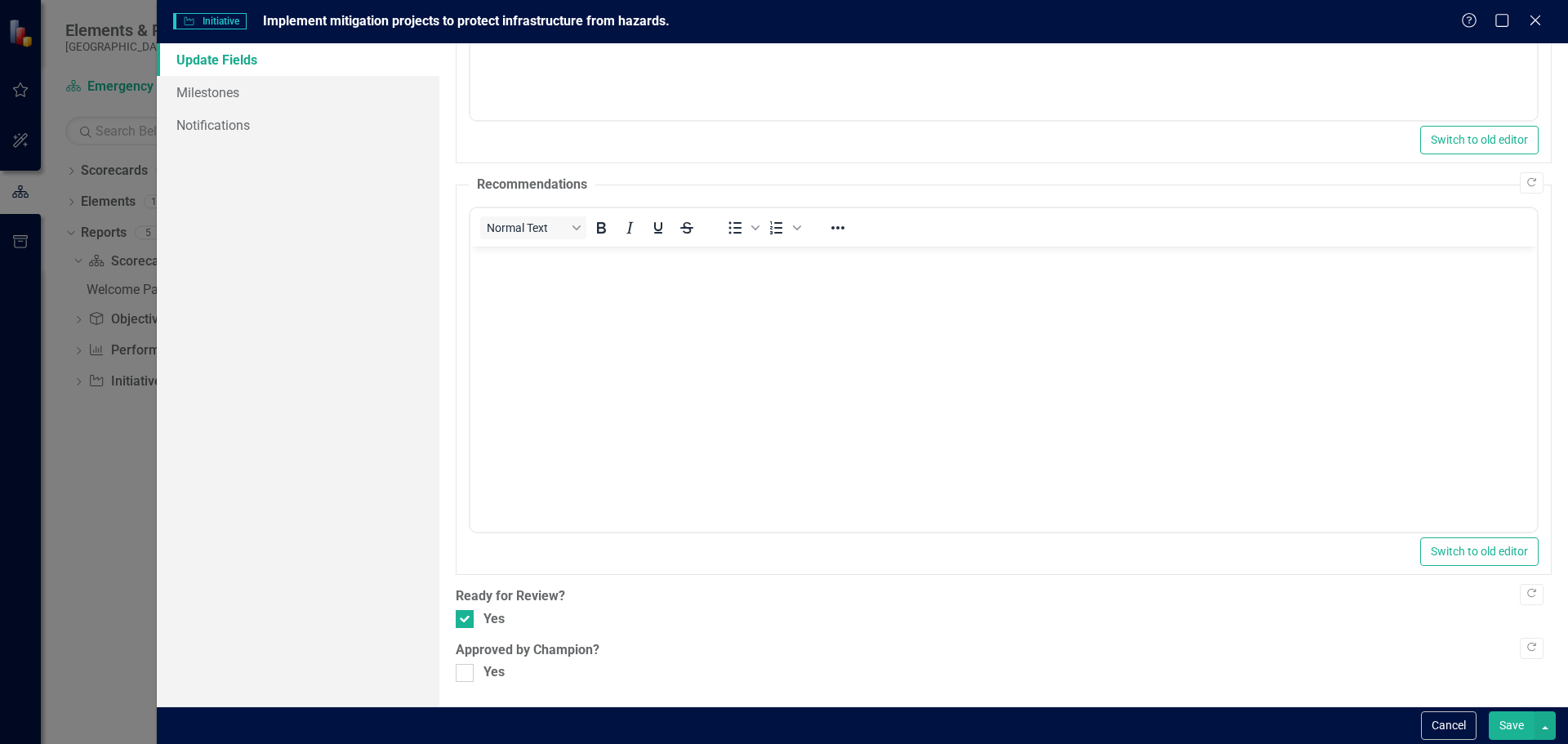
click at [1529, 722] on button "Save" at bounding box center [1511, 724] width 45 height 28
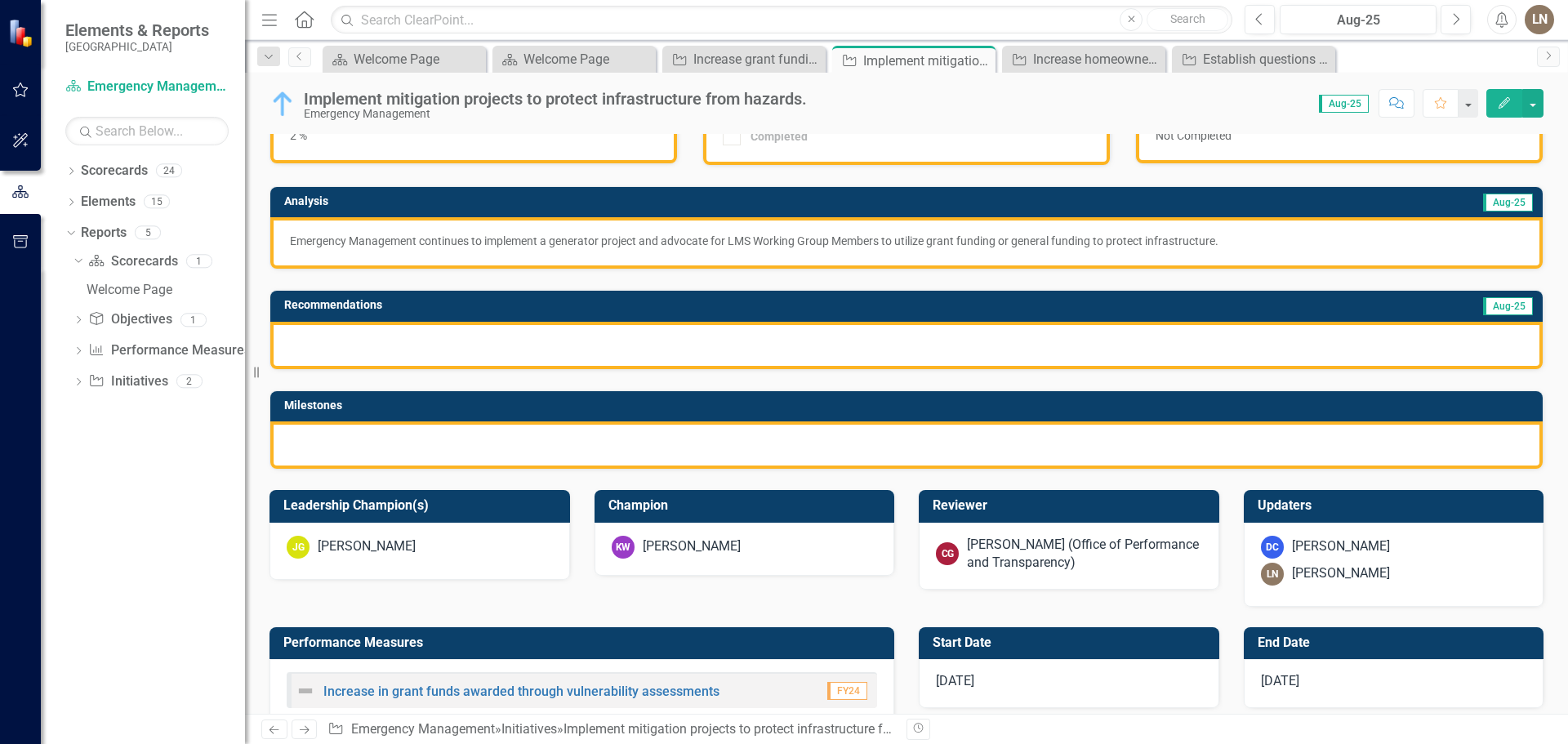
scroll to position [0, 0]
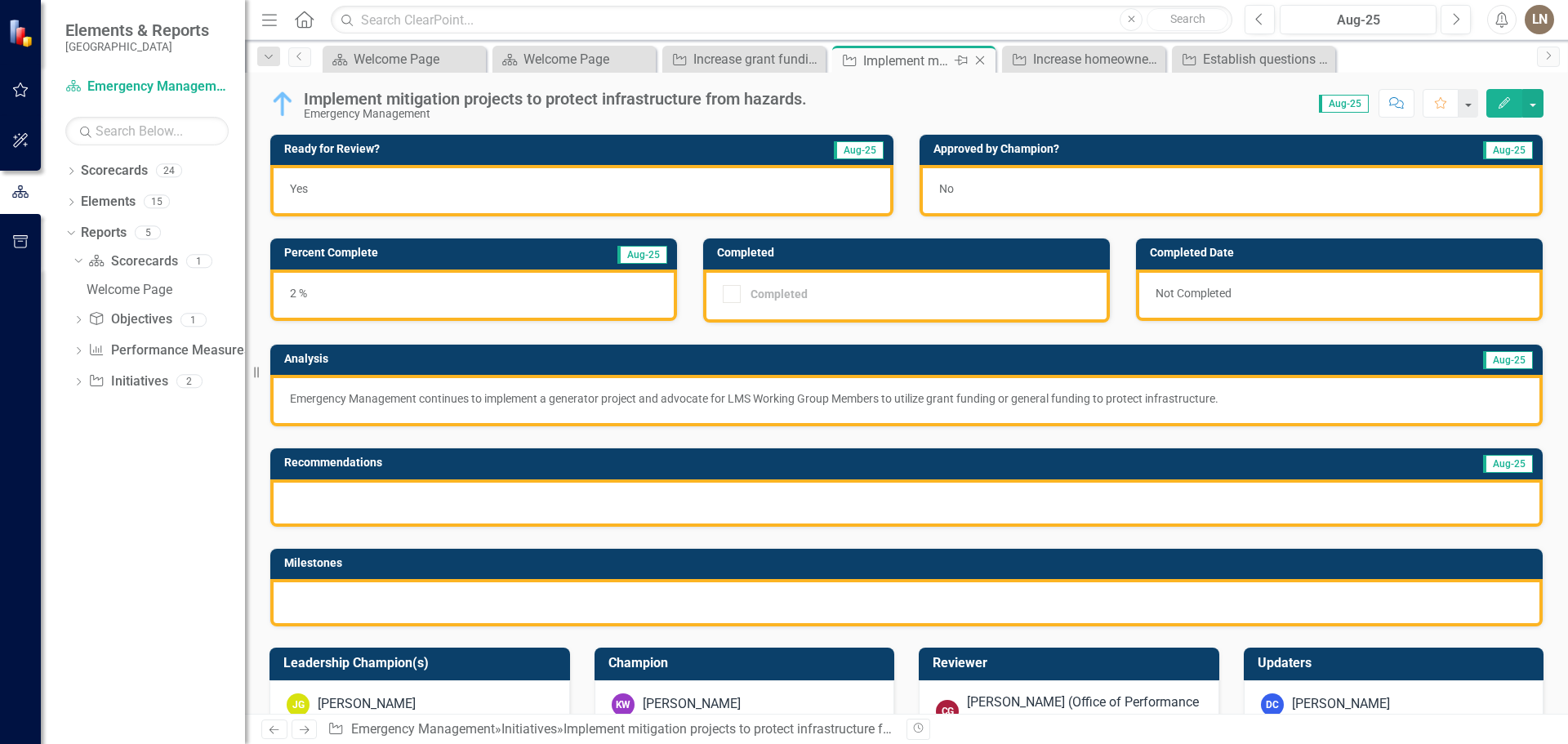
click at [978, 62] on icon "Close" at bounding box center [979, 60] width 16 height 13
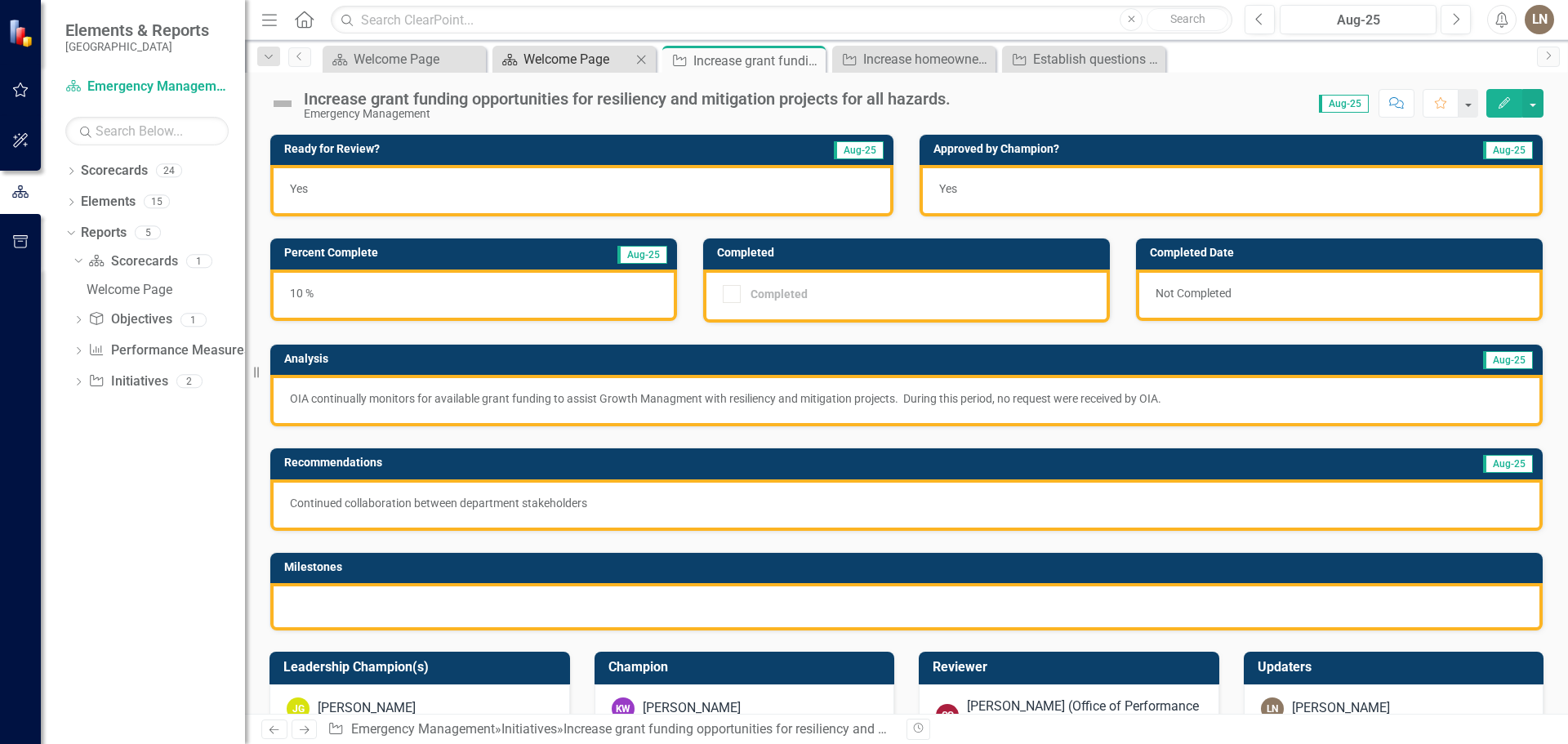
click at [531, 64] on div "Welcome Page" at bounding box center [577, 59] width 108 height 21
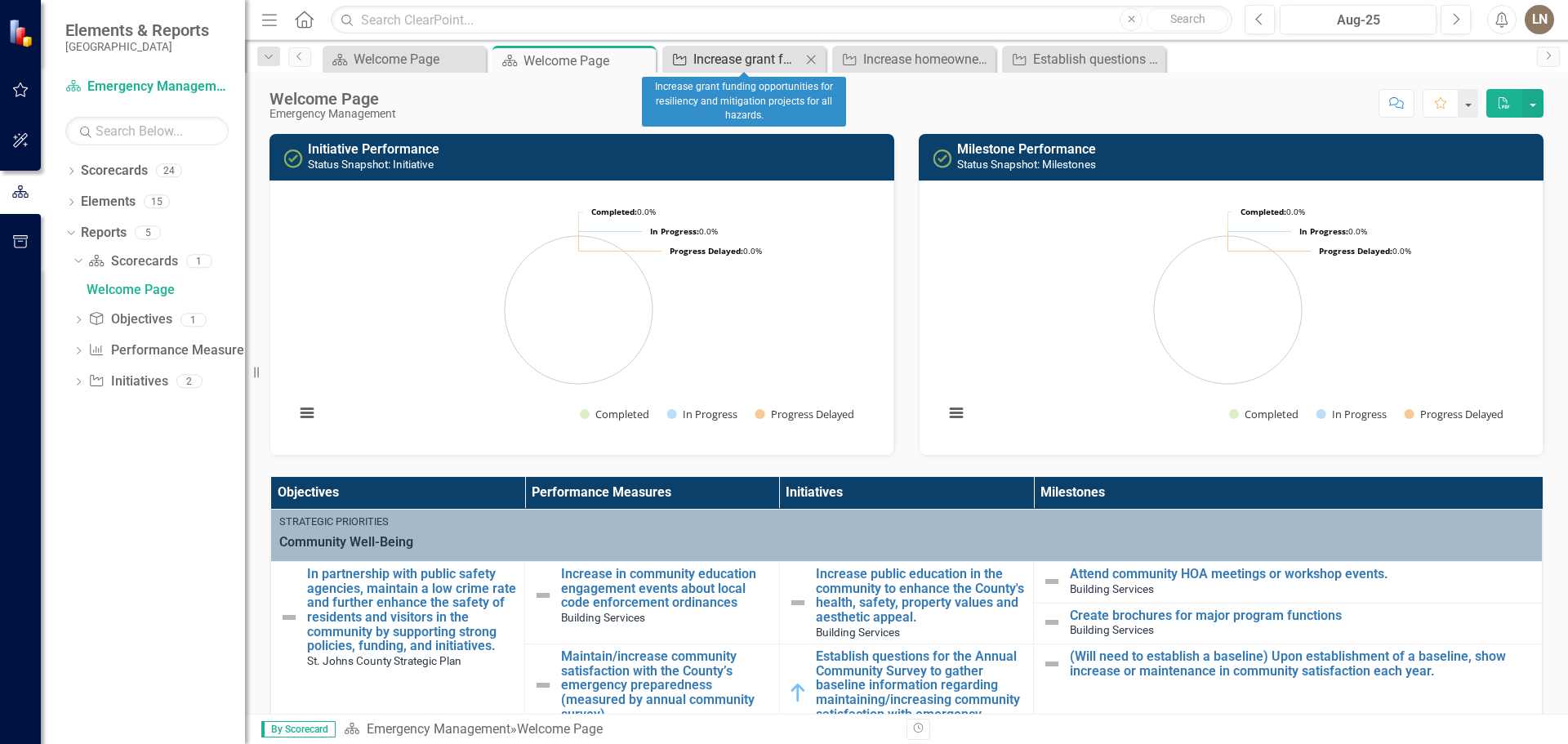
click at [744, 52] on div "Increase grant funding opportunities for resiliency and mitigation projects for…" at bounding box center [747, 59] width 108 height 21
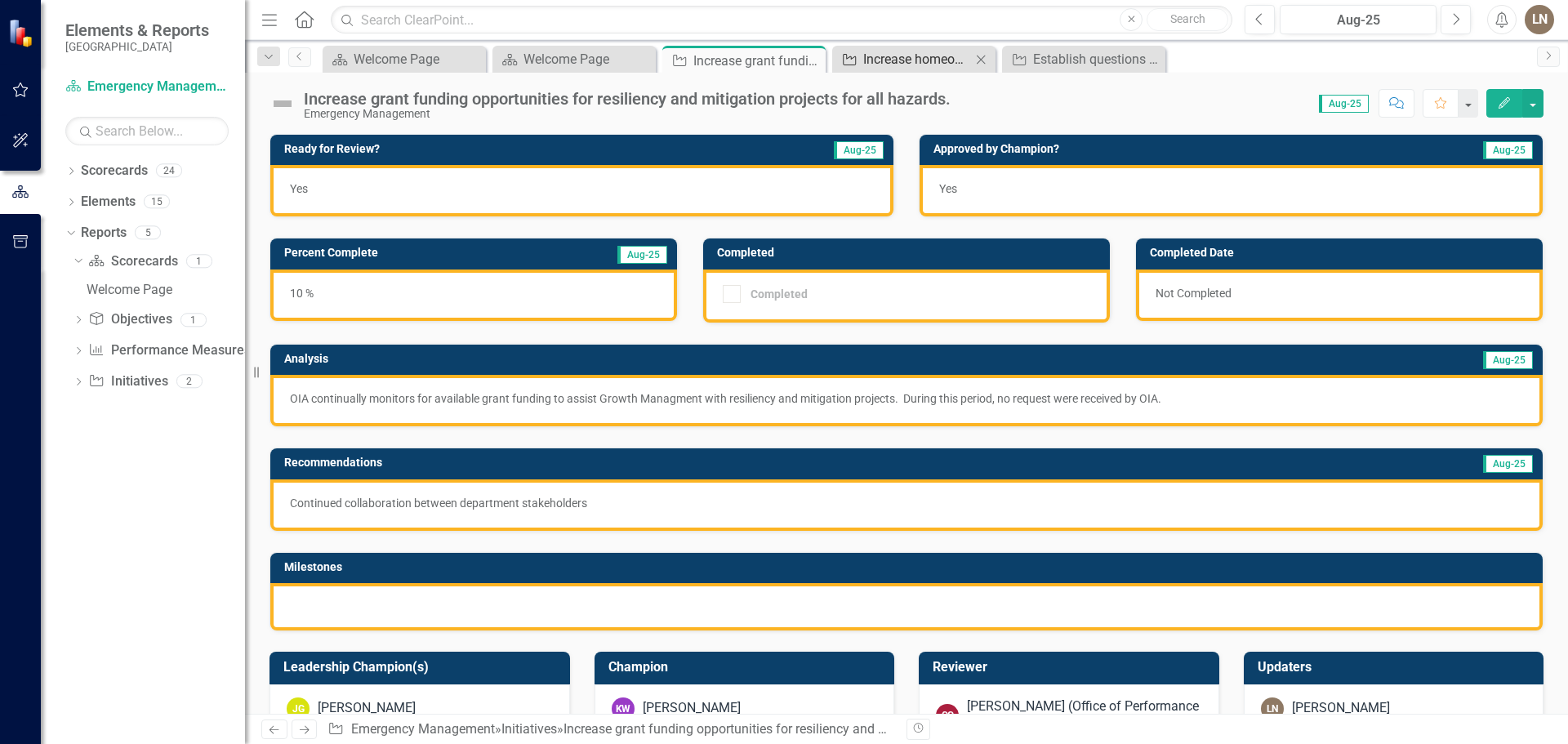
click at [921, 56] on div "Increase homeowners education of flood hazards" at bounding box center [917, 59] width 108 height 21
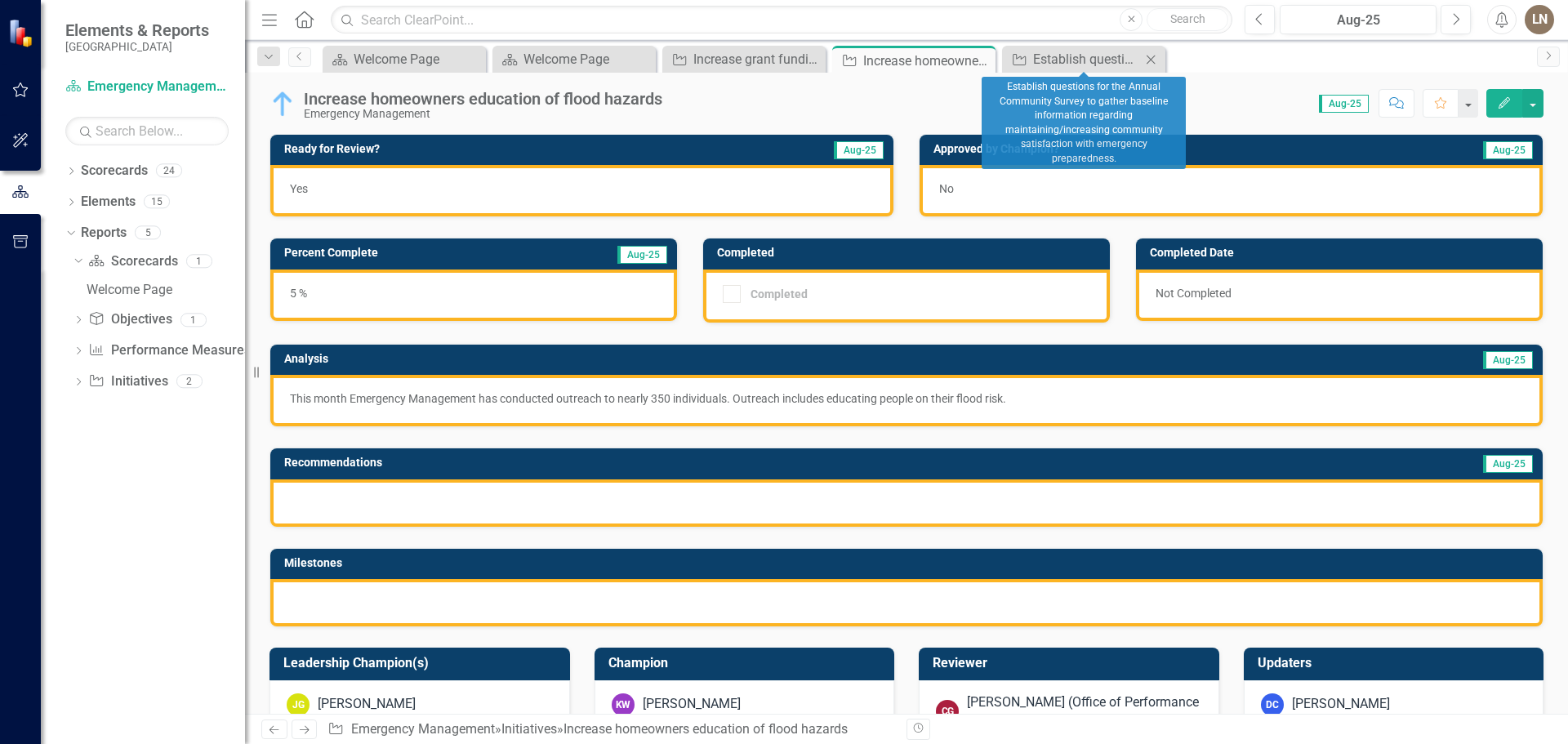
click at [1086, 69] on div "Initiative Establish questions for the Annual Community Survey to gather baseli…" at bounding box center [1083, 58] width 163 height 27
click at [1066, 62] on div "Establish questions for the Annual Community Survey to gather baseline informat…" at bounding box center [1086, 59] width 108 height 21
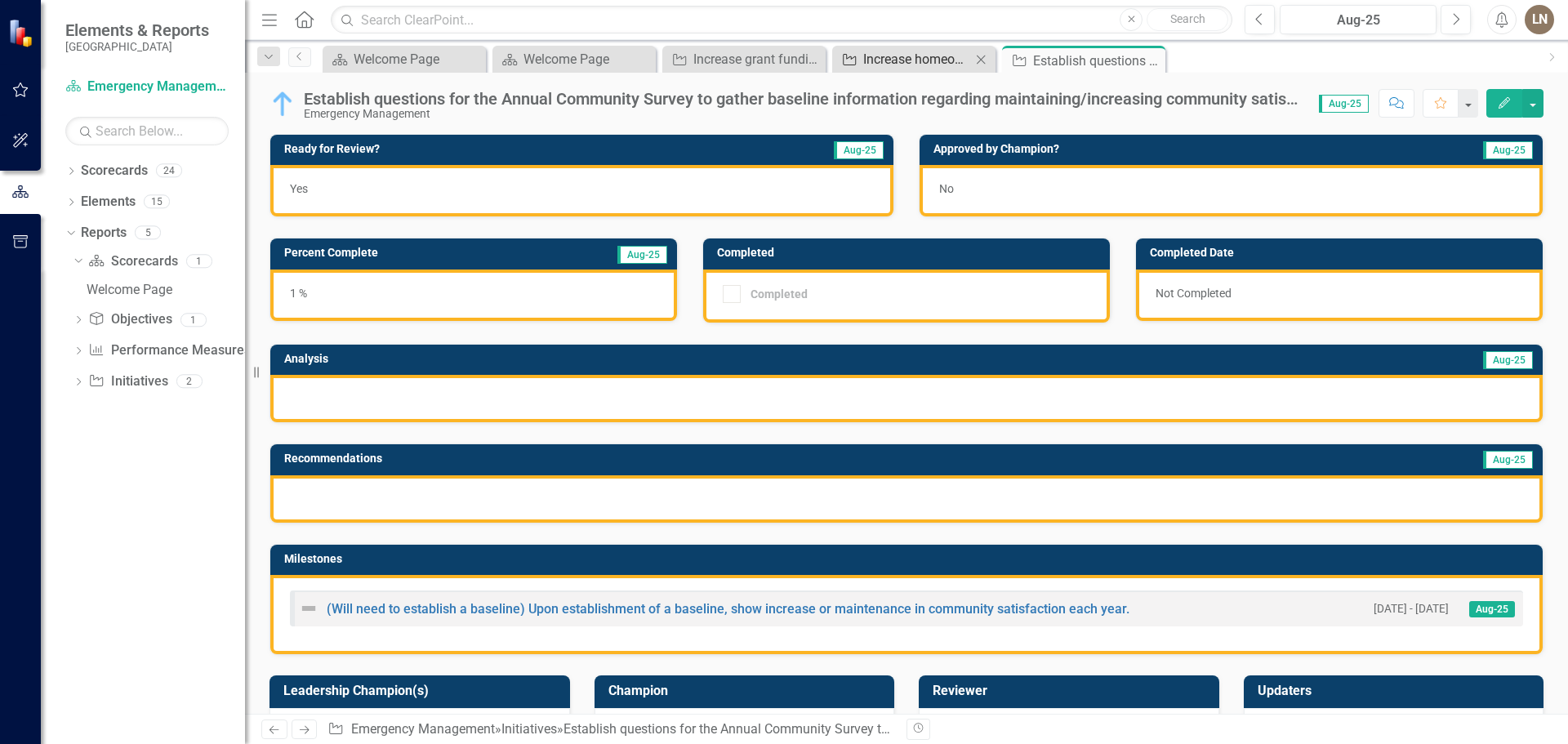
drag, startPoint x: 933, startPoint y: 67, endPoint x: 960, endPoint y: 63, distance: 27.3
click at [947, 65] on div "Increase homeowners education of flood hazards" at bounding box center [917, 59] width 108 height 21
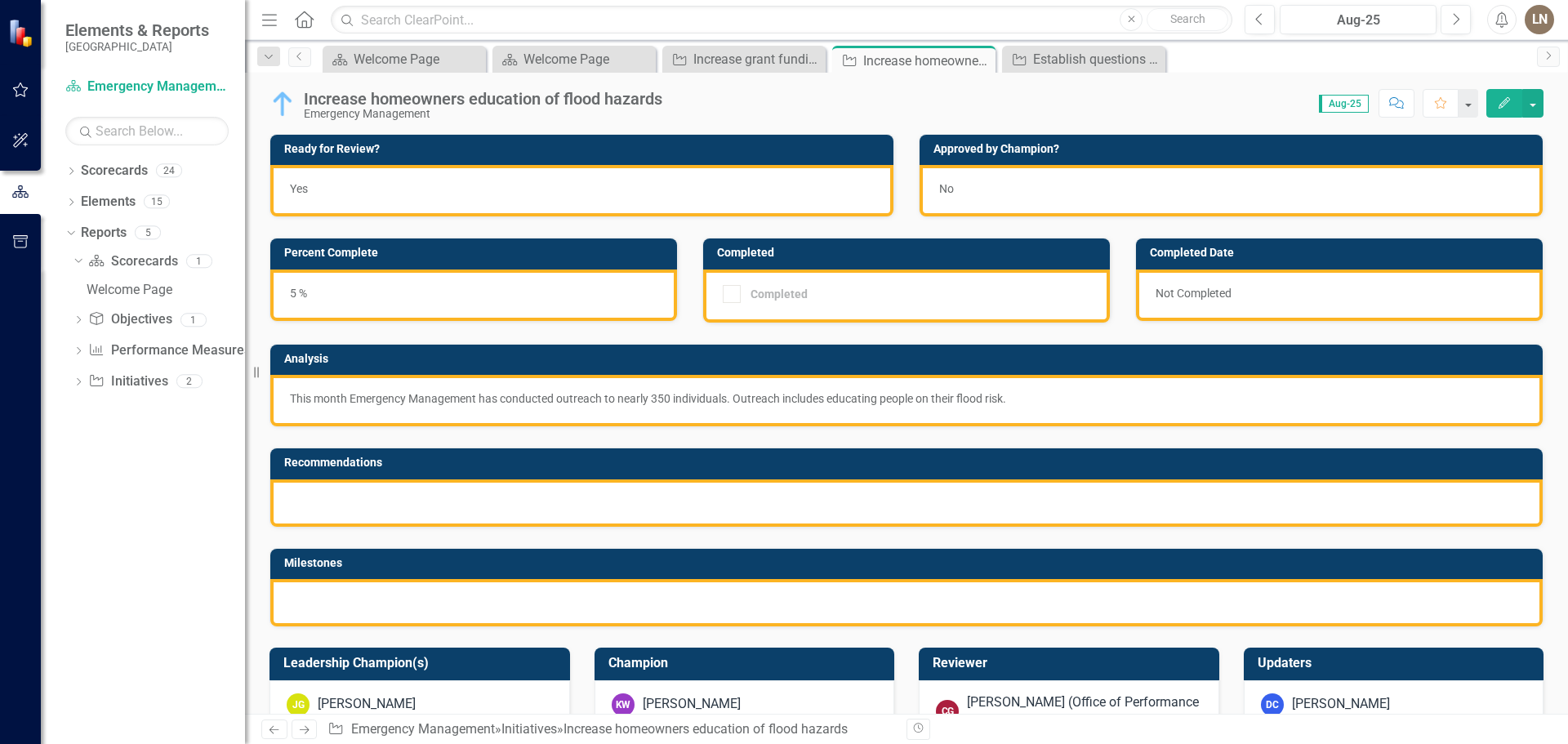
click at [0, 0] on icon "Close" at bounding box center [0, 0] width 0 height 0
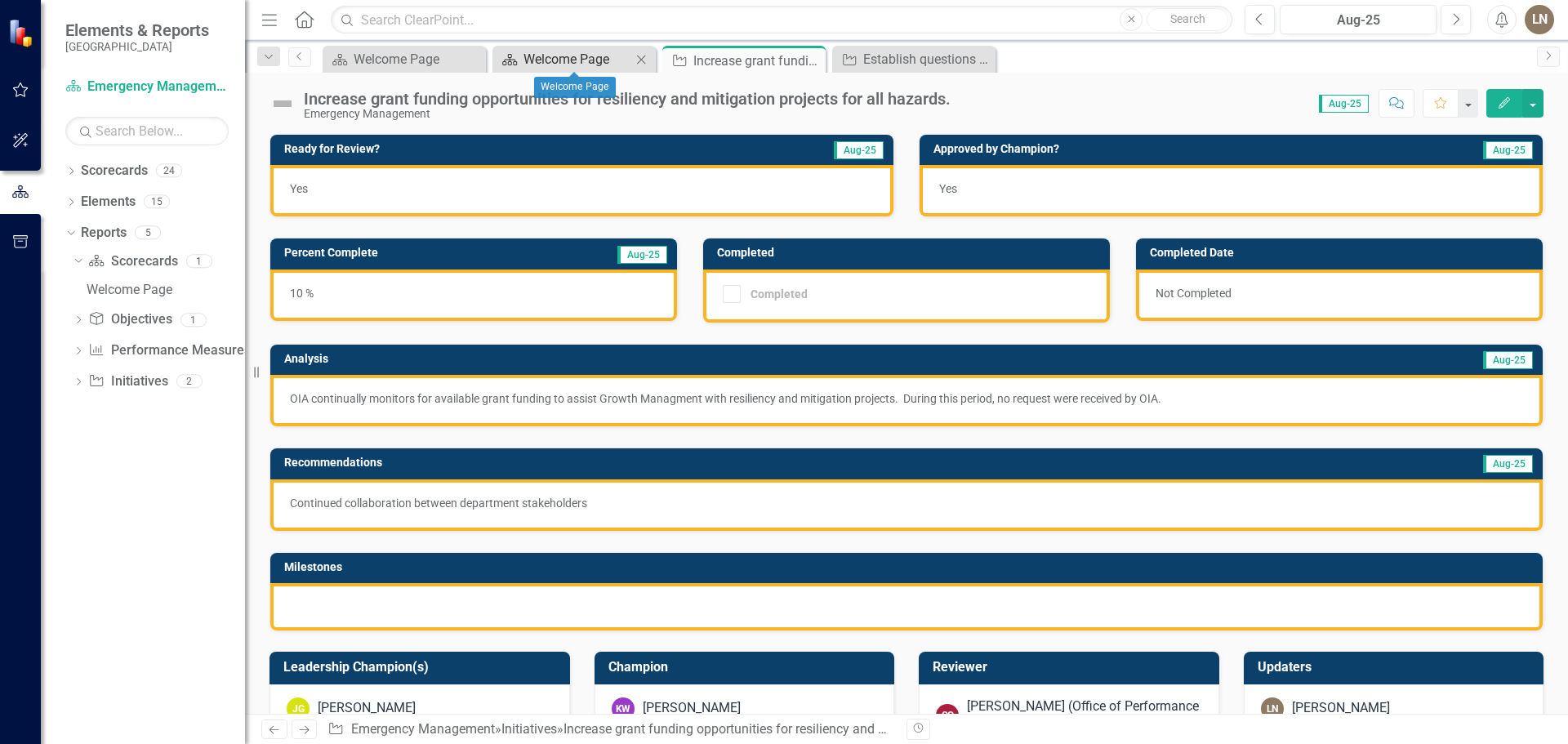
click at [583, 56] on div "Welcome Page" at bounding box center [577, 59] width 108 height 21
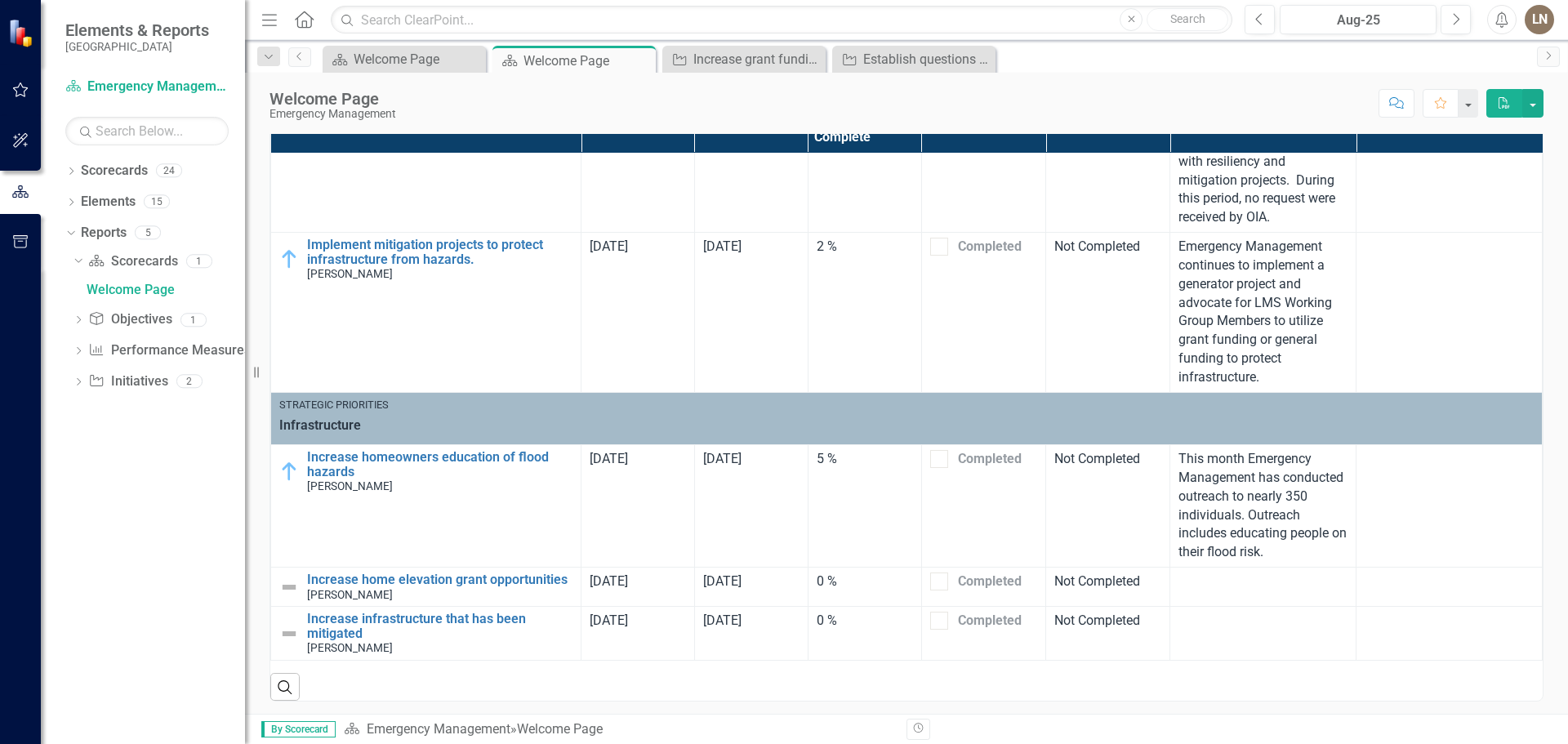
scroll to position [998, 0]
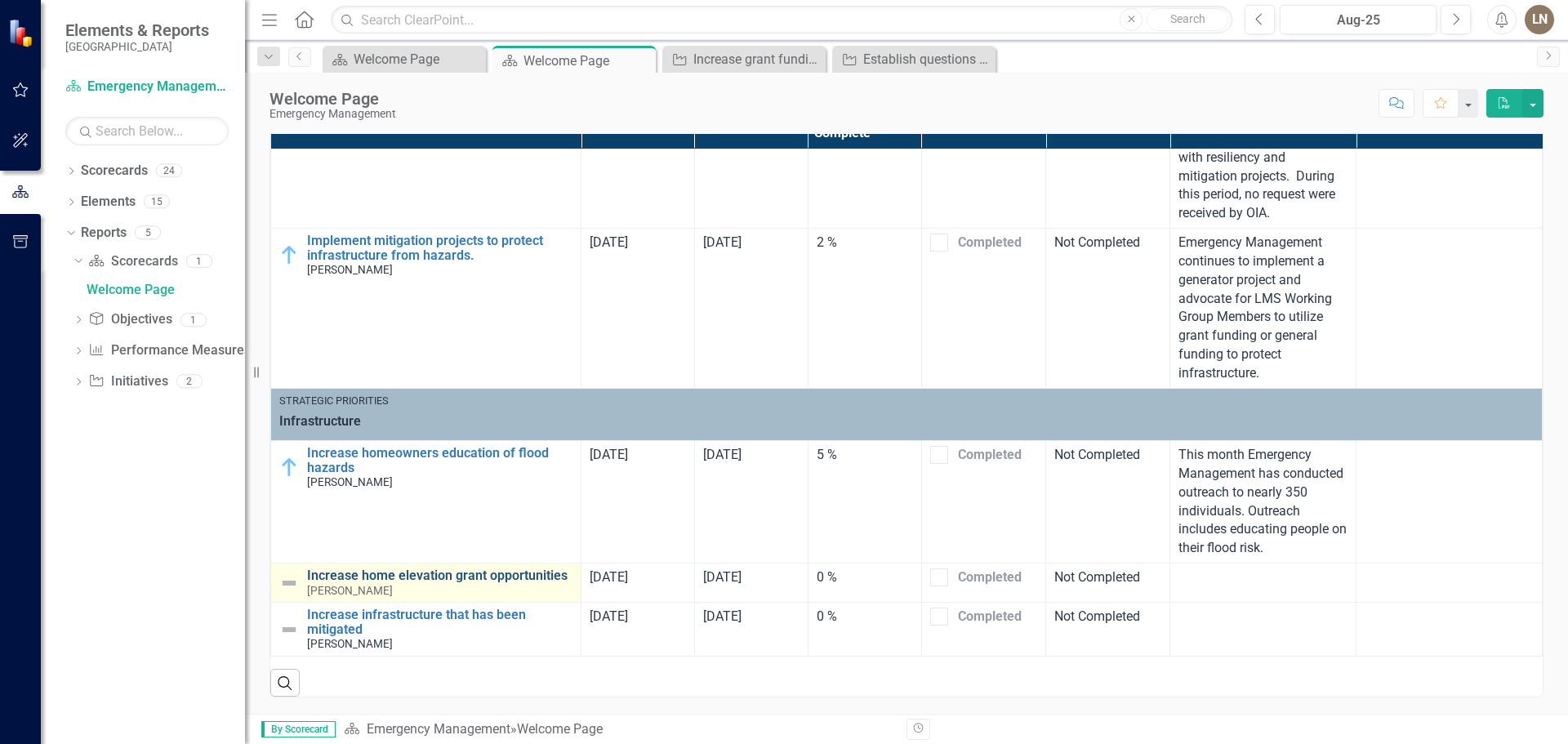
click at [425, 579] on link "Increase home elevation grant opportunities" at bounding box center [440, 575] width 265 height 15
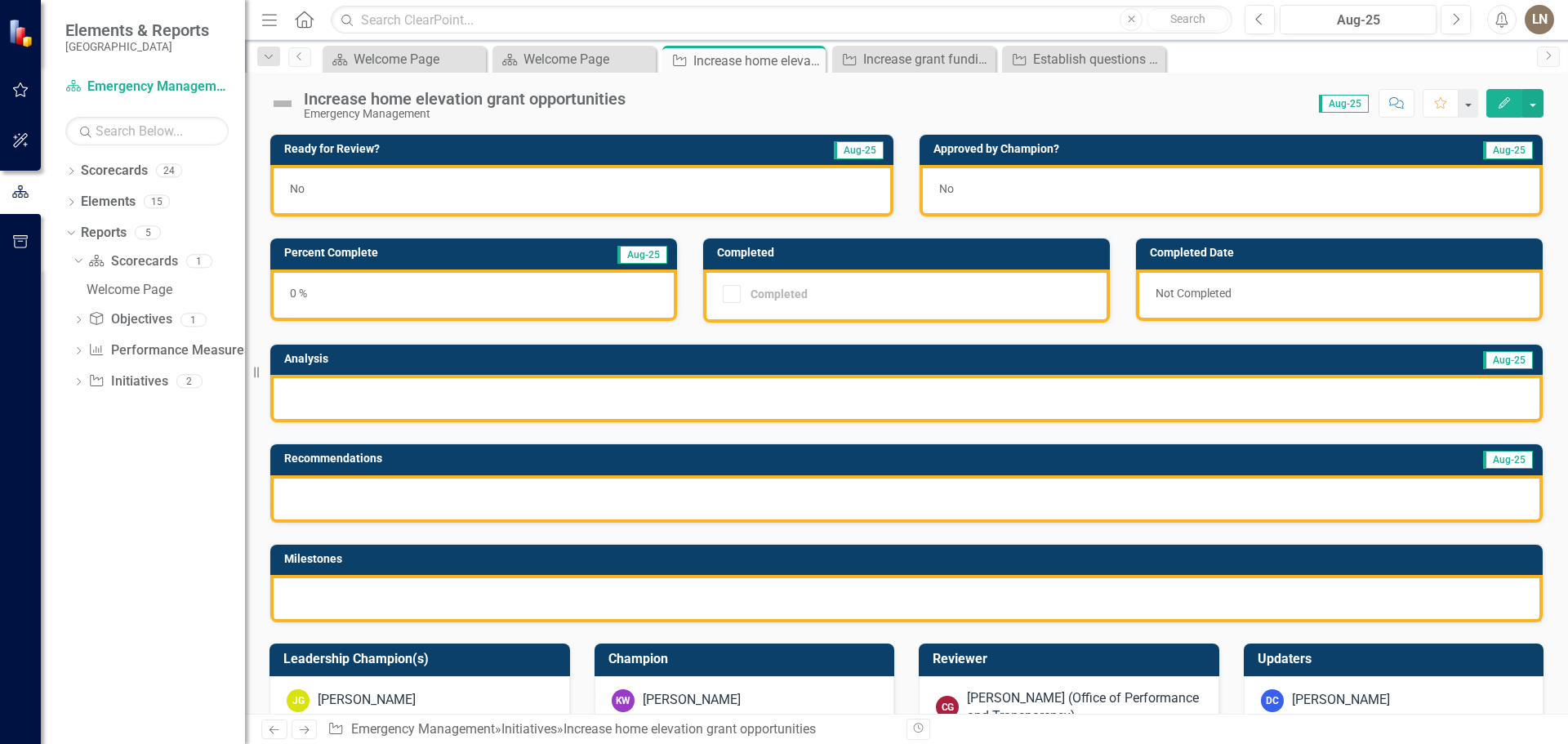
click at [1509, 98] on icon "Edit" at bounding box center [1504, 103] width 15 height 11
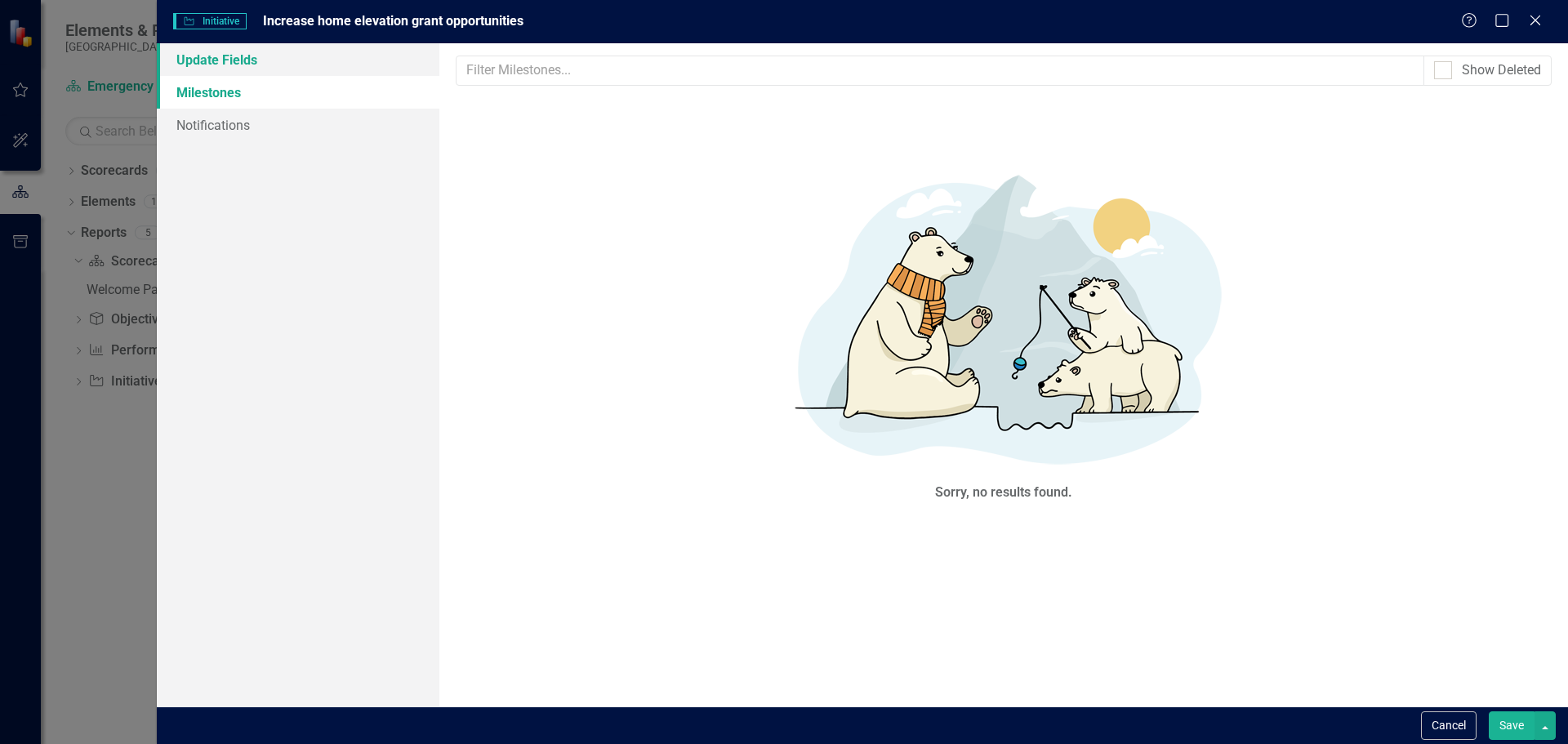
click at [226, 65] on link "Update Fields" at bounding box center [298, 60] width 282 height 32
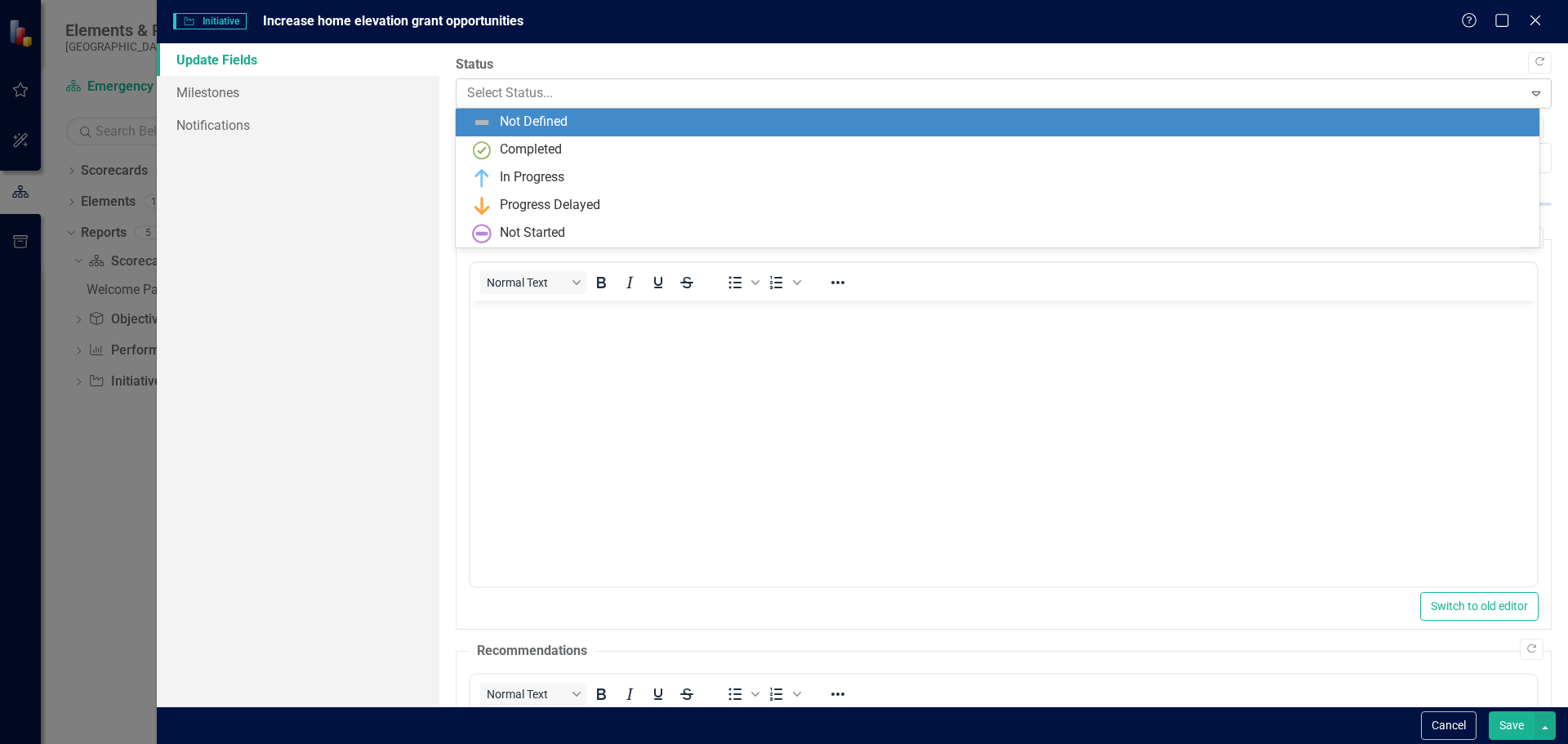
click at [518, 91] on div at bounding box center [990, 93] width 1046 height 22
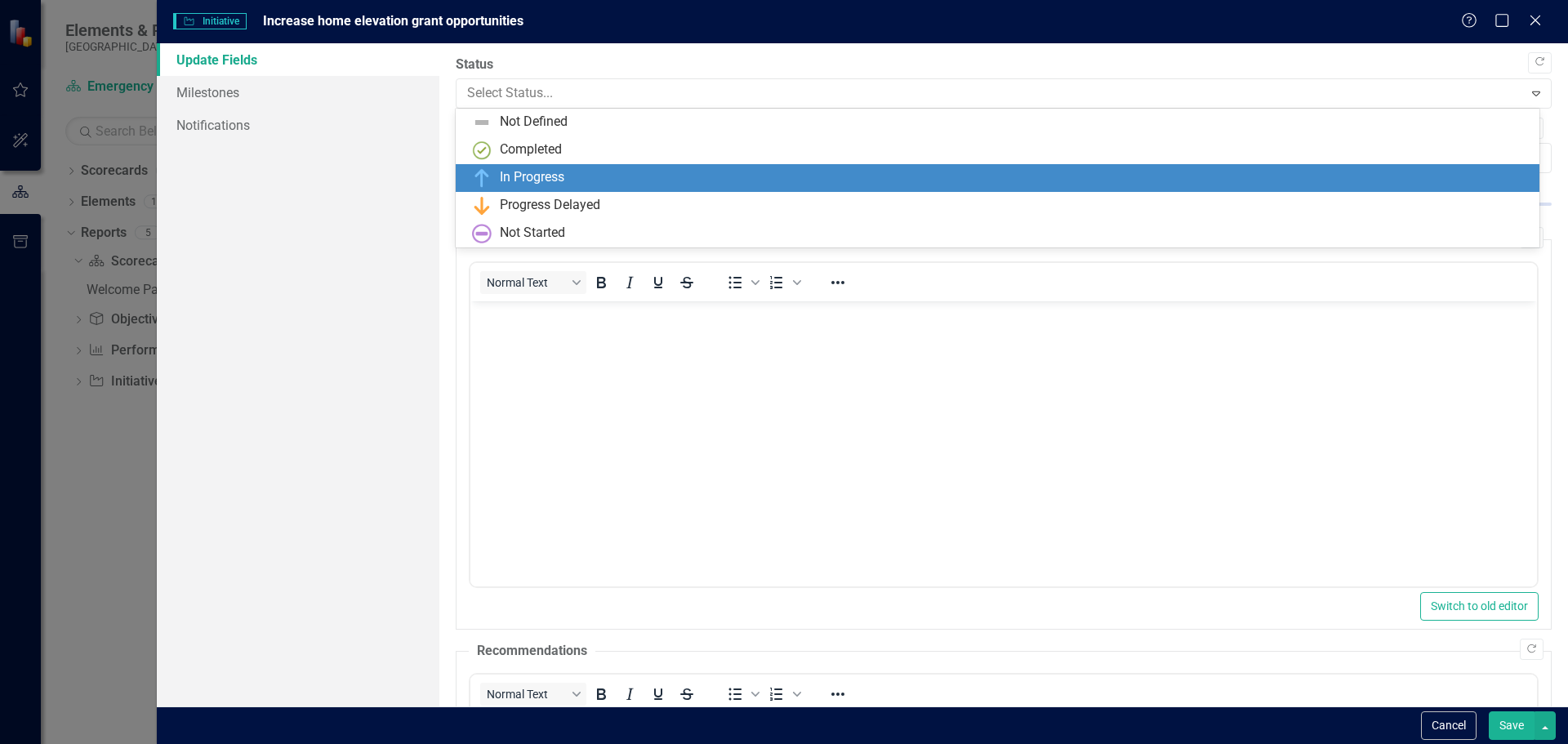
click at [543, 175] on div "In Progress" at bounding box center [531, 178] width 64 height 19
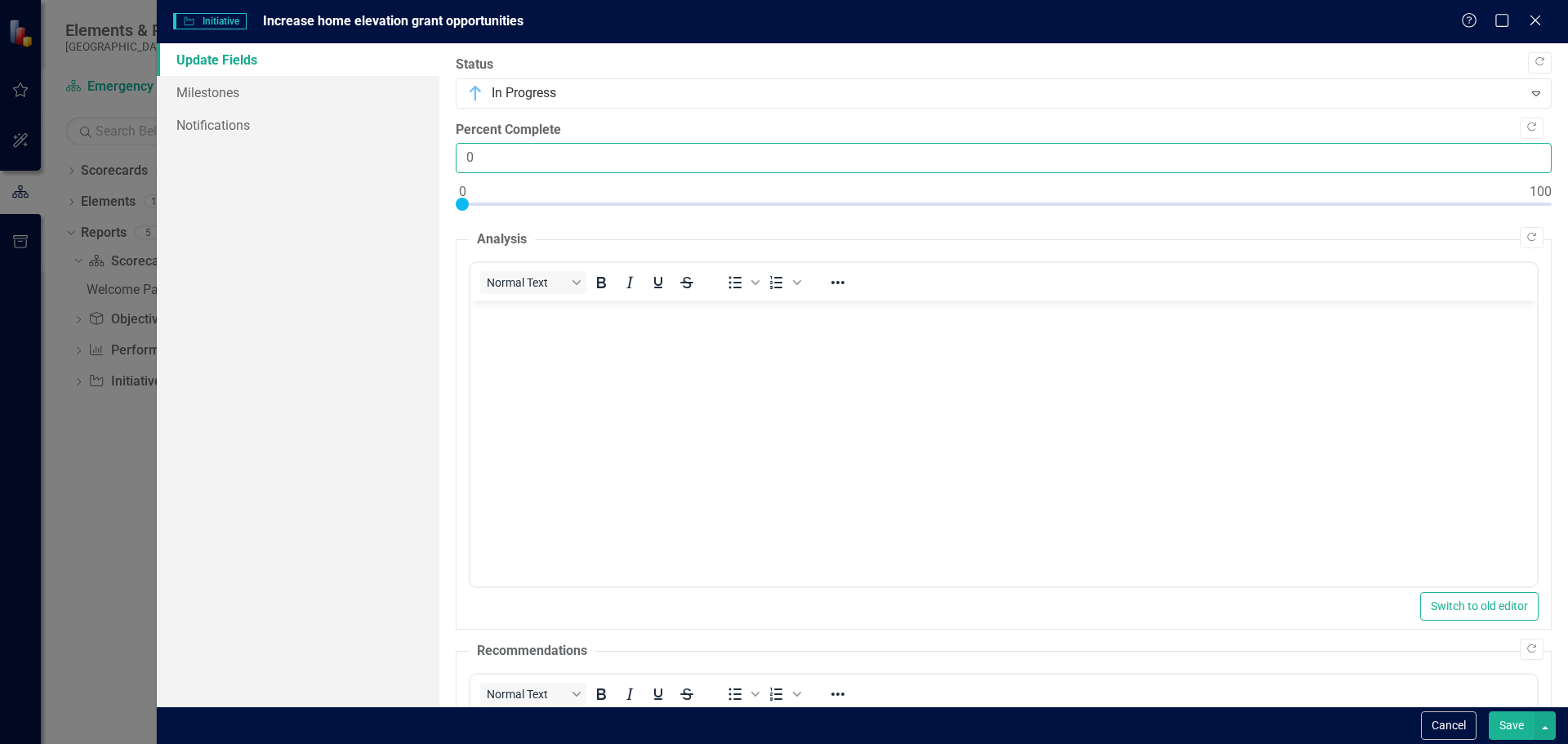
click at [491, 150] on input "0" at bounding box center [1003, 157] width 1096 height 30
drag, startPoint x: 492, startPoint y: 152, endPoint x: 415, endPoint y: 145, distance: 77.3
click at [415, 145] on div "Update Fields Milestones Notifications "Update" fields in ClearPoint are the fi…" at bounding box center [861, 375] width 1411 height 663
type input "10"
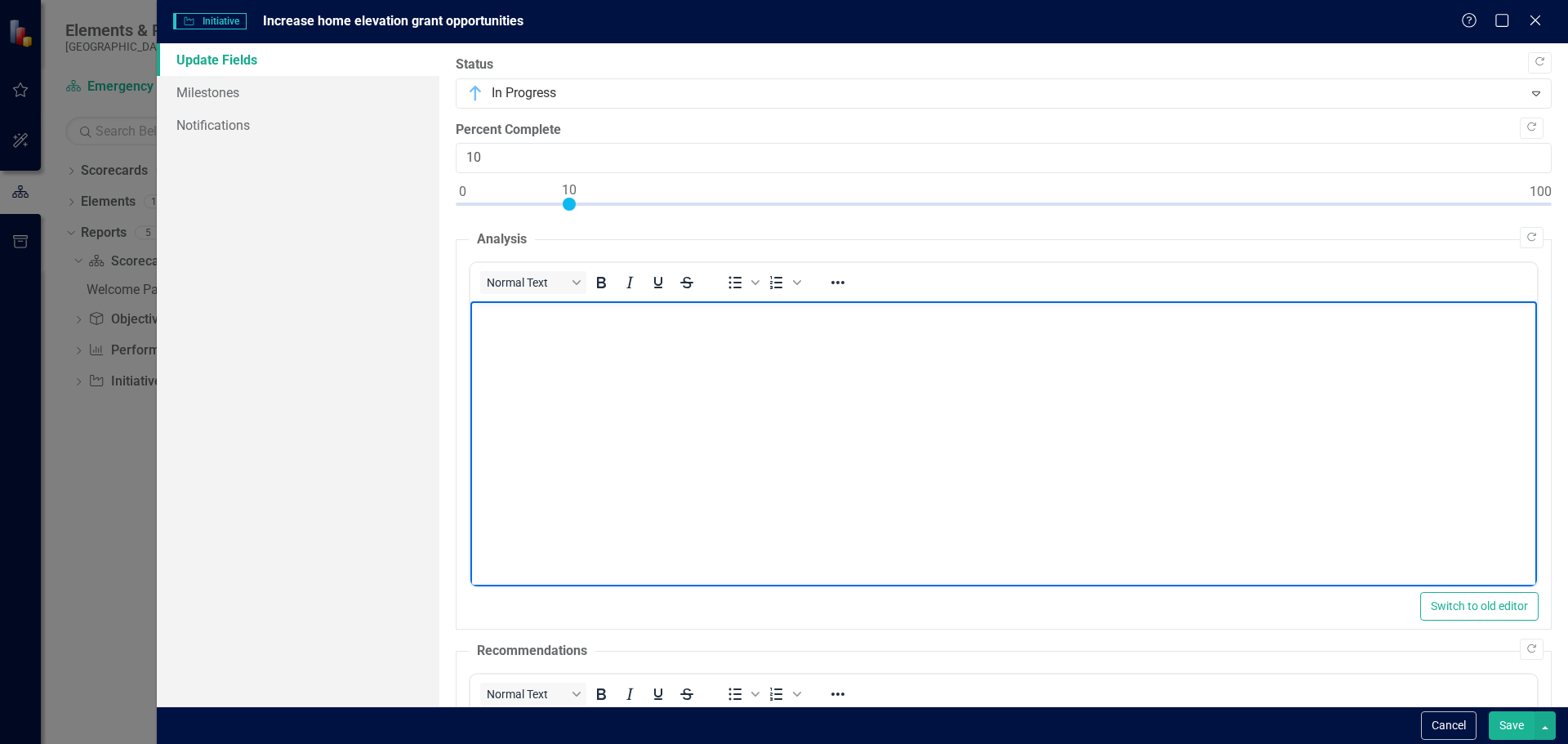
click at [537, 317] on p "Rich Text Area. Press ALT-0 for help." at bounding box center [1003, 315] width 1058 height 20
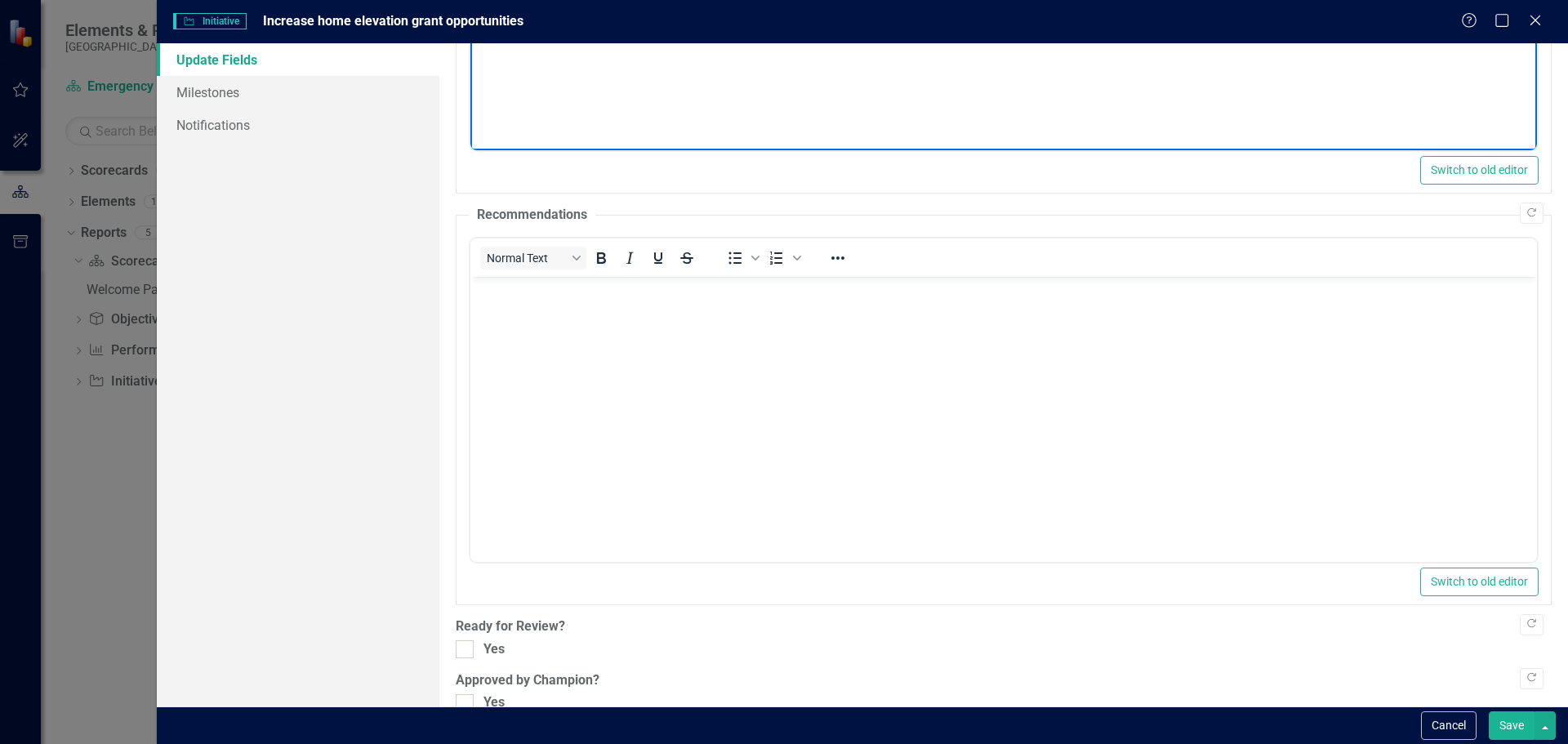
scroll to position [466, 0]
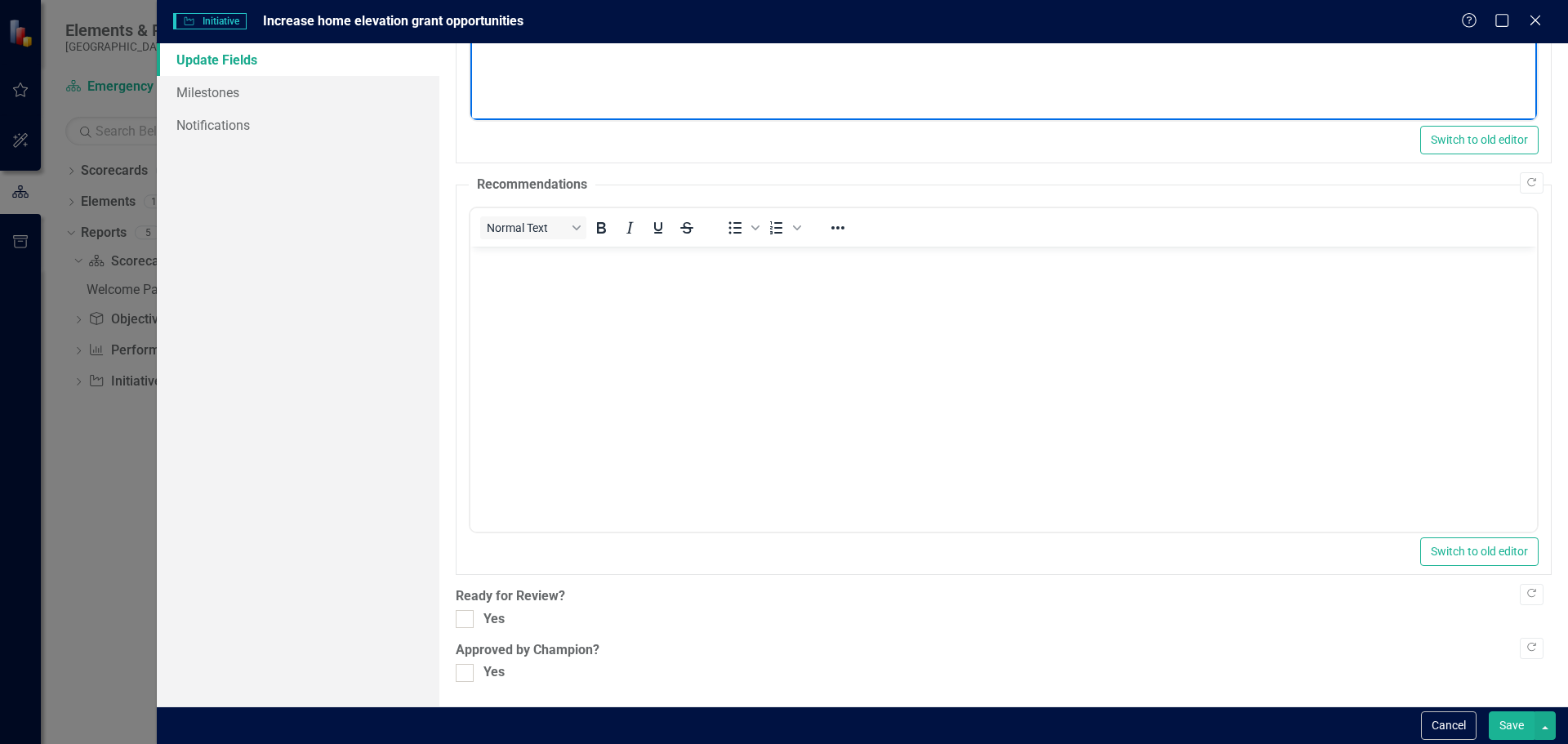
click at [945, 381] on body "Rich Text Area. Press ALT-0 for help." at bounding box center [1003, 368] width 1067 height 245
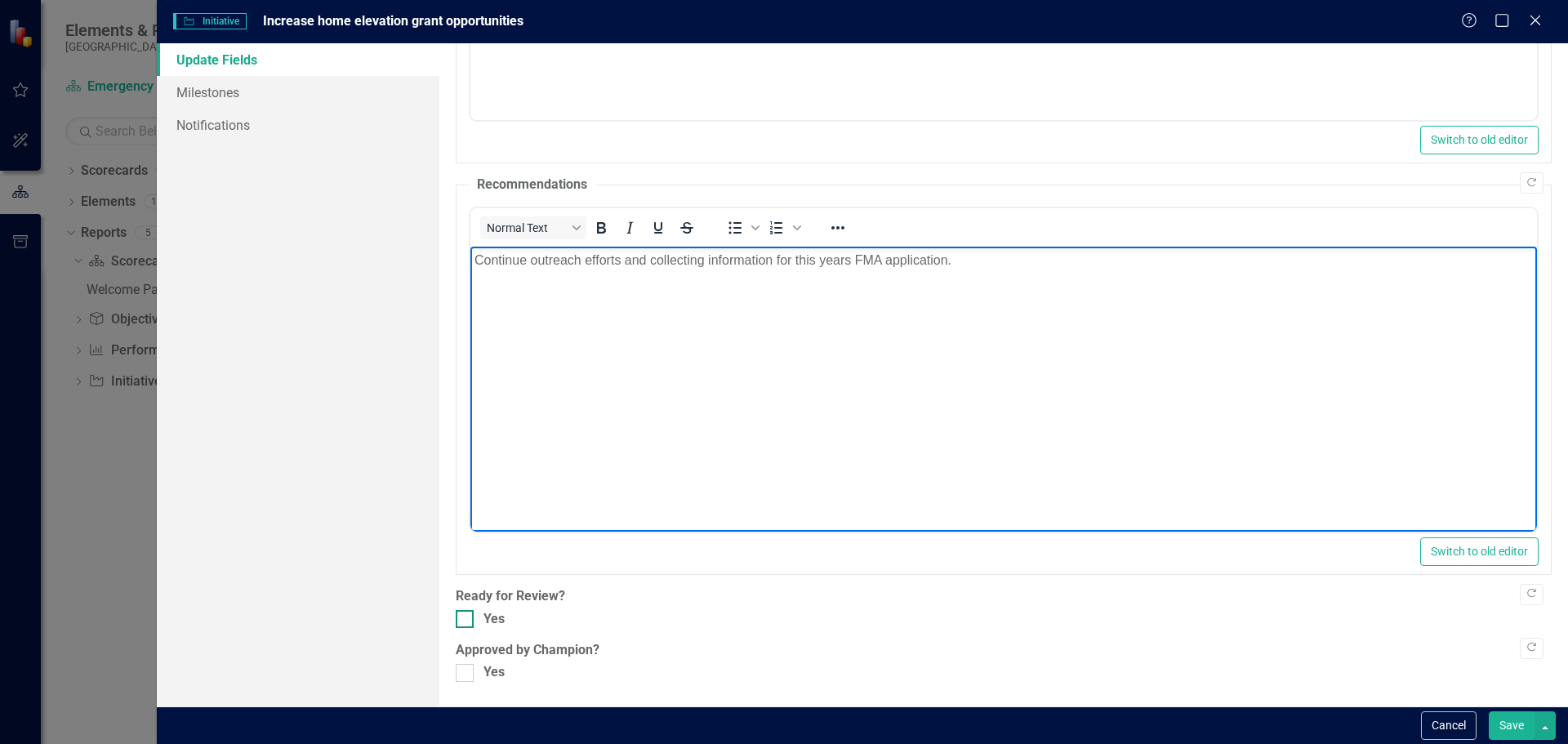
click at [525, 613] on div "Yes" at bounding box center [1003, 619] width 1096 height 19
click at [466, 613] on input "Yes" at bounding box center [461, 615] width 10 height 10
checkbox input "true"
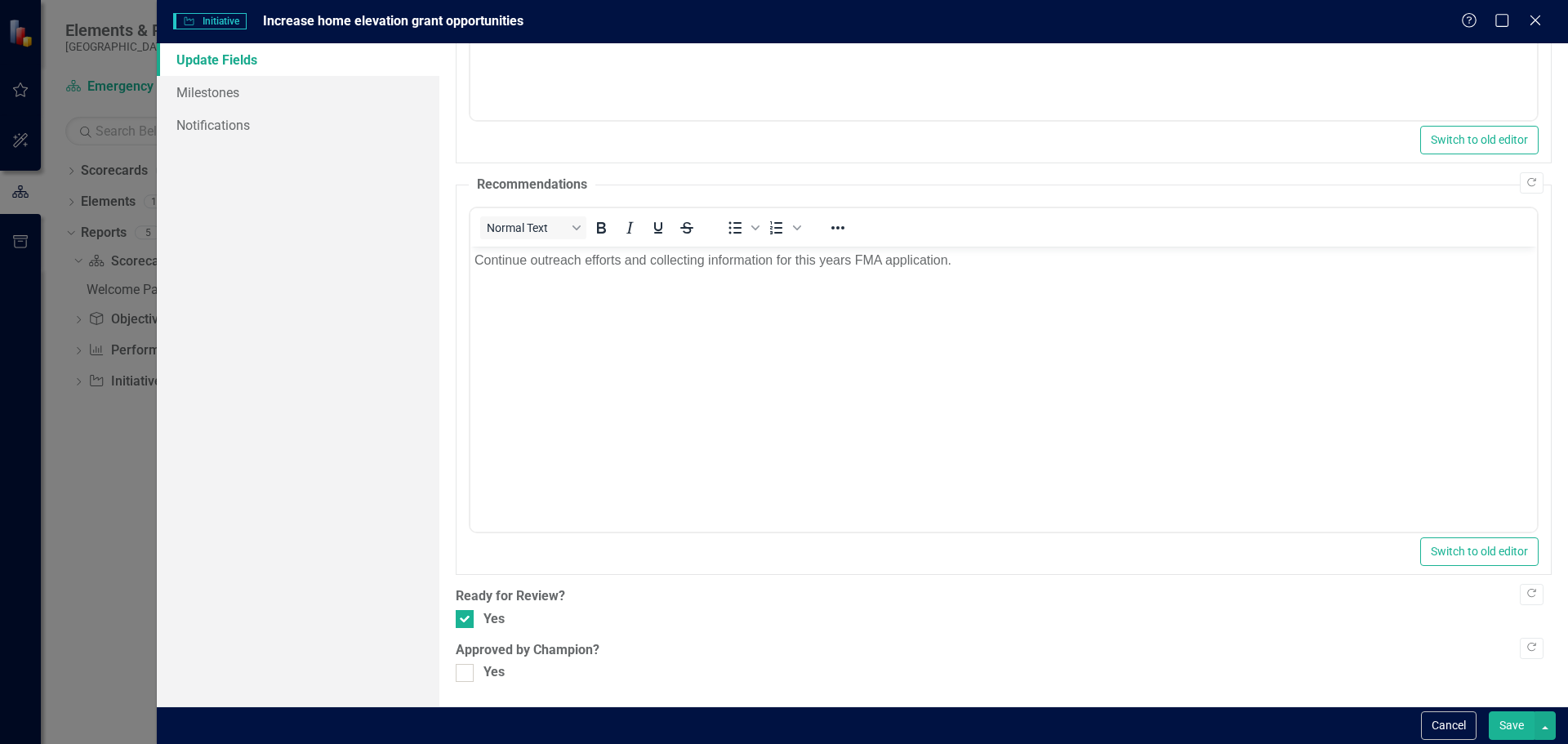
click at [1524, 726] on button "Save" at bounding box center [1511, 724] width 45 height 28
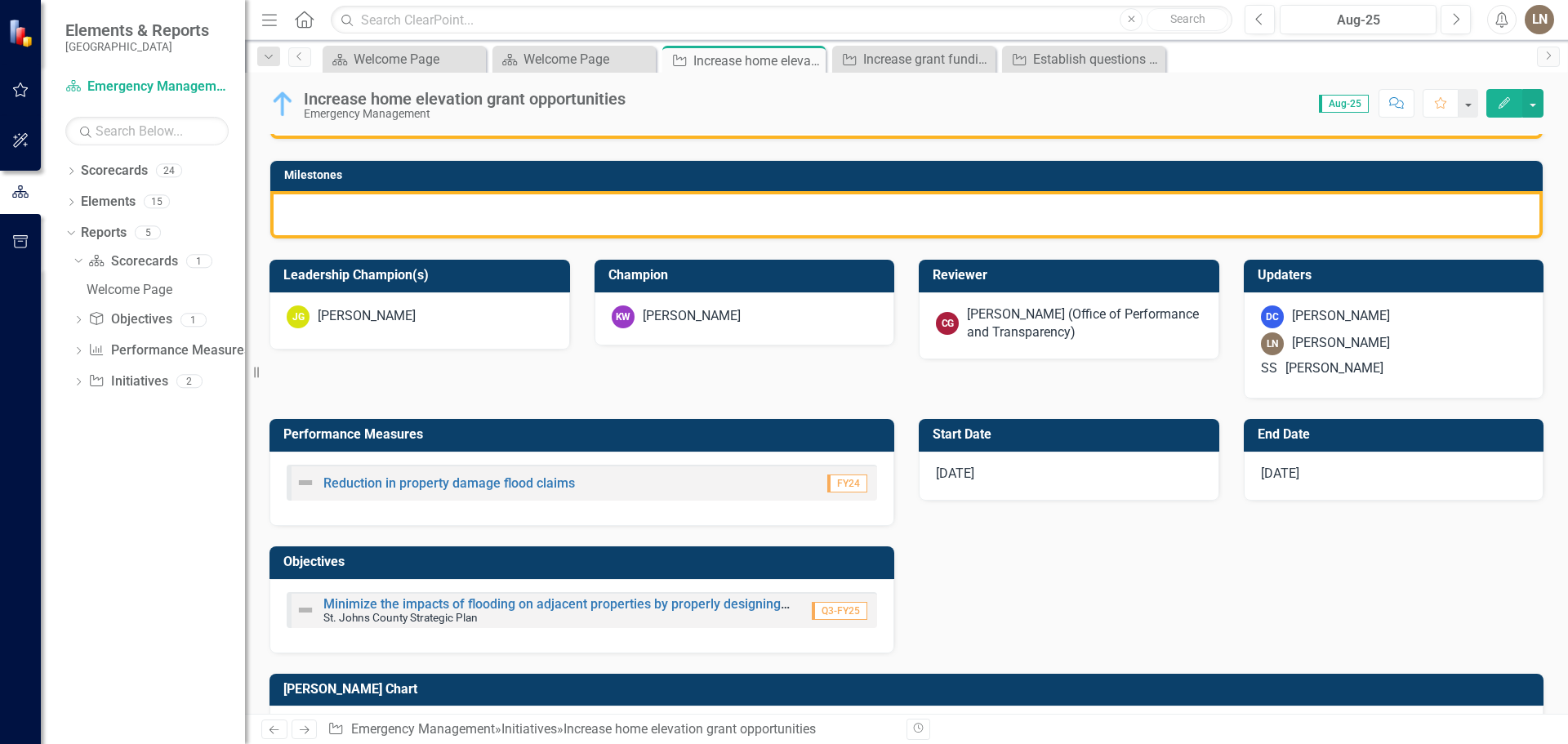
scroll to position [535, 0]
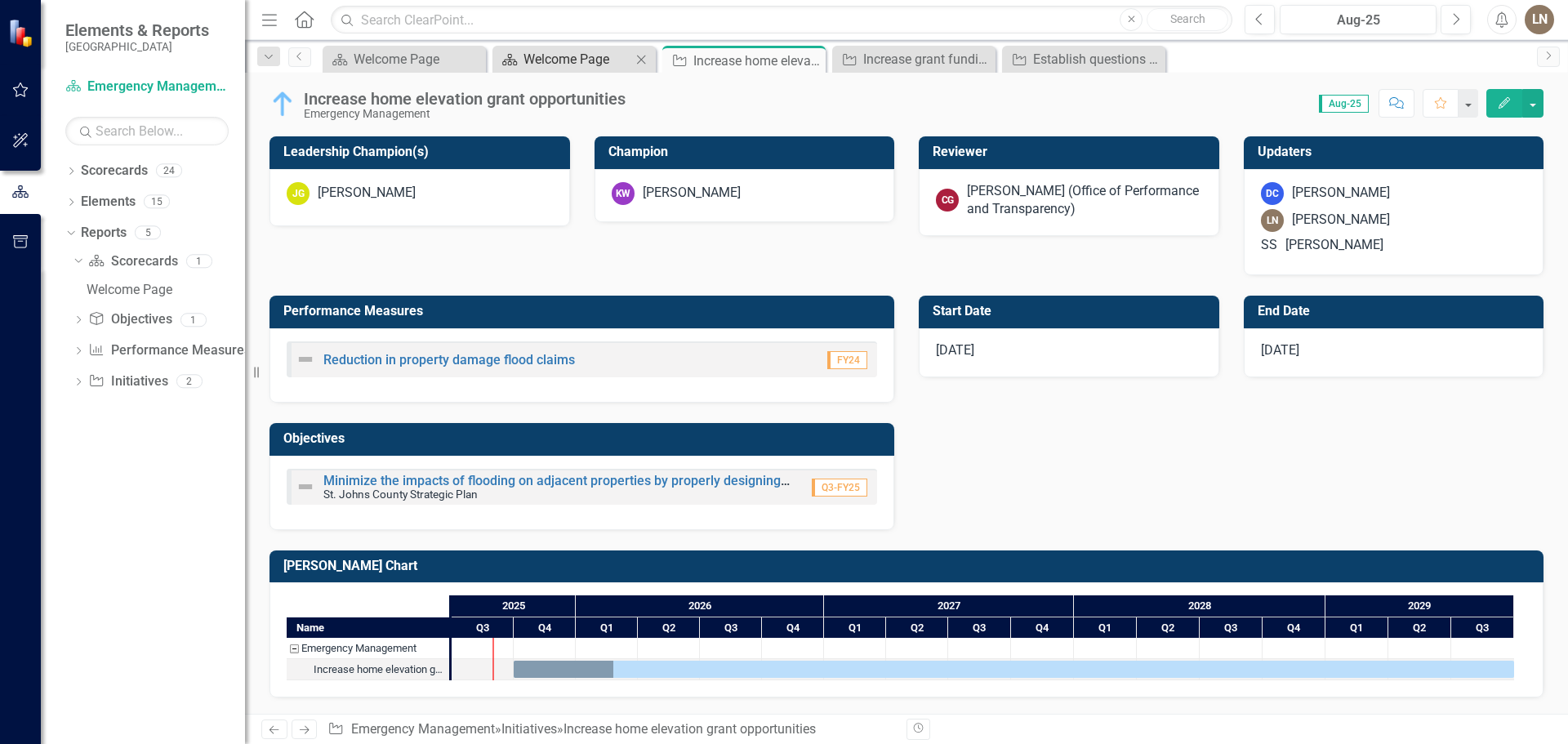
click at [538, 56] on div "Welcome Page" at bounding box center [577, 59] width 108 height 21
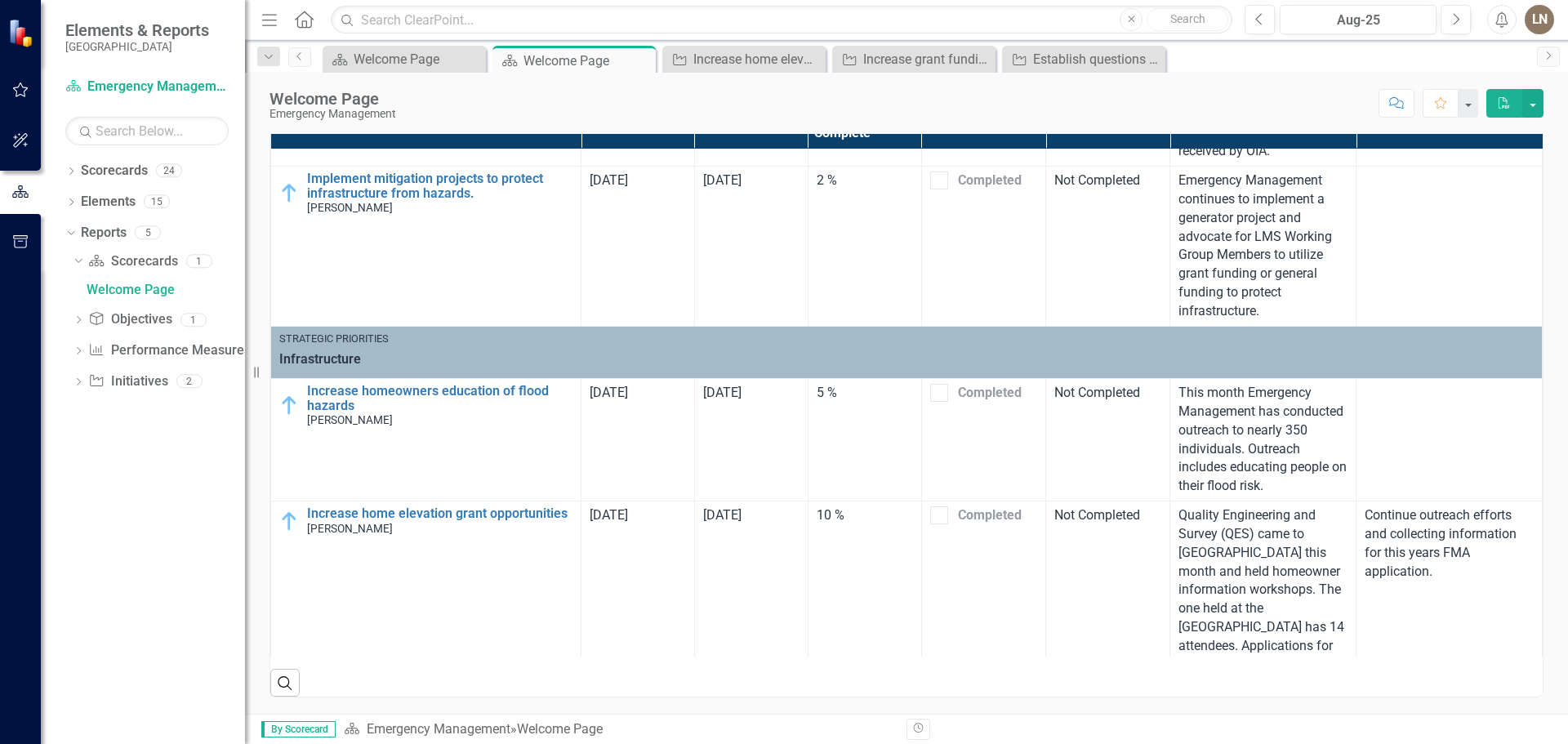
scroll to position [570, 0]
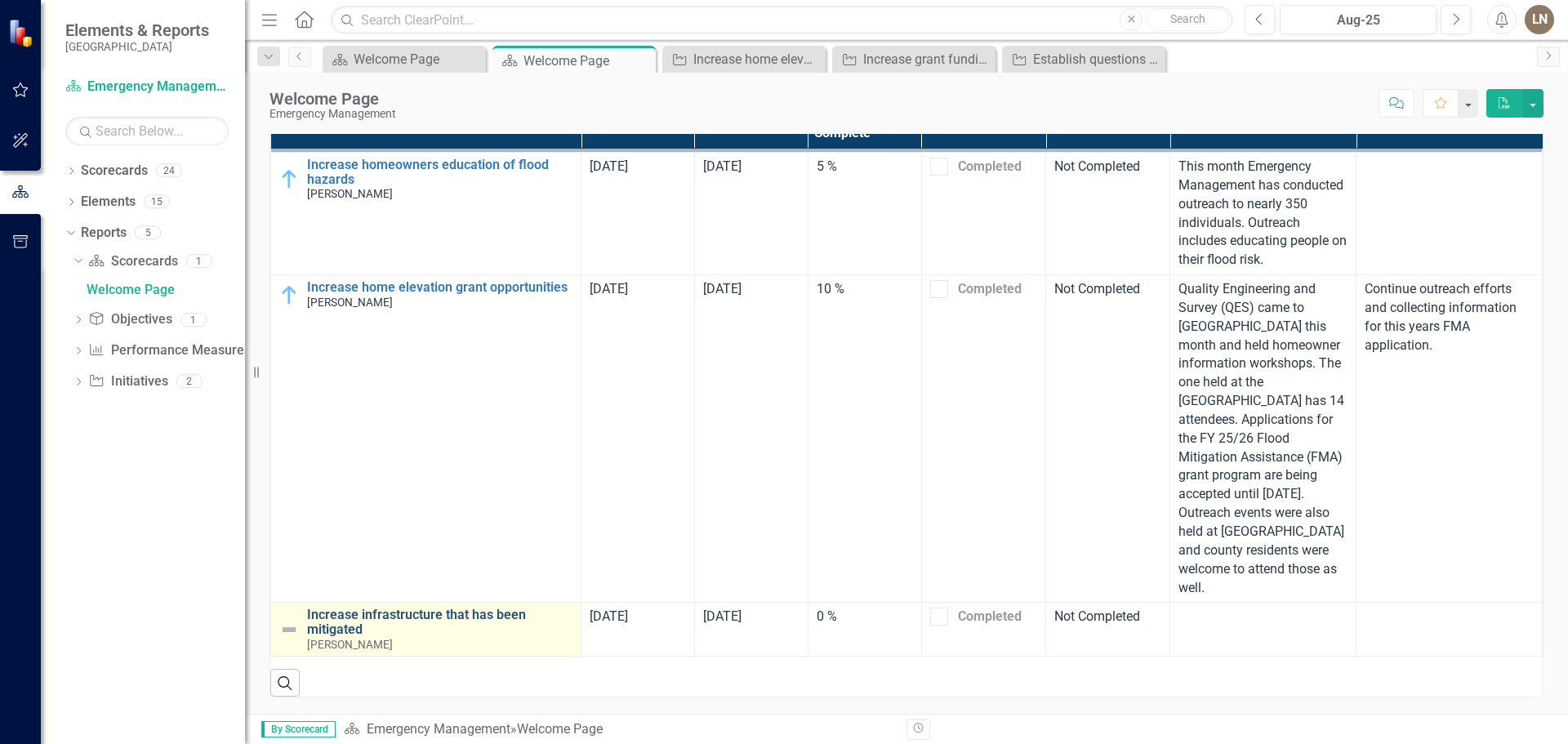
click at [355, 616] on link "Increase infrastructure that has been mitigated" at bounding box center [440, 621] width 265 height 28
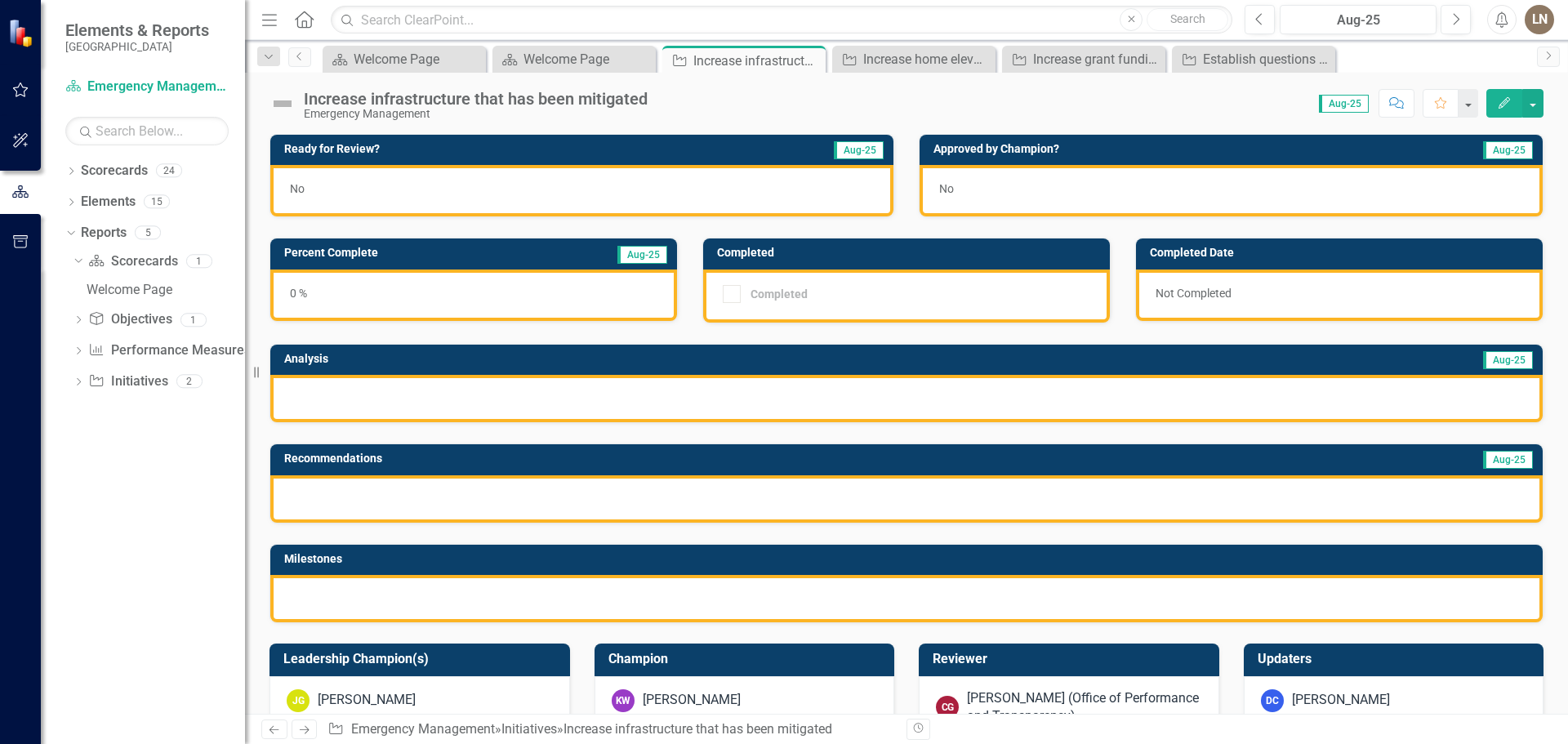
click at [1498, 93] on button "Edit" at bounding box center [1504, 103] width 36 height 28
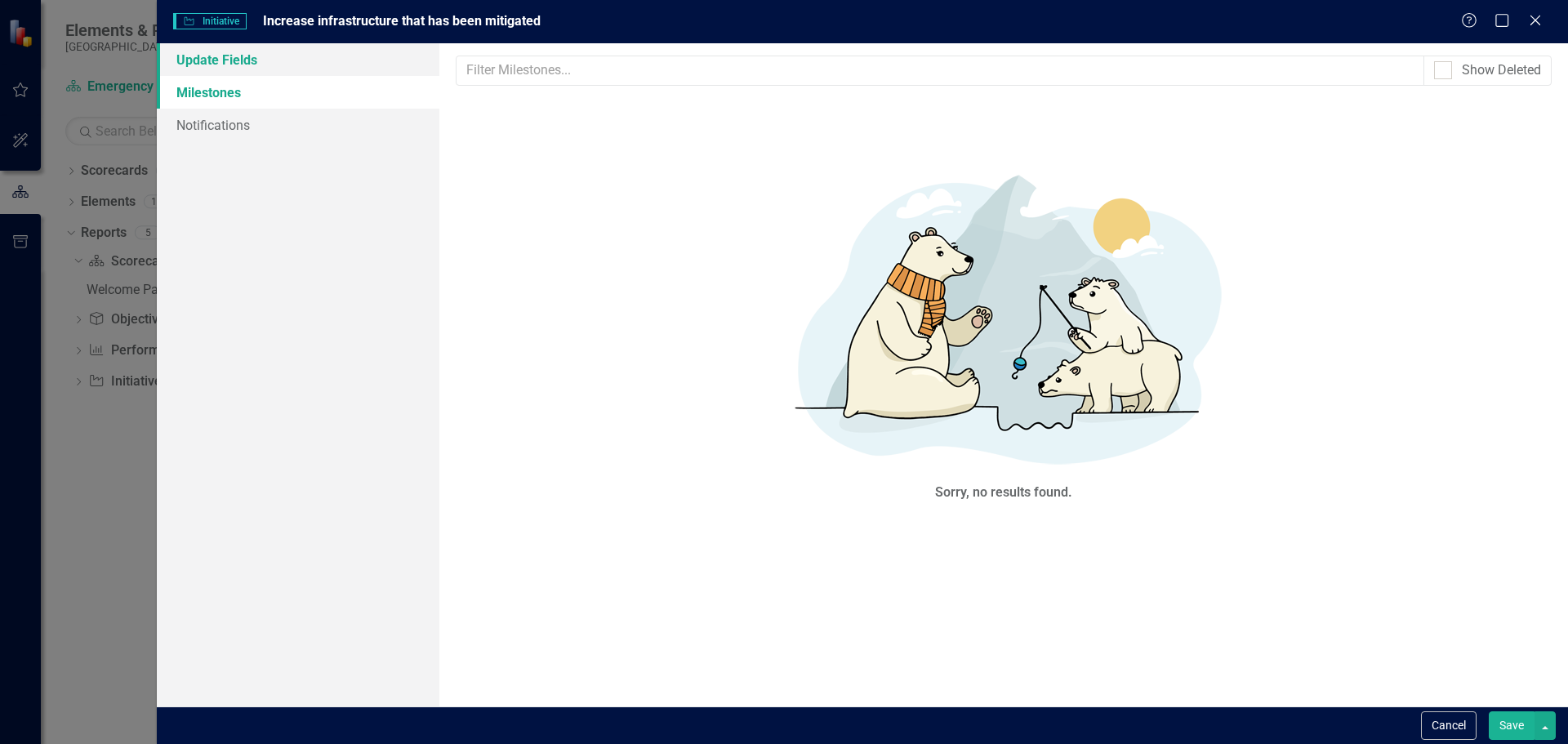
click at [210, 54] on link "Update Fields" at bounding box center [298, 60] width 282 height 32
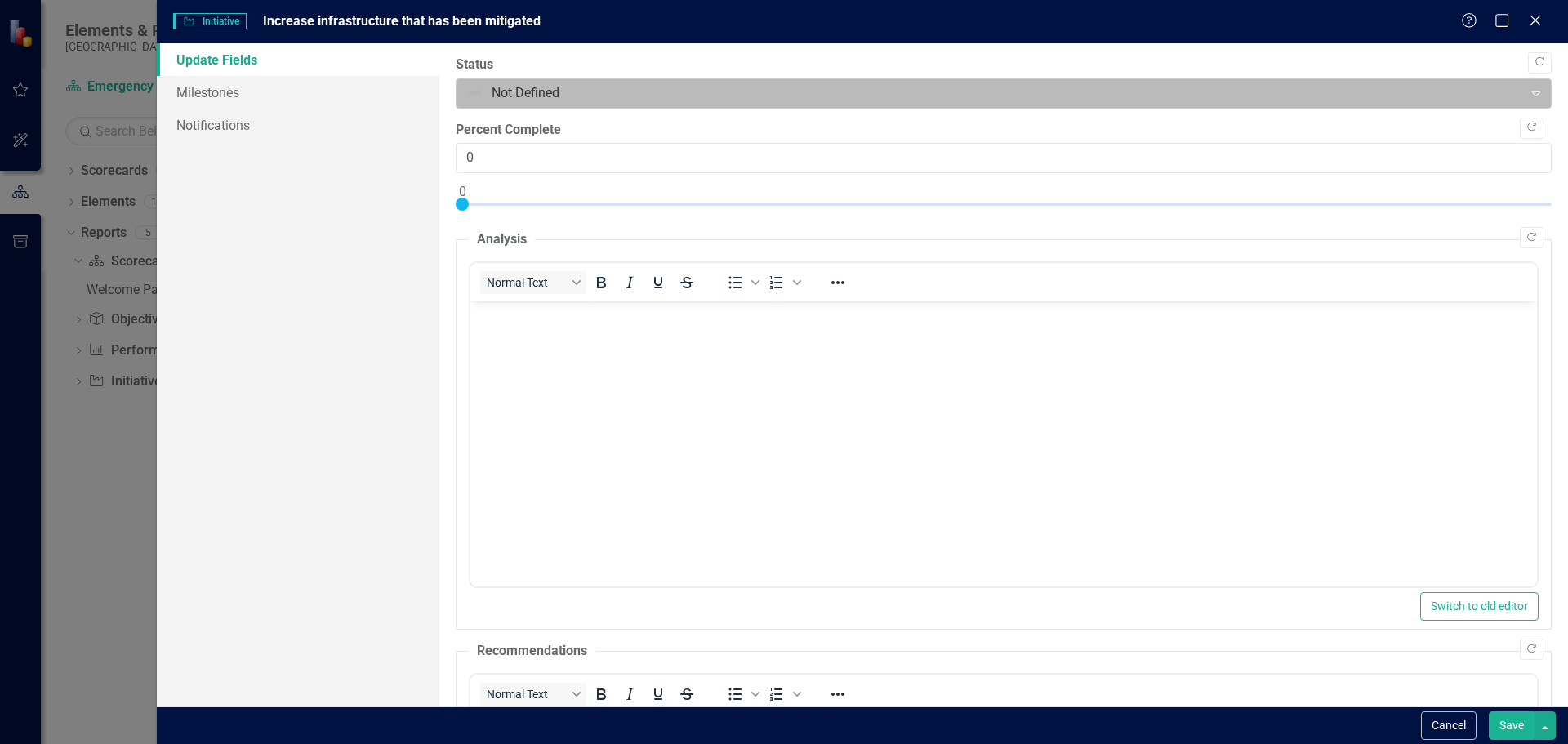
click at [654, 98] on div at bounding box center [990, 93] width 1046 height 22
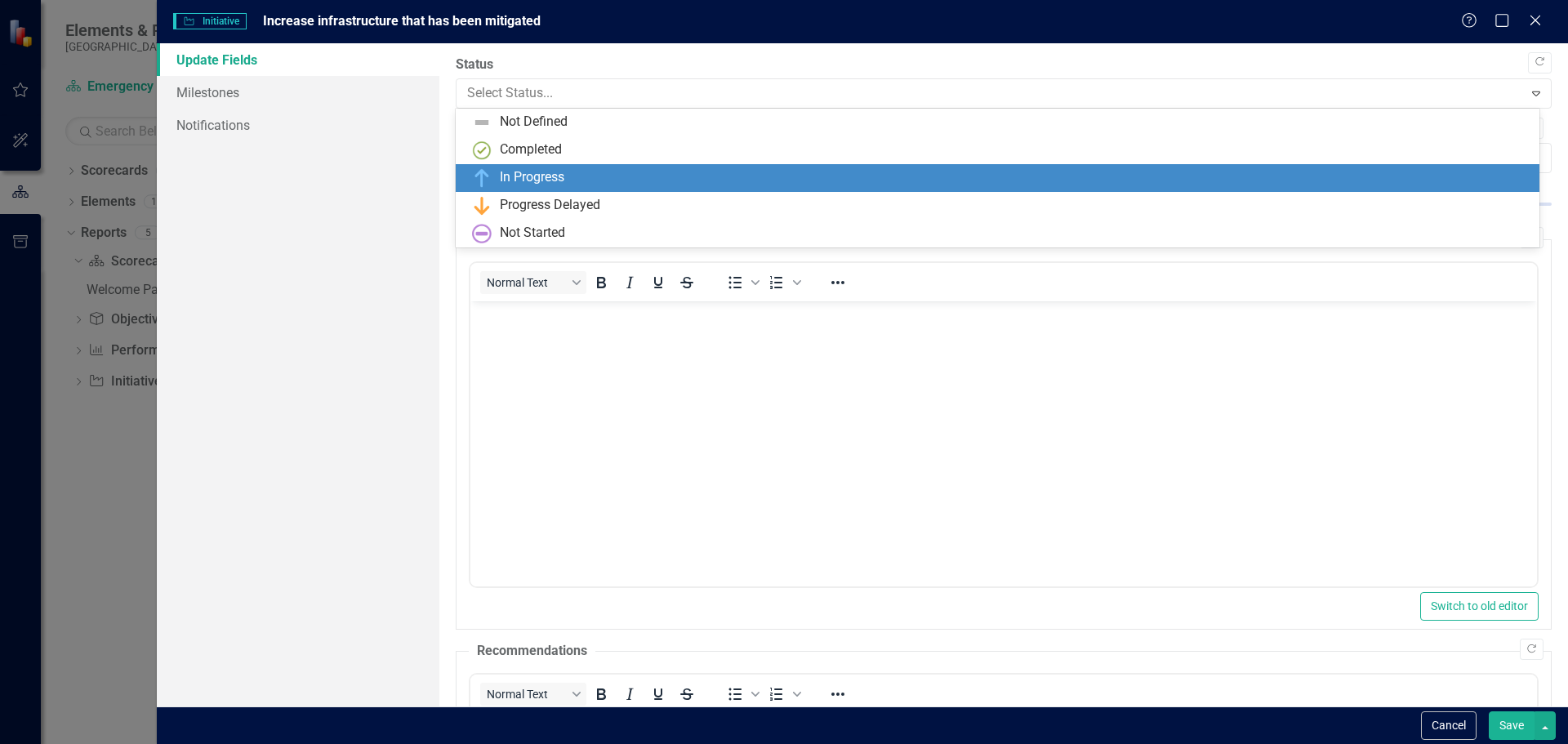
click at [628, 170] on div "In Progress" at bounding box center [1001, 178] width 1057 height 20
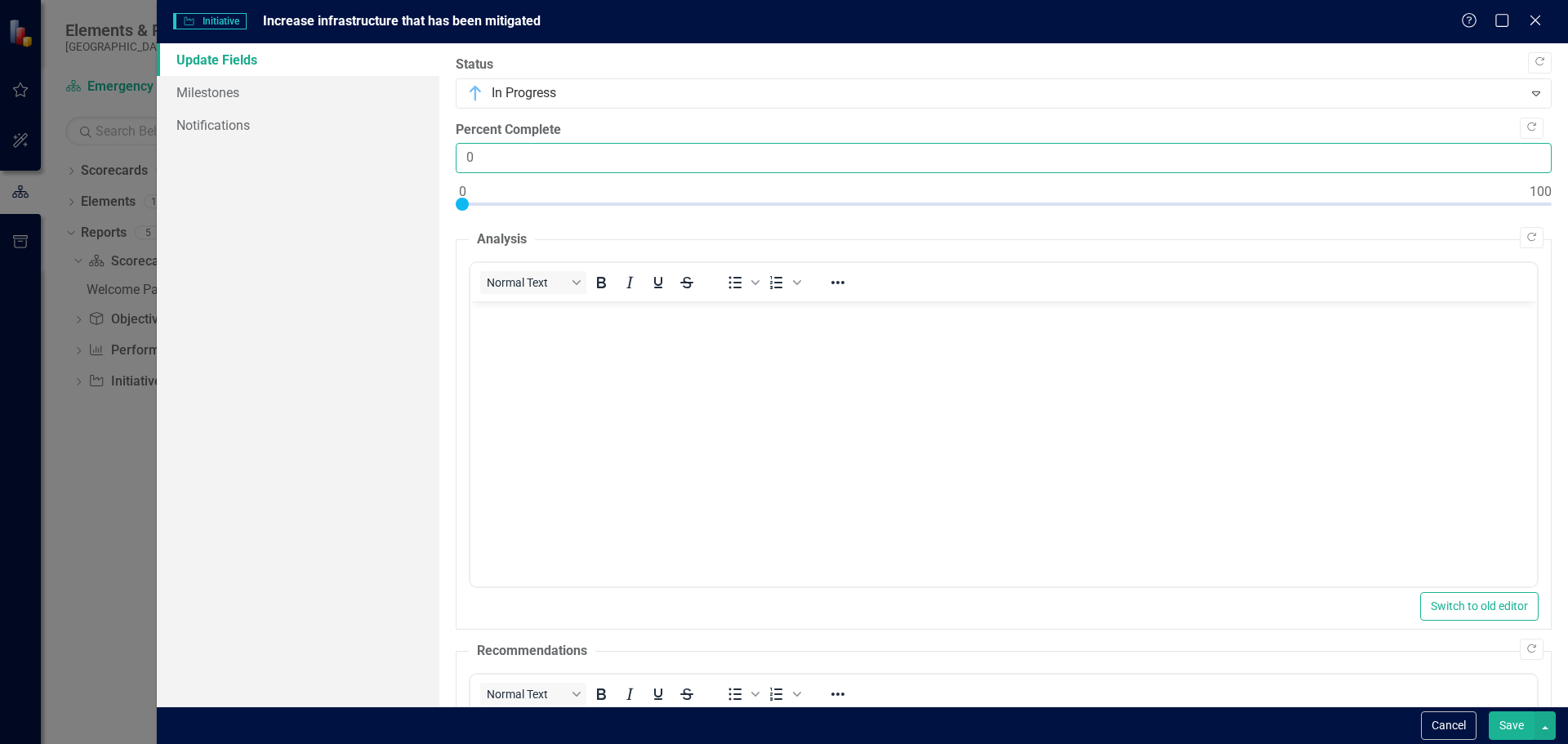
click at [626, 162] on input "0" at bounding box center [1003, 157] width 1096 height 30
click at [613, 162] on input "0" at bounding box center [1003, 157] width 1096 height 30
click at [1518, 155] on input "1" at bounding box center [1003, 157] width 1096 height 30
click at [1518, 155] on input "2" at bounding box center [1003, 157] width 1096 height 30
click at [1518, 155] on input "3" at bounding box center [1003, 157] width 1096 height 30
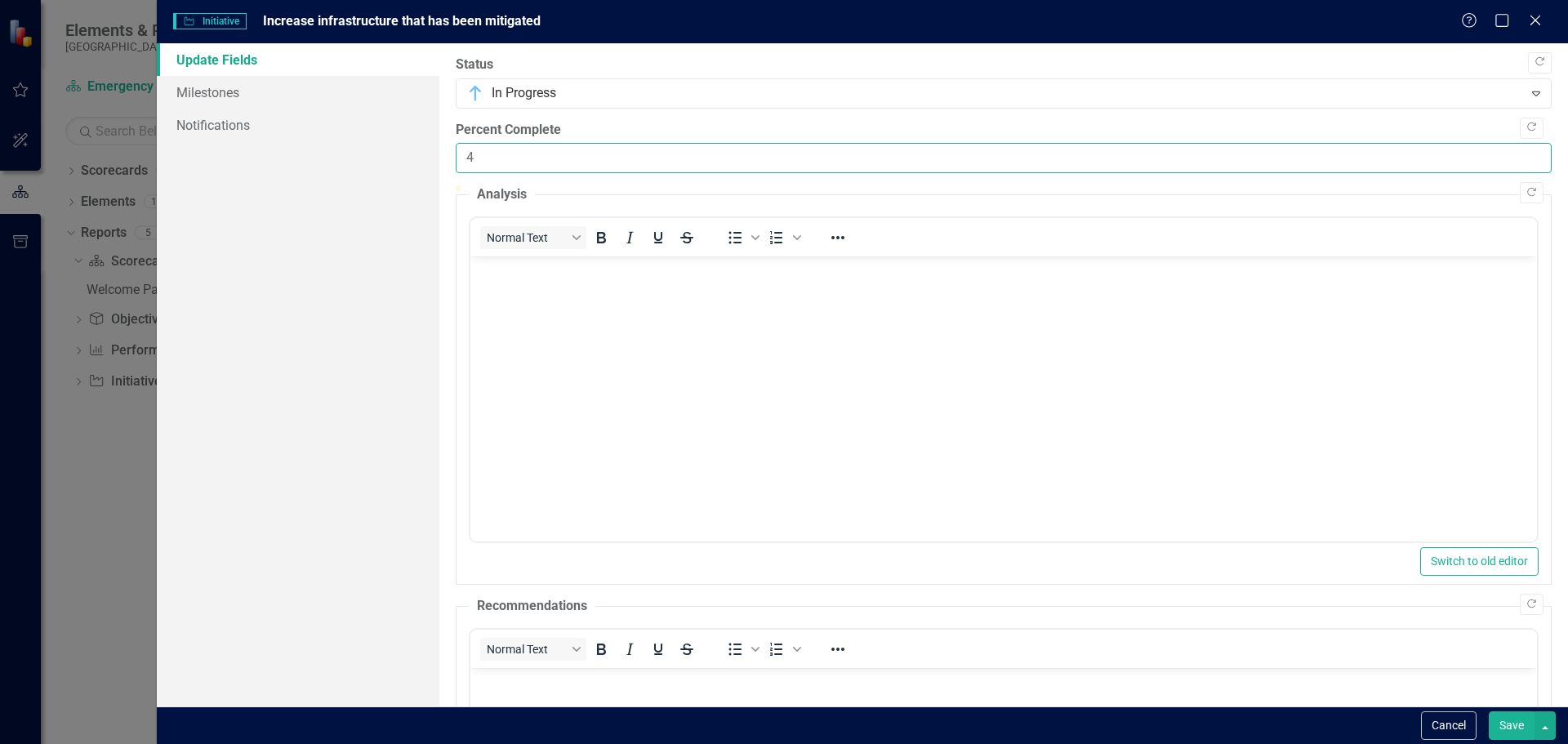
click at [1518, 155] on input "4" at bounding box center [1003, 157] width 1096 height 30
click at [1518, 155] on input "5" at bounding box center [1003, 157] width 1096 height 30
click at [1518, 155] on input "6" at bounding box center [1003, 157] width 1096 height 30
click at [1518, 155] on input "7" at bounding box center [1003, 157] width 1096 height 30
type input "8"
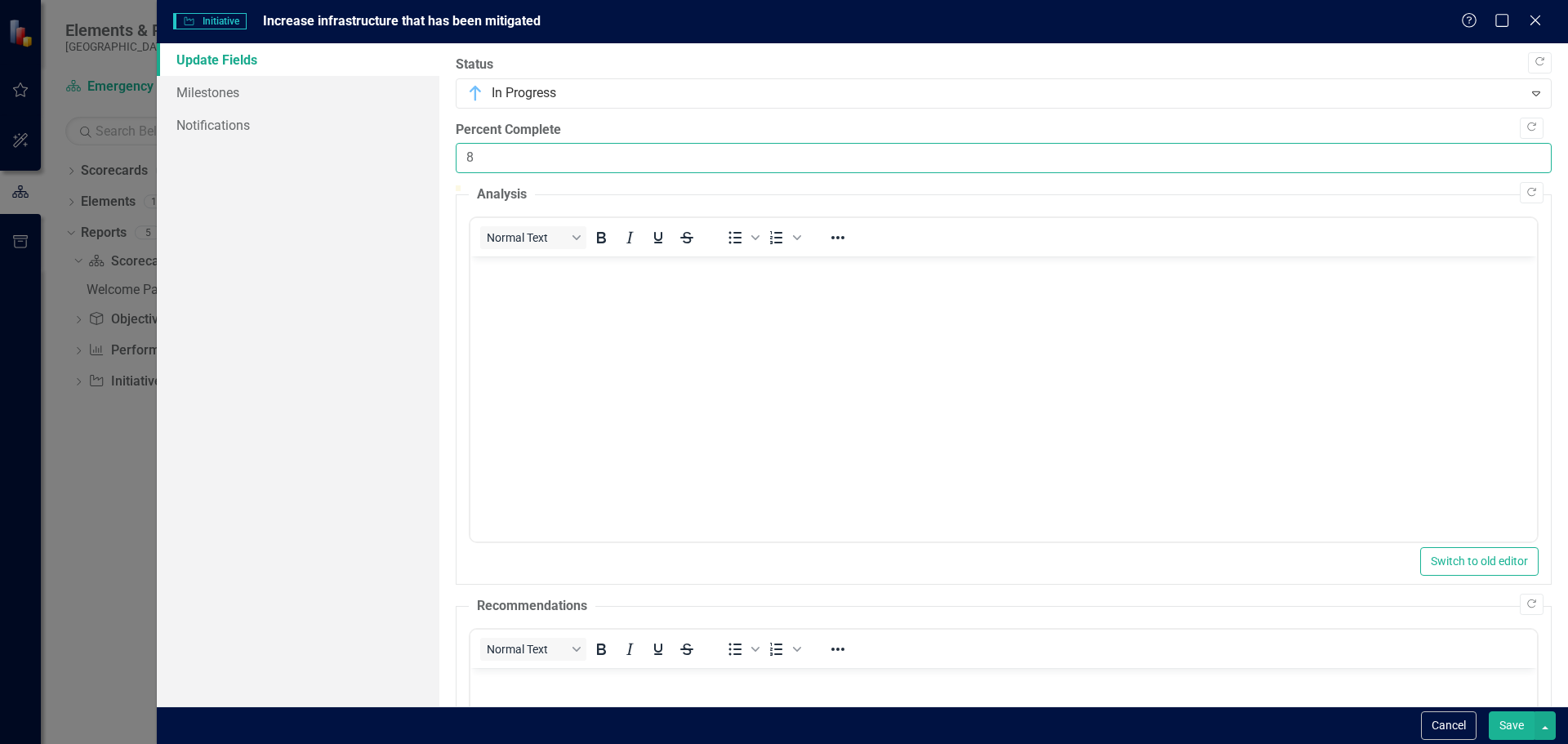
click at [1518, 155] on input "8" at bounding box center [1003, 157] width 1096 height 30
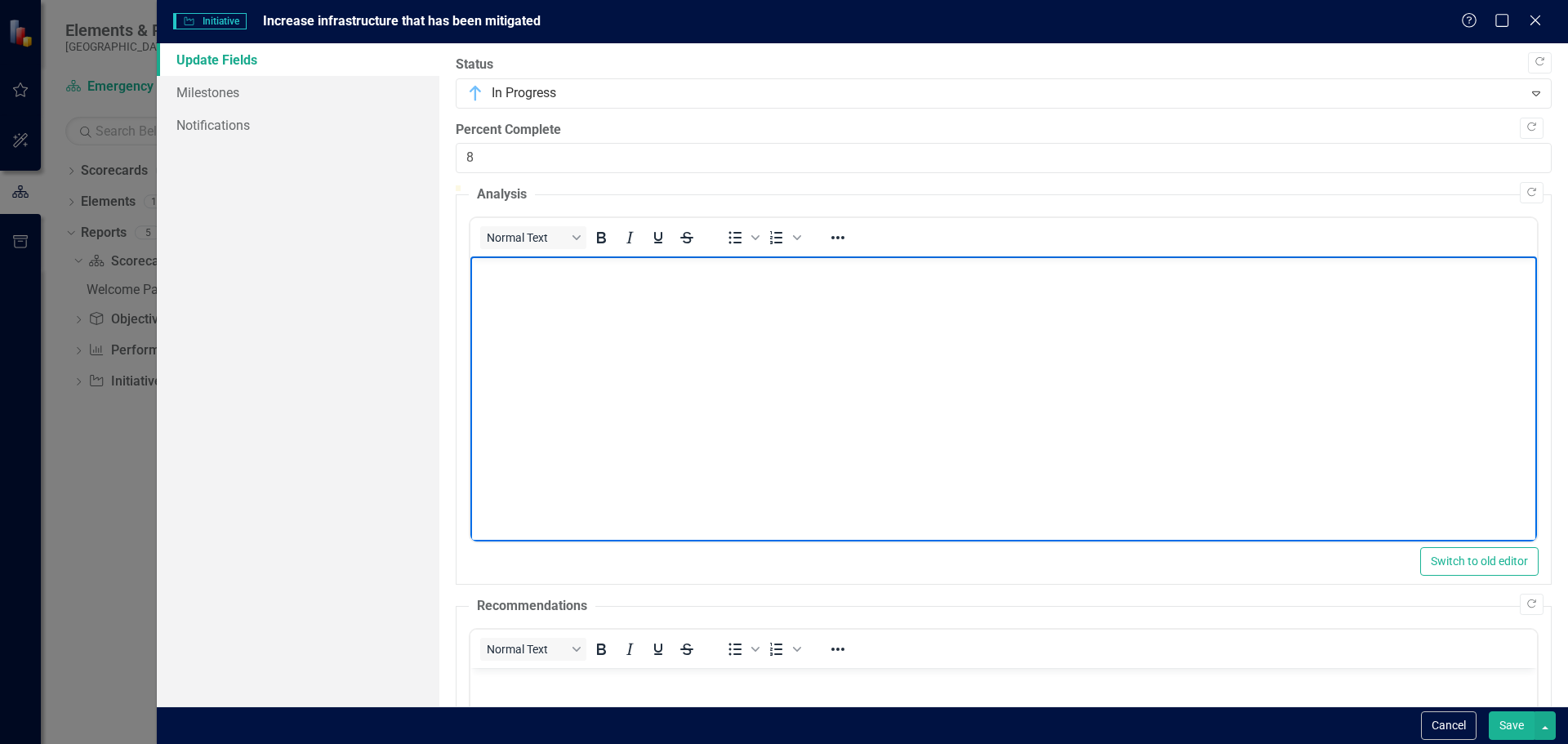
click at [1336, 329] on body "Rich Text Area. Press ALT-0 for help." at bounding box center [1003, 379] width 1067 height 245
click at [1226, 329] on body "Rich Text Area. Press ALT-0 for help." at bounding box center [1003, 379] width 1067 height 245
click at [698, 293] on body "Rich Text Area. Press ALT-0 for help." at bounding box center [1003, 379] width 1067 height 245
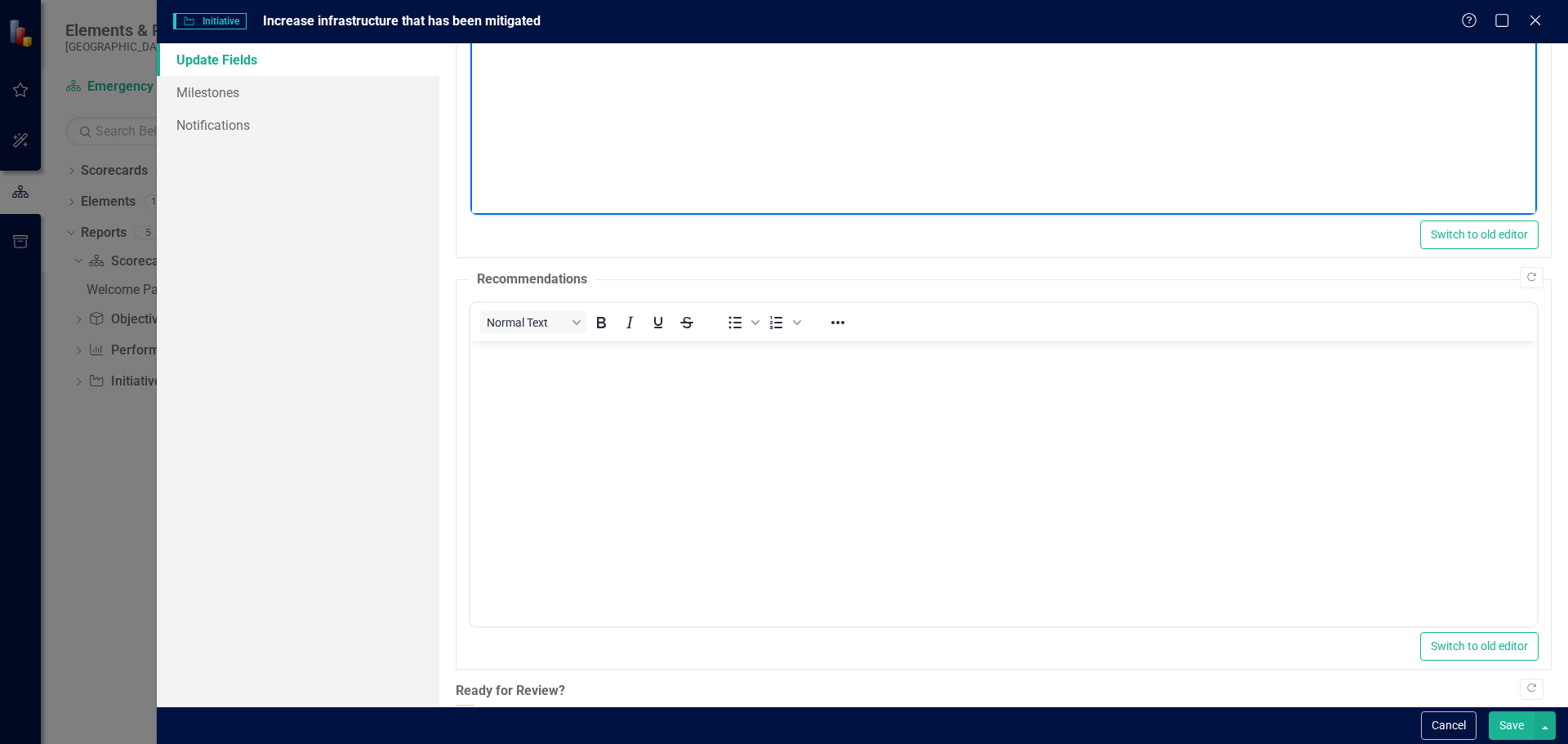
scroll to position [466, 0]
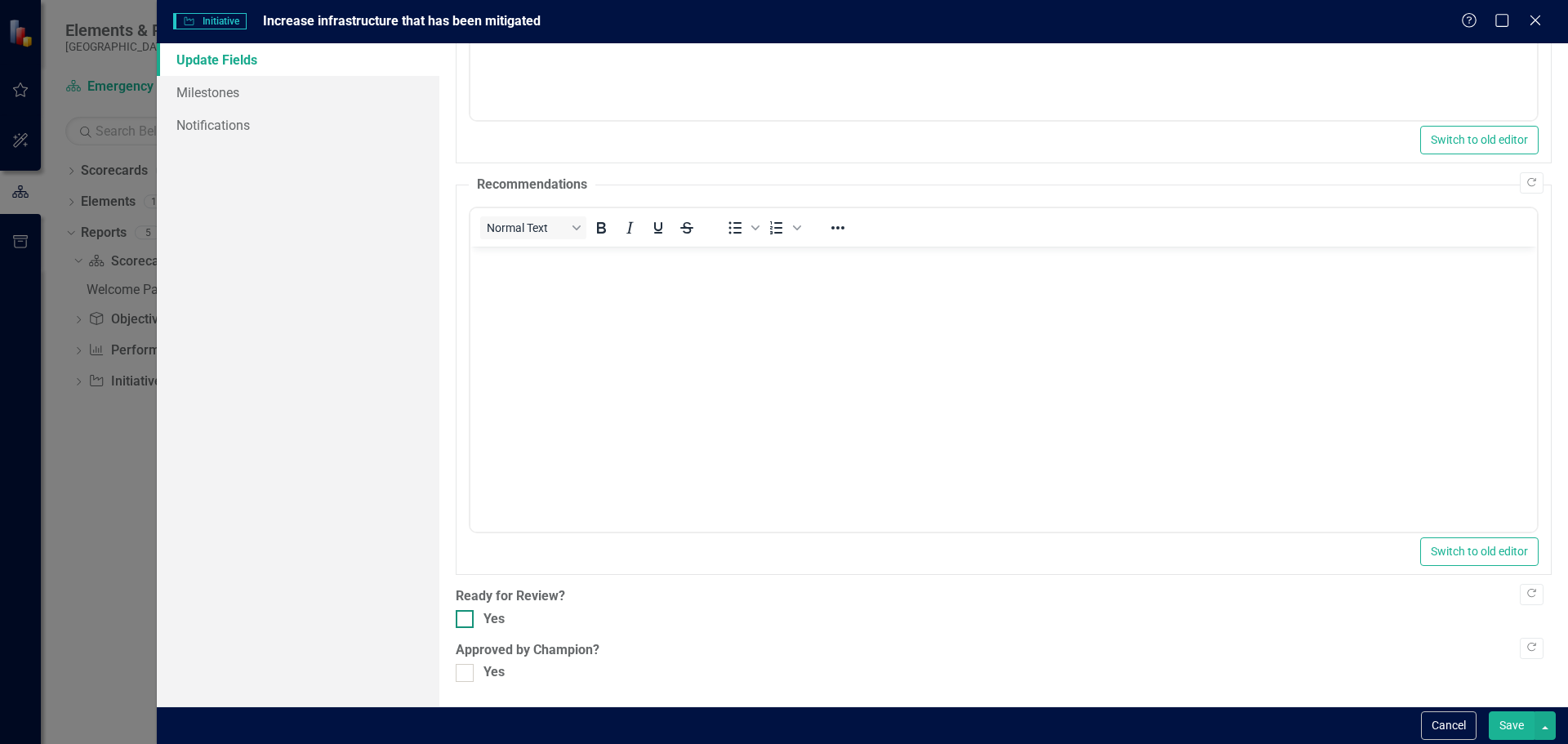
click at [470, 611] on div at bounding box center [464, 618] width 18 height 18
click at [466, 611] on input "Yes" at bounding box center [461, 615] width 10 height 10
checkbox input "true"
click at [1518, 729] on button "Save" at bounding box center [1511, 724] width 45 height 28
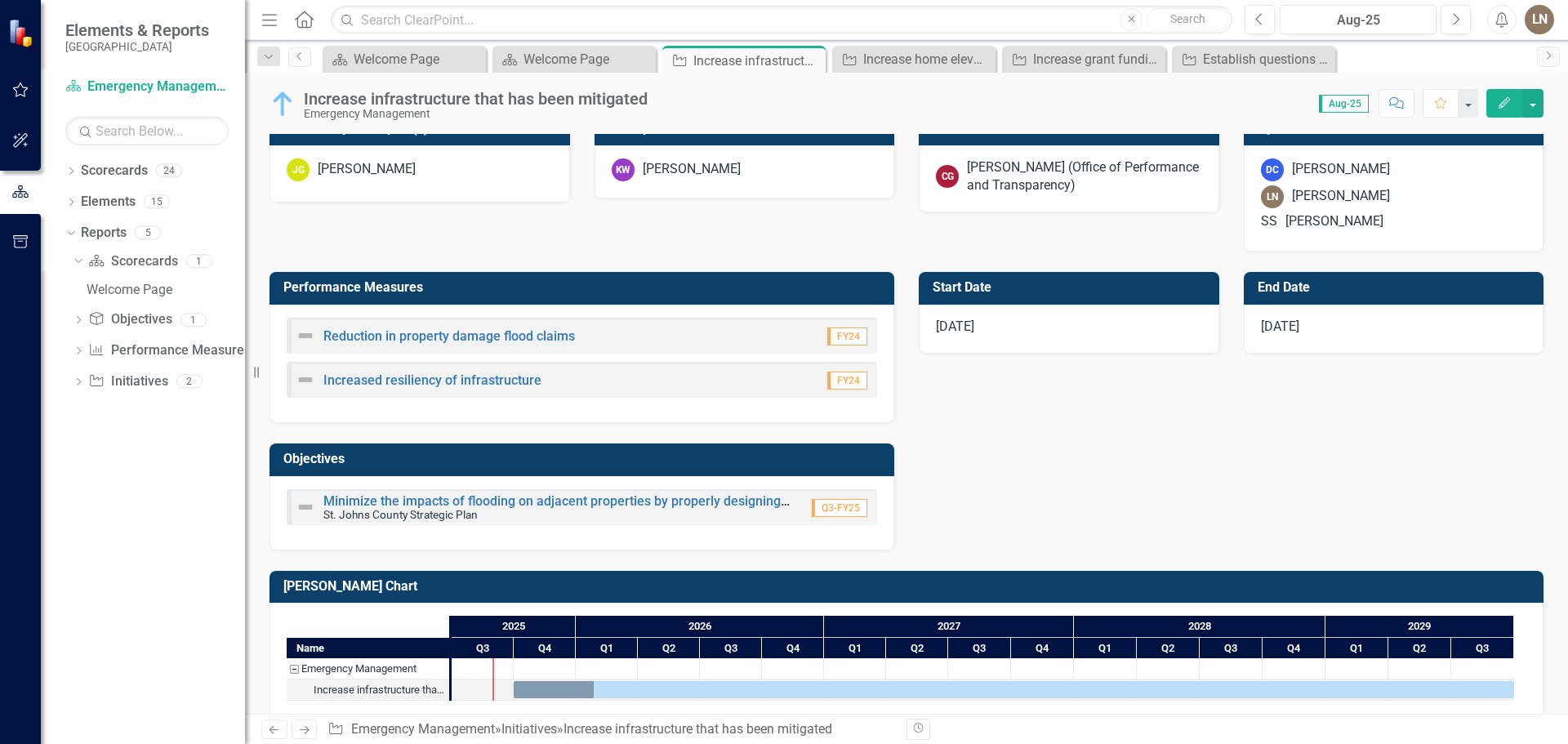
scroll to position [559, 0]
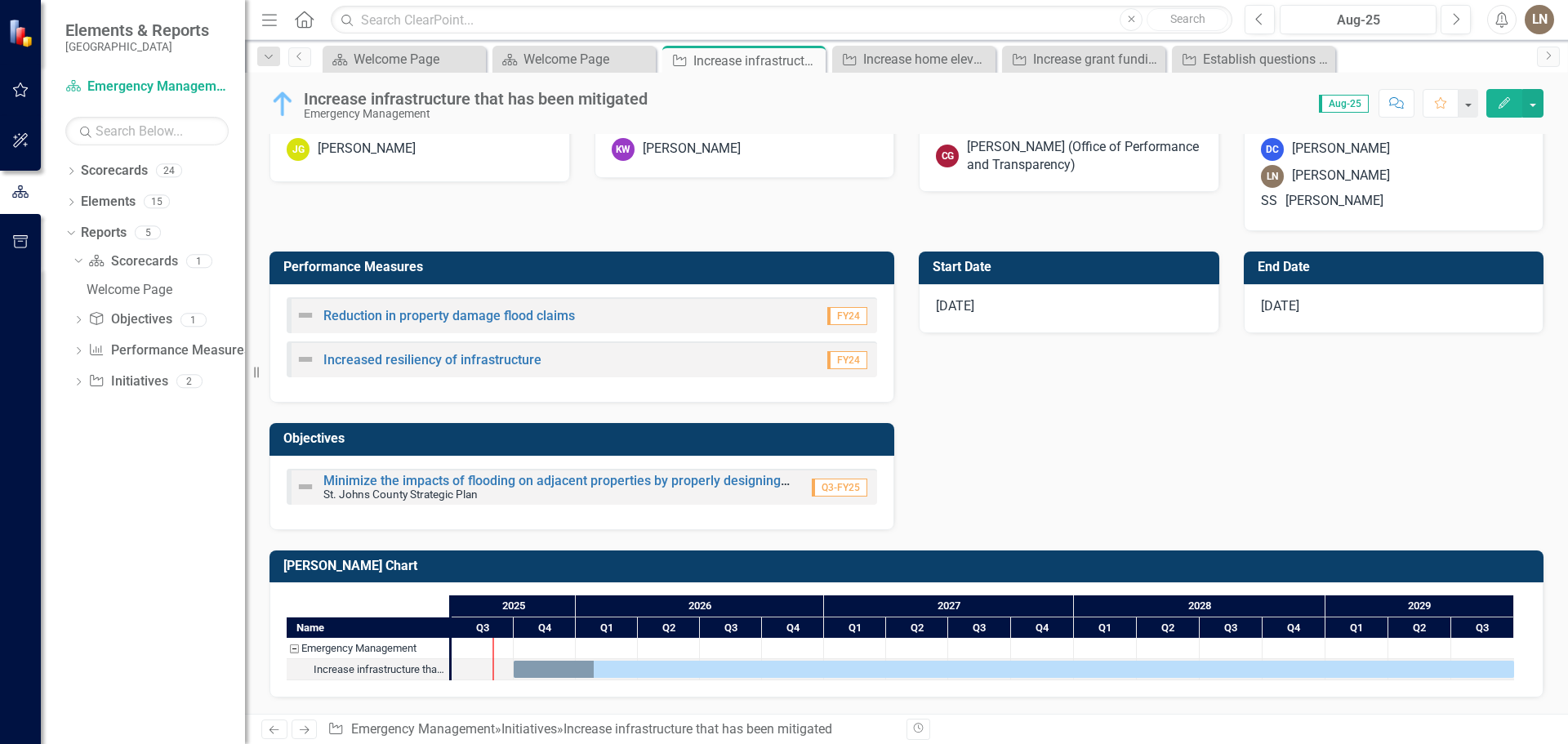
click at [1097, 431] on div "Performance Measures Reduction in property damage flood claims FY24 Increased r…" at bounding box center [907, 380] width 1299 height 298
click at [1196, 393] on div "Performance Measures Reduction in property damage flood claims FY24 Increased r…" at bounding box center [907, 380] width 1299 height 298
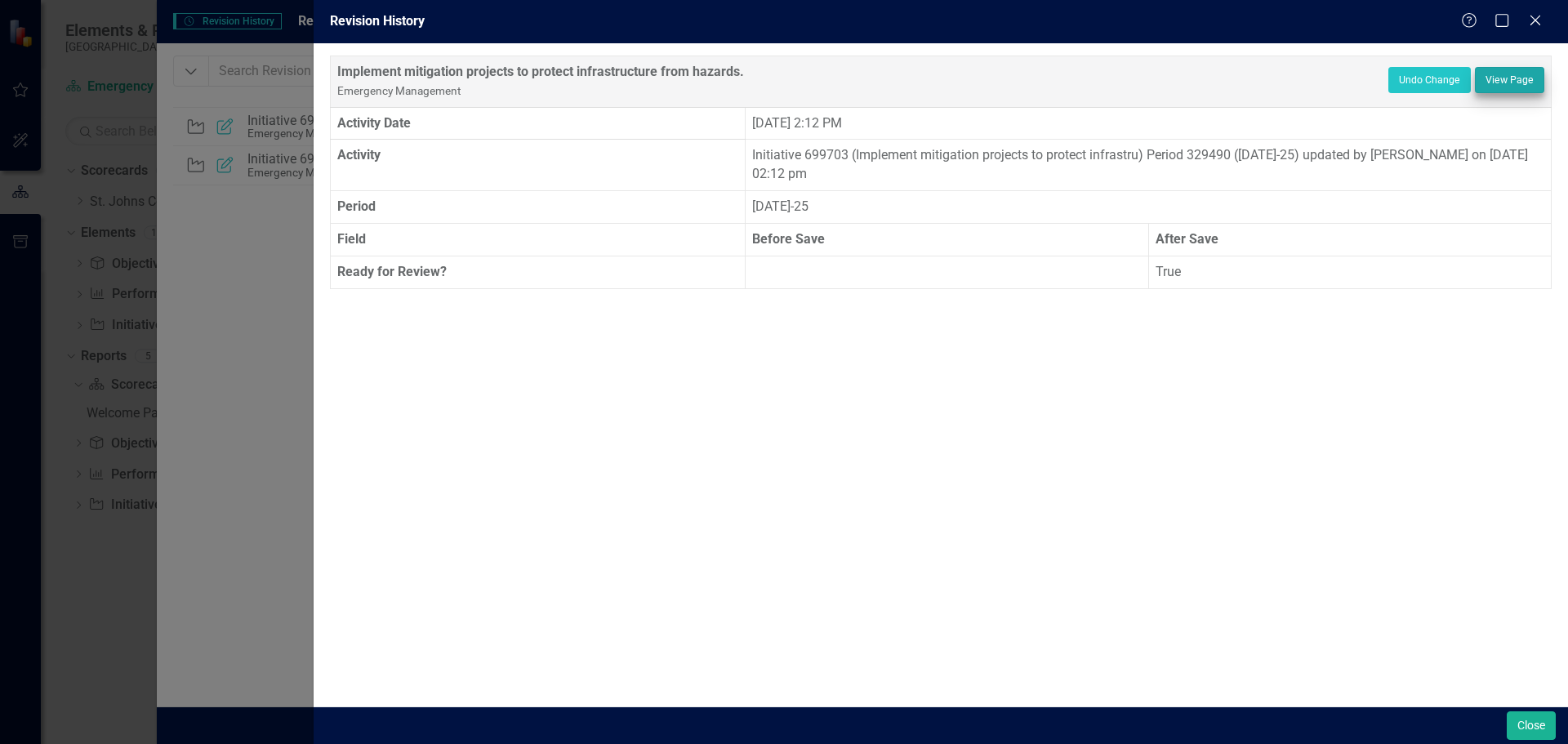
click at [1494, 79] on link "View Page" at bounding box center [1509, 80] width 69 height 27
drag, startPoint x: 1500, startPoint y: 681, endPoint x: 1492, endPoint y: 688, distance: 10.6
click at [1494, 688] on div "Implement mitigation projects to protect infrastructure from hazards. Emergency…" at bounding box center [941, 375] width 1254 height 663
drag, startPoint x: 1537, startPoint y: 741, endPoint x: 1518, endPoint y: 715, distance: 32.2
click at [1535, 738] on div "Close" at bounding box center [941, 725] width 1254 height 38
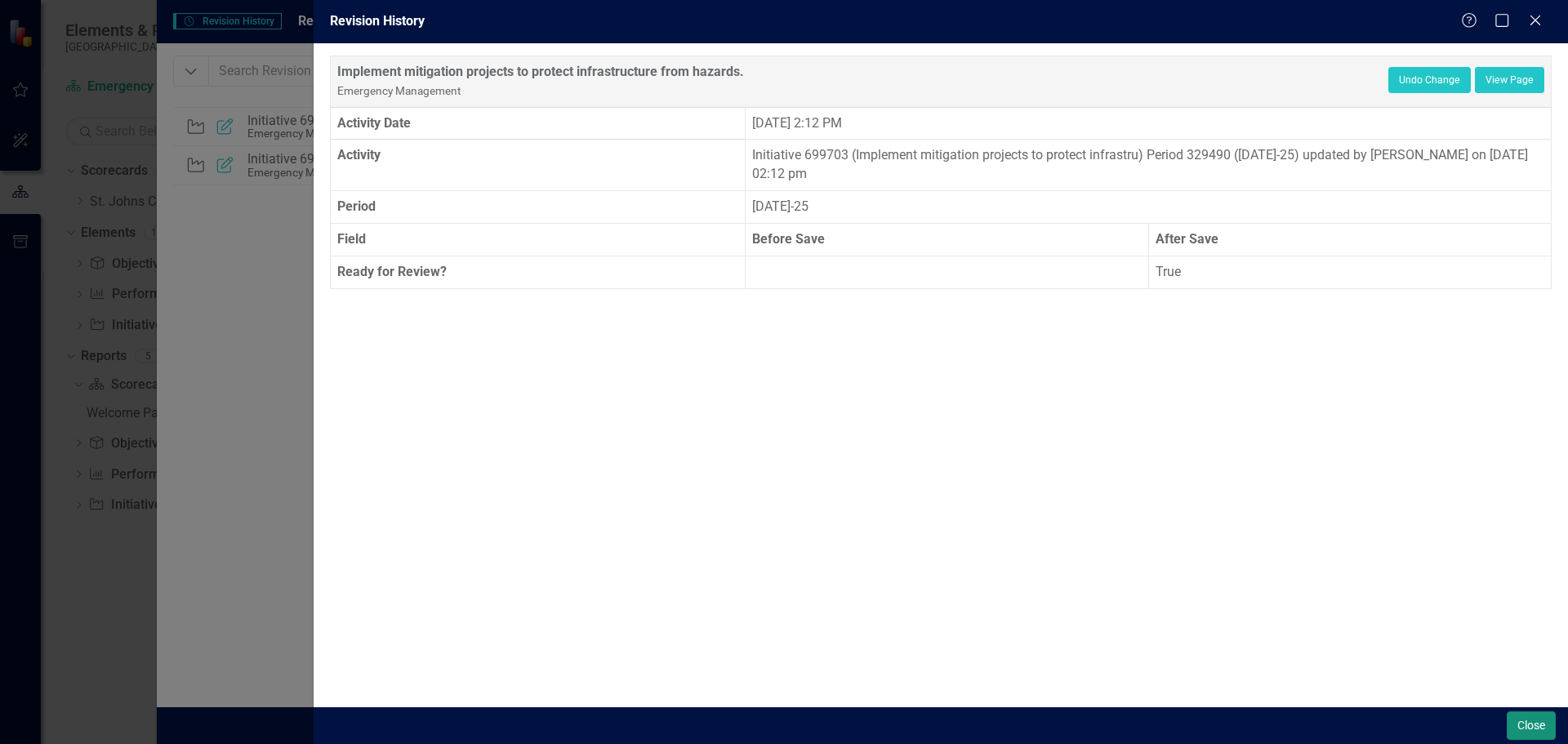
click at [1530, 722] on button "Close" at bounding box center [1530, 724] width 49 height 28
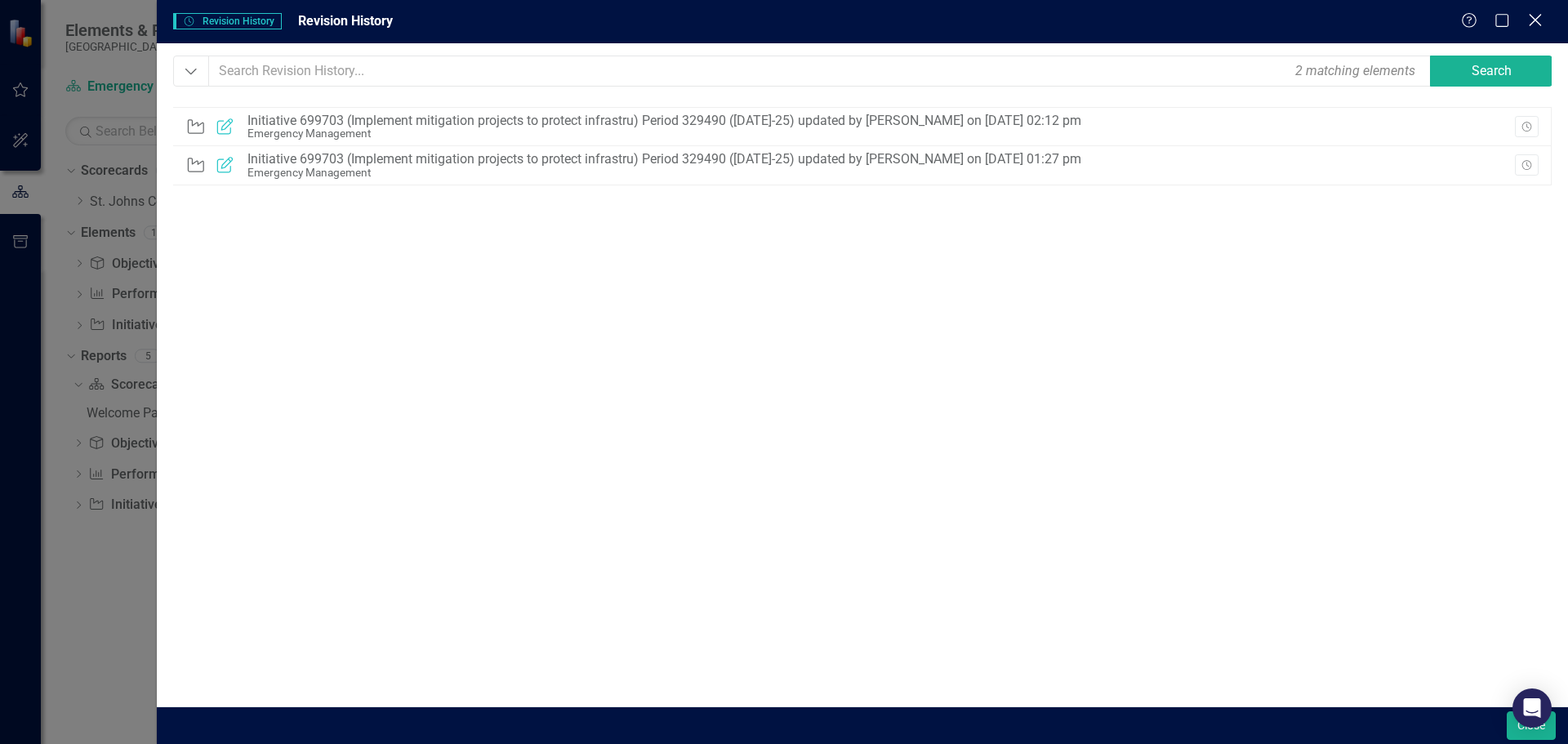
click at [1539, 21] on icon "Close" at bounding box center [1535, 20] width 21 height 15
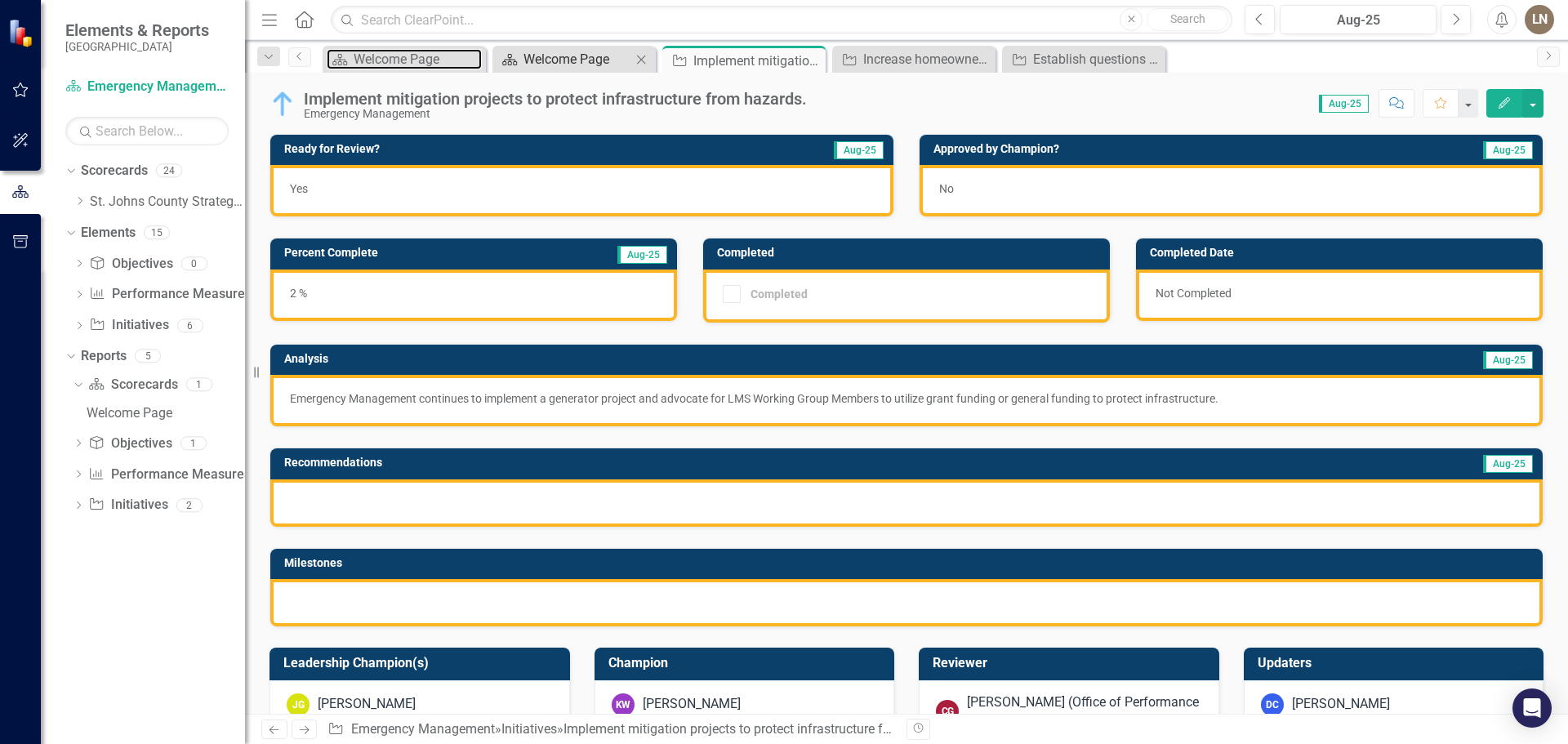
drag, startPoint x: 417, startPoint y: 50, endPoint x: 569, endPoint y: 62, distance: 152.5
click at [414, 50] on div "Welcome Page" at bounding box center [417, 59] width 128 height 21
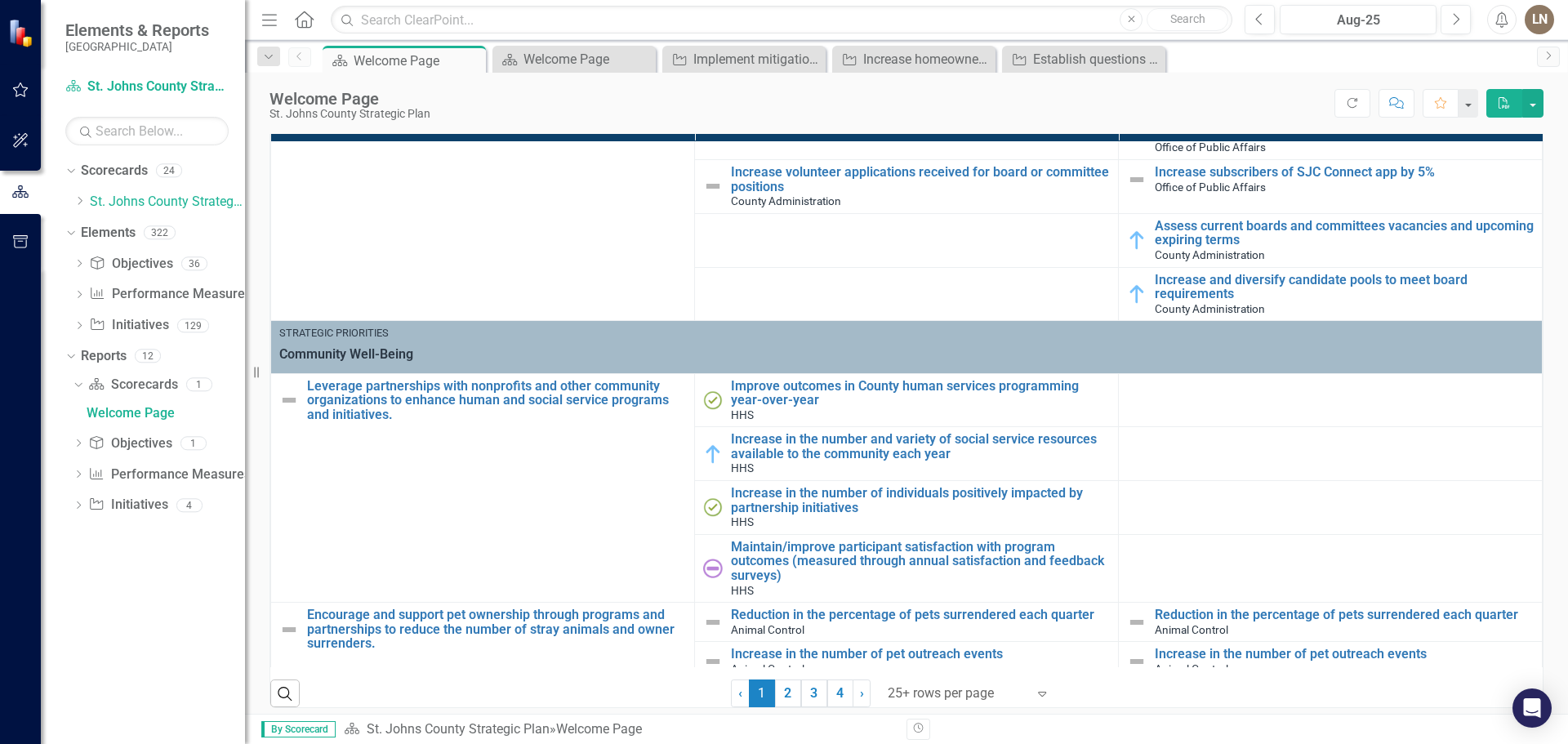
scroll to position [1306, 0]
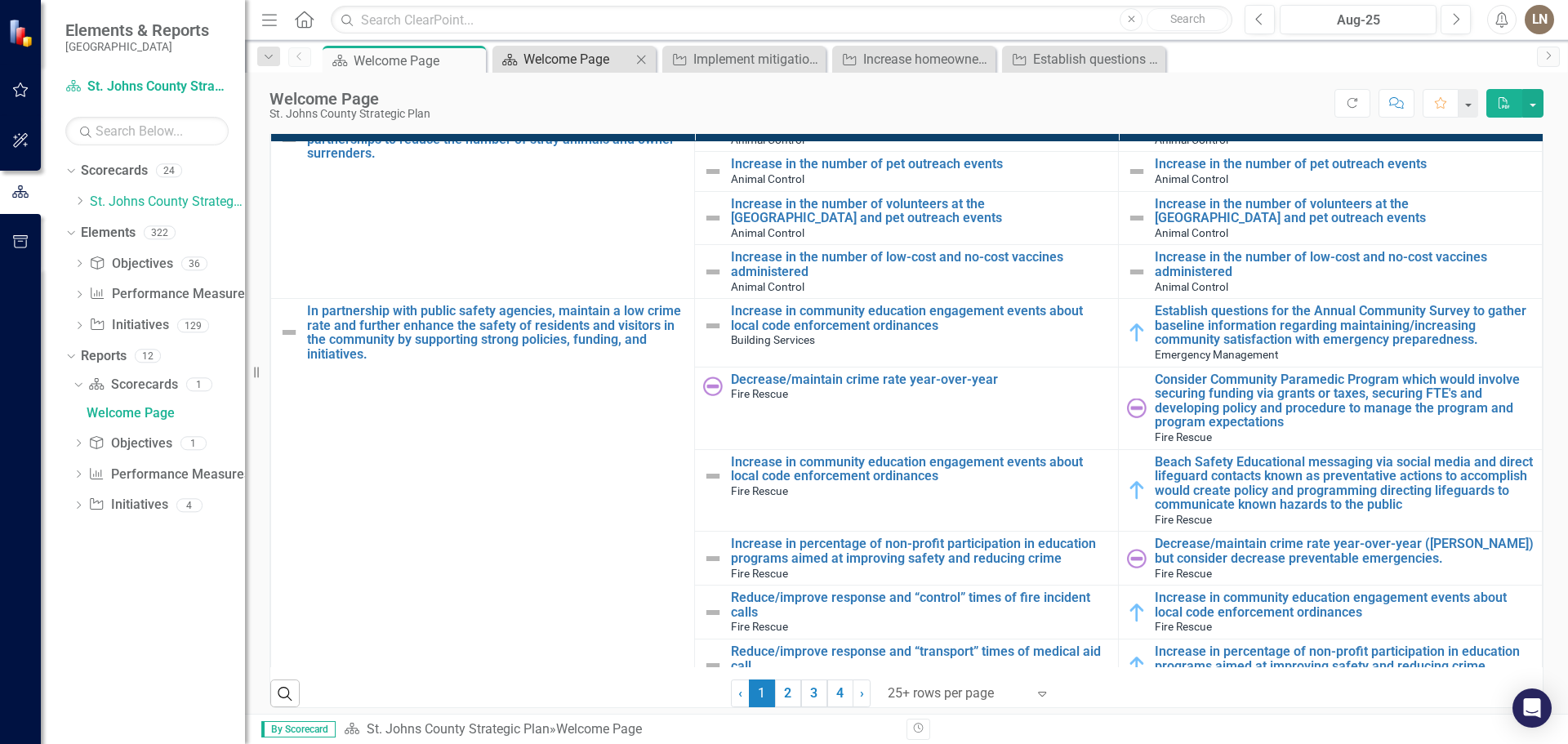
drag, startPoint x: 559, startPoint y: 74, endPoint x: 563, endPoint y: 57, distance: 17.5
click at [559, 74] on div "Welcome Page [GEOGRAPHIC_DATA] Strategic Plan Score: N/A Aug-25 Completed Refre…" at bounding box center [906, 97] width 1322 height 49
click at [565, 57] on div "Welcome Page" at bounding box center [577, 59] width 108 height 21
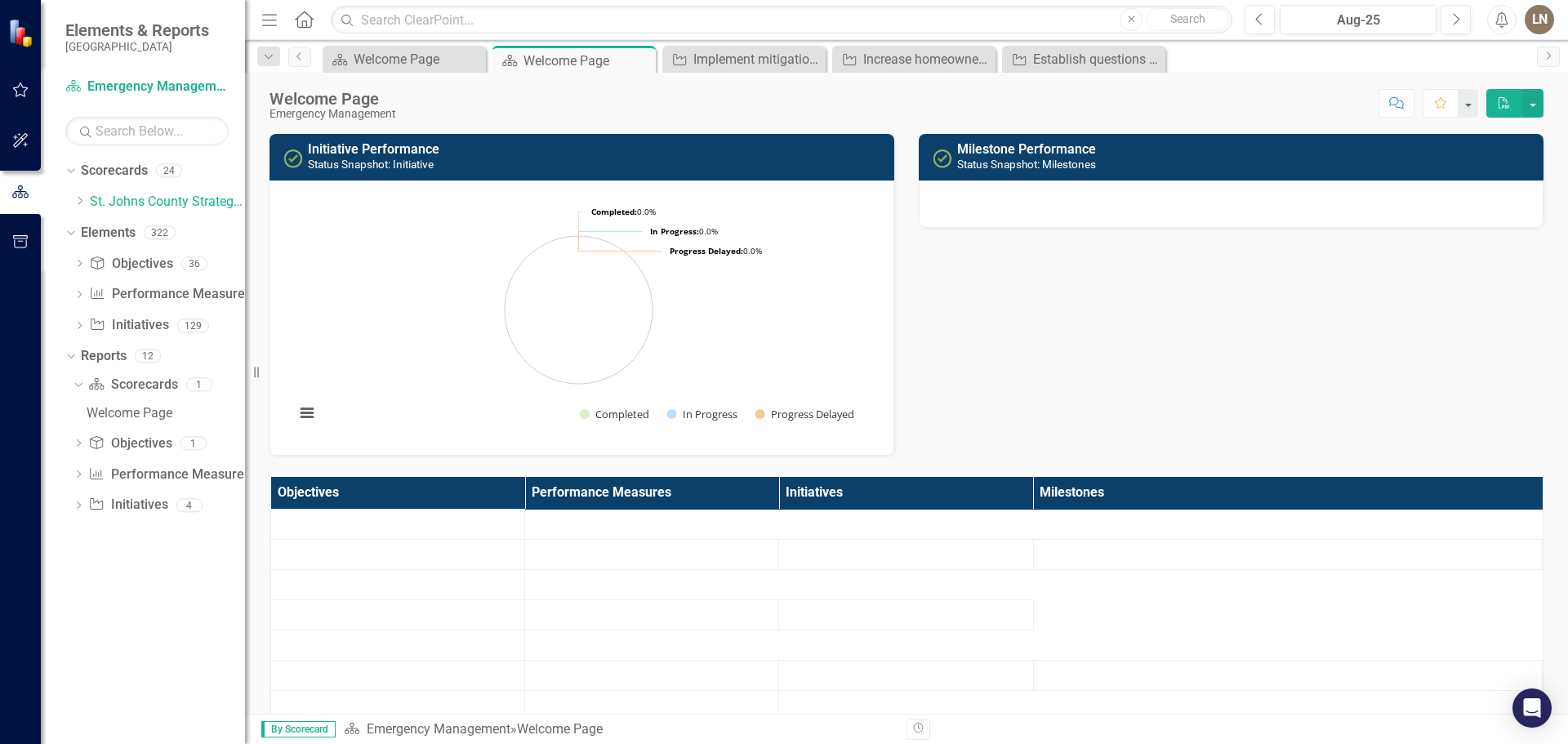
scroll to position [631, 0]
